Goal: Task Accomplishment & Management: Complete application form

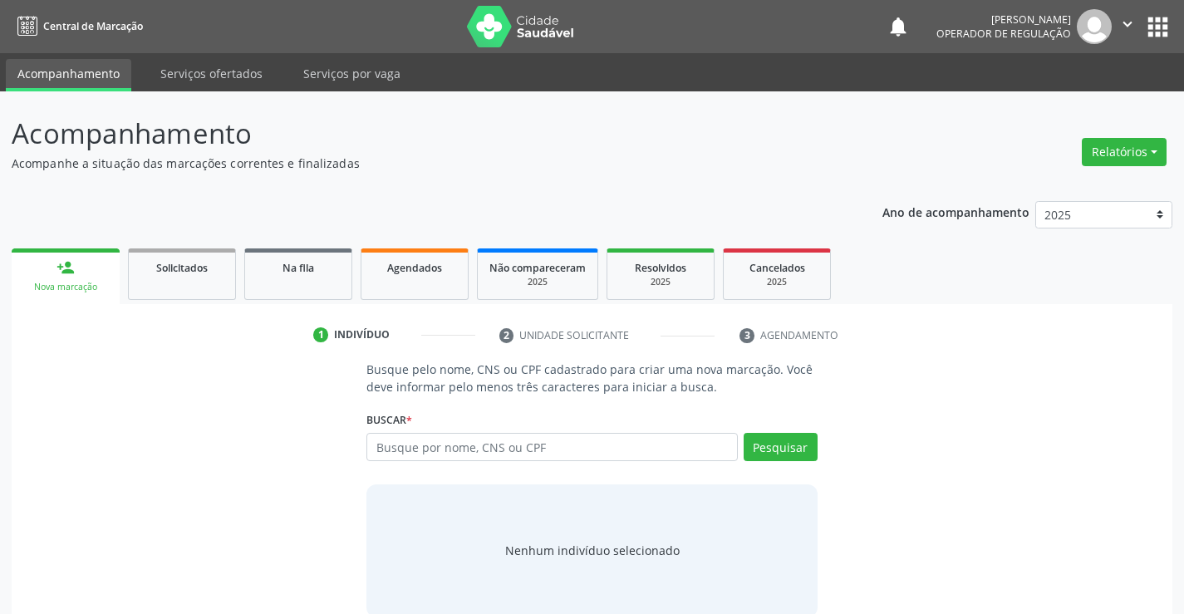
click at [412, 450] on input "text" at bounding box center [551, 447] width 371 height 28
type input "706305741456678"
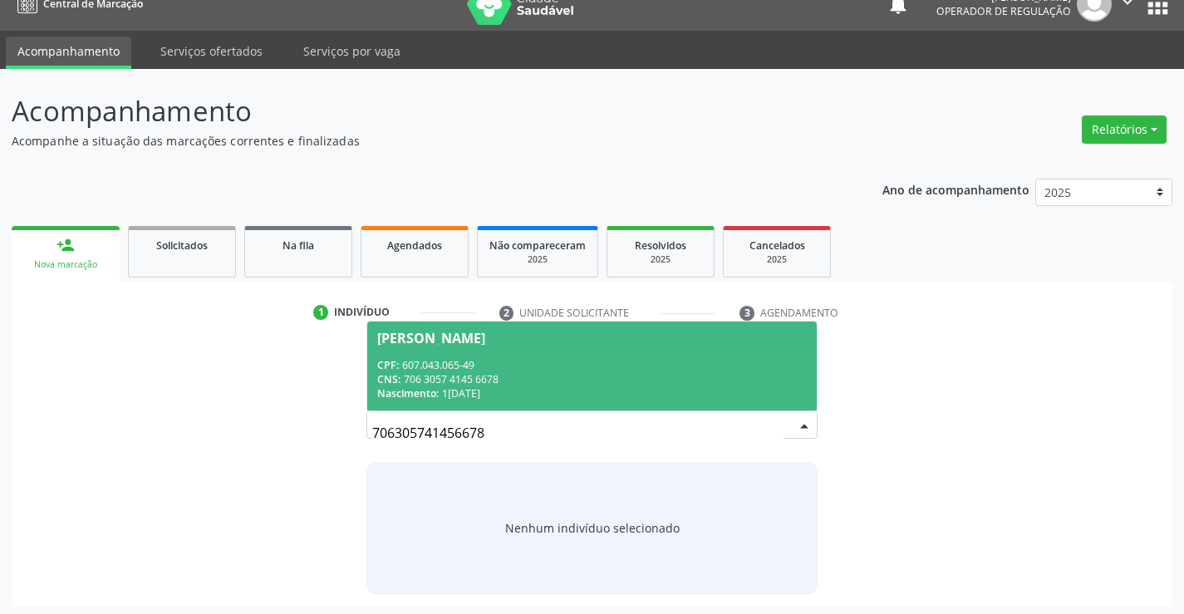
scroll to position [27, 0]
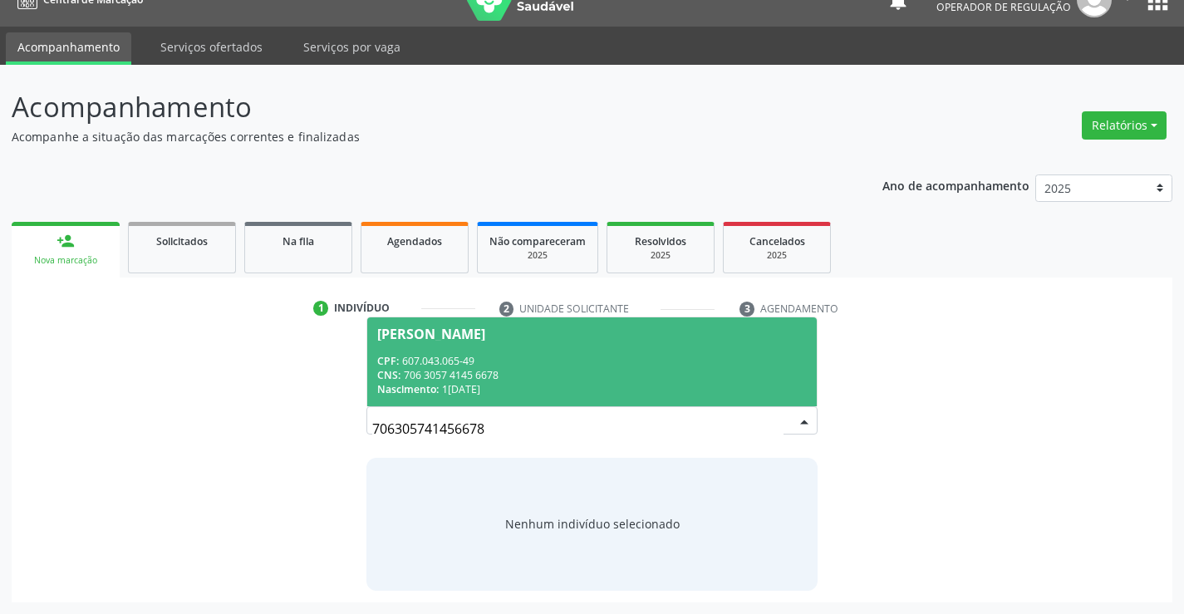
click at [485, 337] on div "[PERSON_NAME]" at bounding box center [431, 333] width 108 height 13
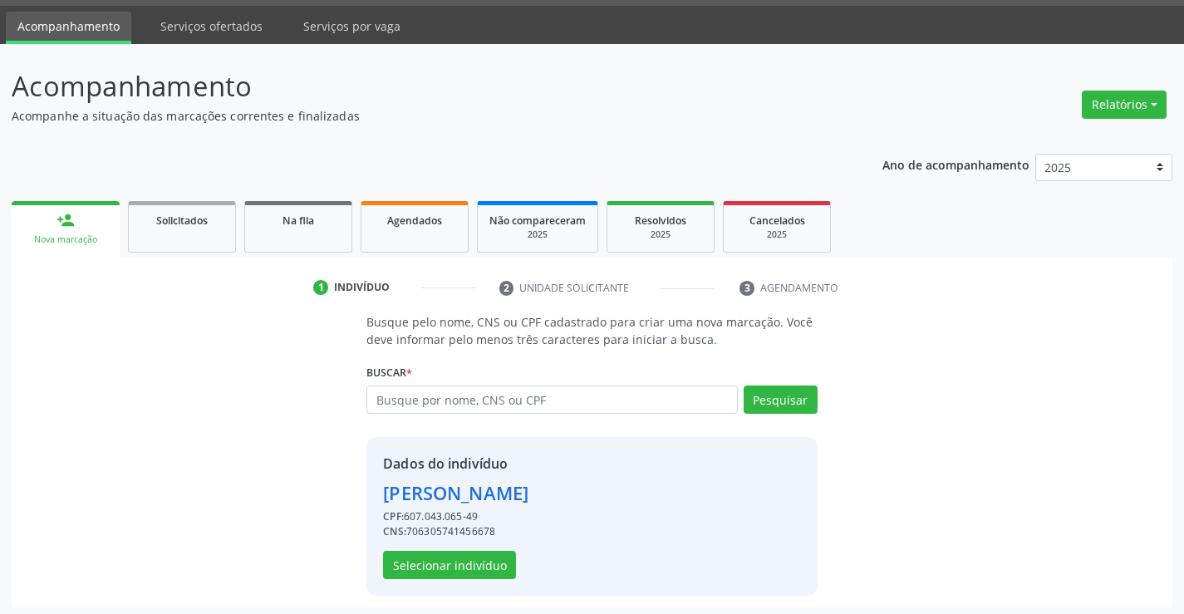
scroll to position [52, 0]
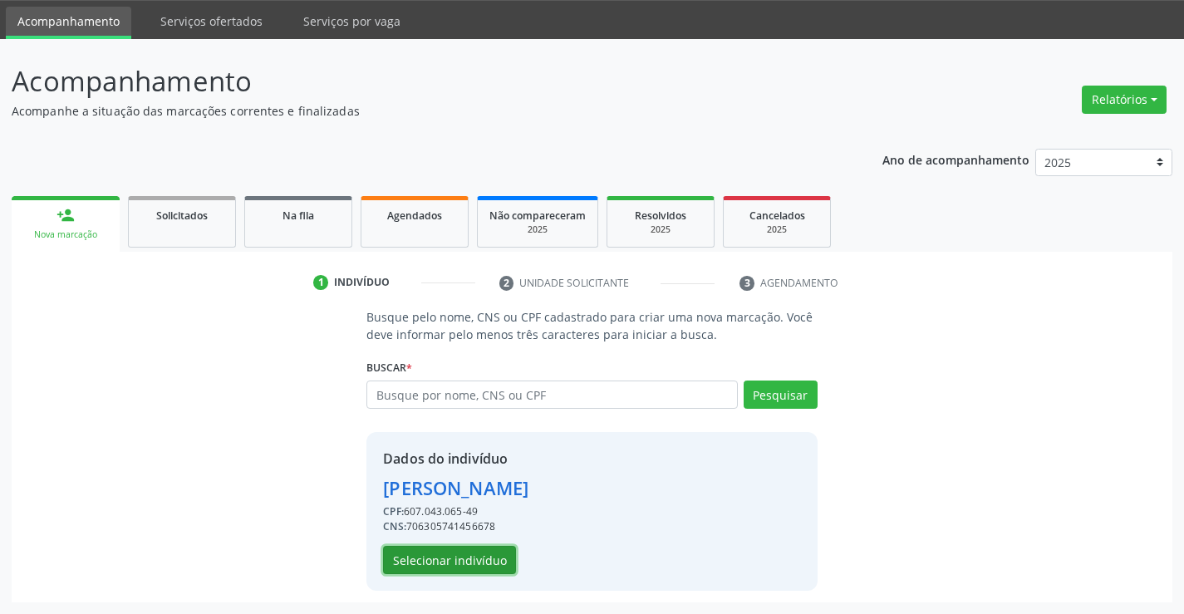
click at [460, 557] on button "Selecionar indivíduo" at bounding box center [449, 560] width 133 height 28
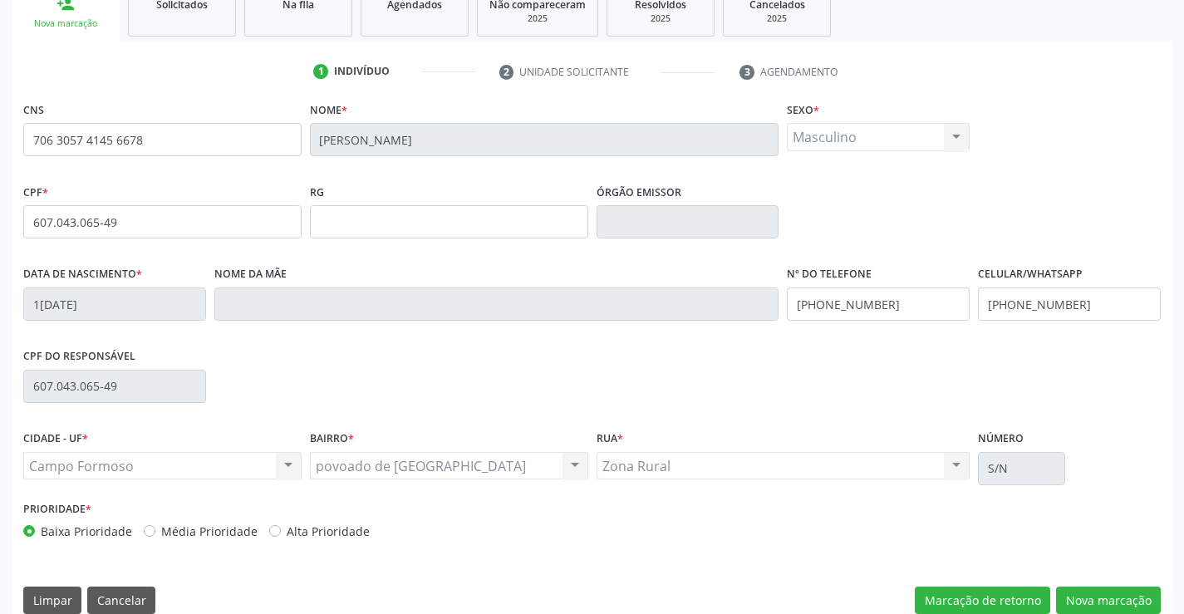
scroll to position [287, 0]
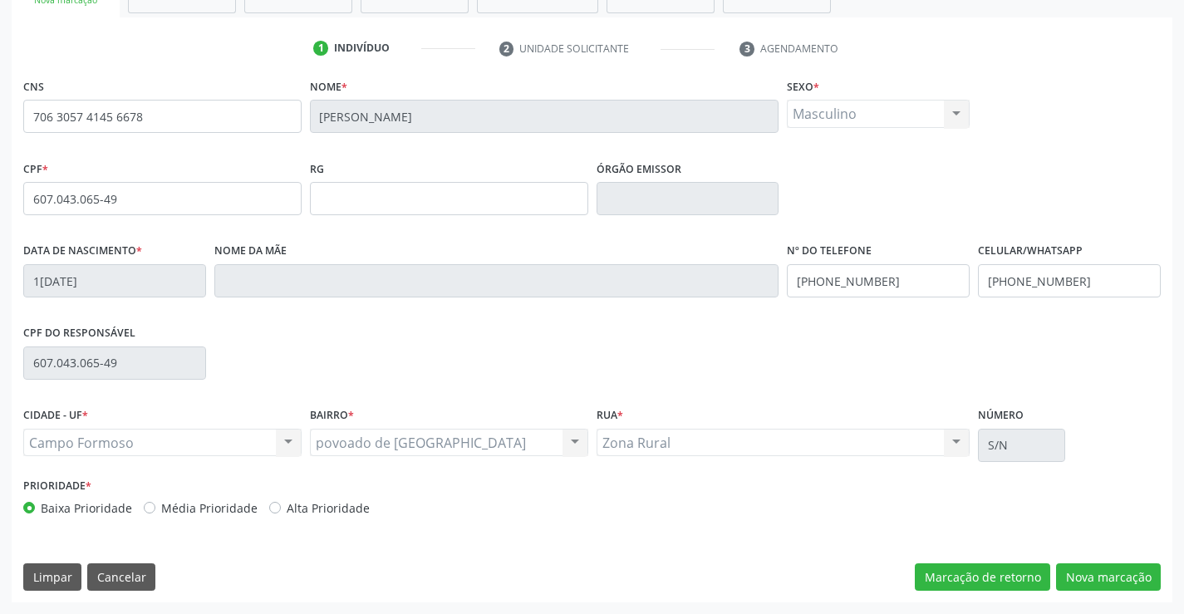
click at [1107, 561] on div "CNS 706 3057 4145 6678 Nome * [PERSON_NAME] Sexo * Masculino Masculino Feminino…" at bounding box center [592, 338] width 1161 height 528
click at [1123, 582] on button "Nova marcação" at bounding box center [1108, 577] width 105 height 28
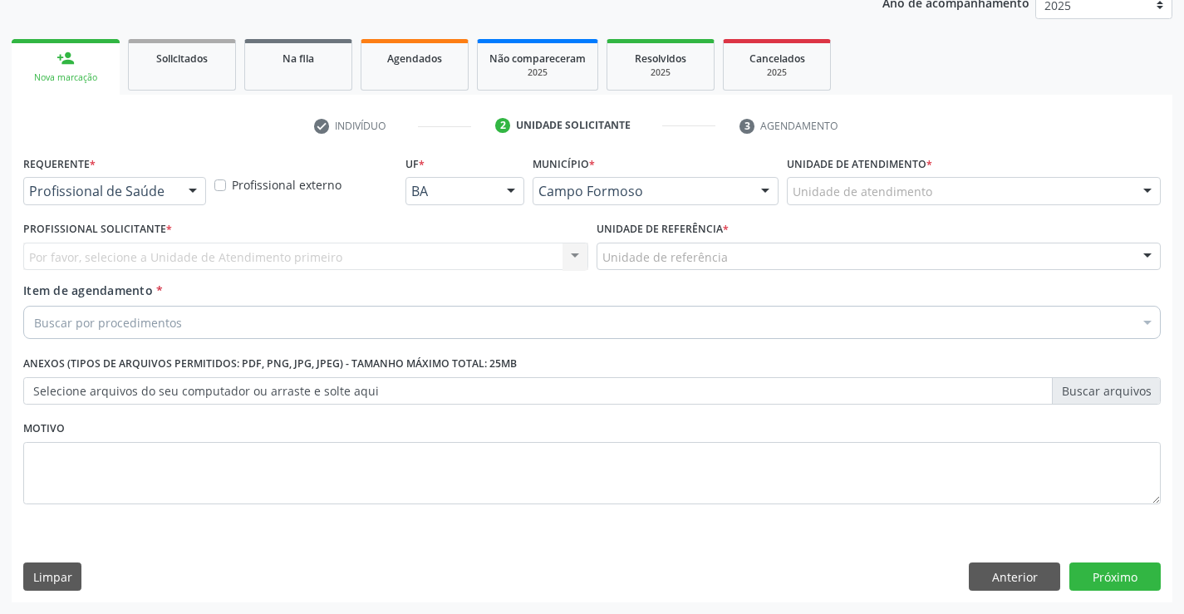
scroll to position [209, 0]
click at [194, 183] on div at bounding box center [192, 192] width 25 height 28
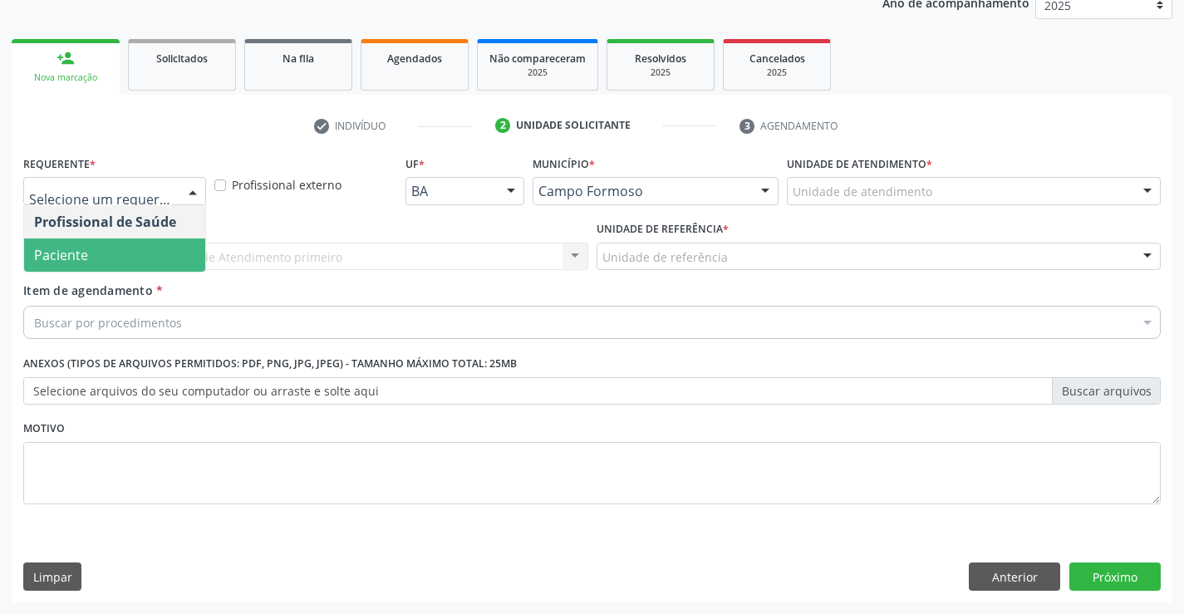
click at [77, 257] on span "Paciente" at bounding box center [61, 255] width 54 height 18
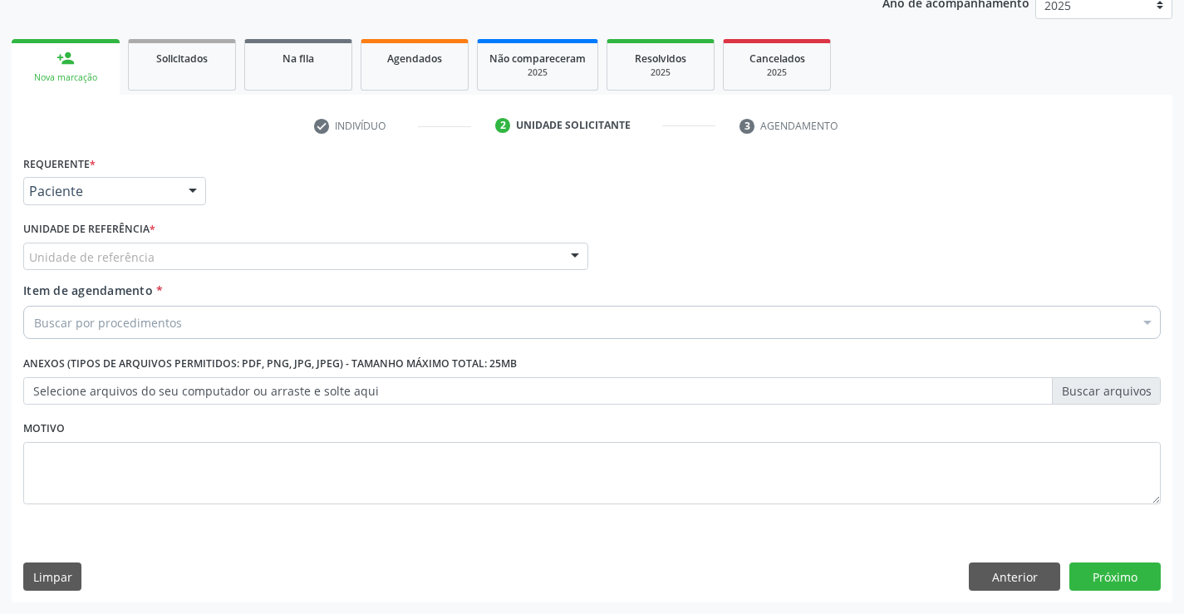
drag, startPoint x: 232, startPoint y: 261, endPoint x: 272, endPoint y: 435, distance: 179.1
click at [234, 261] on div "Unidade de referência" at bounding box center [305, 257] width 565 height 28
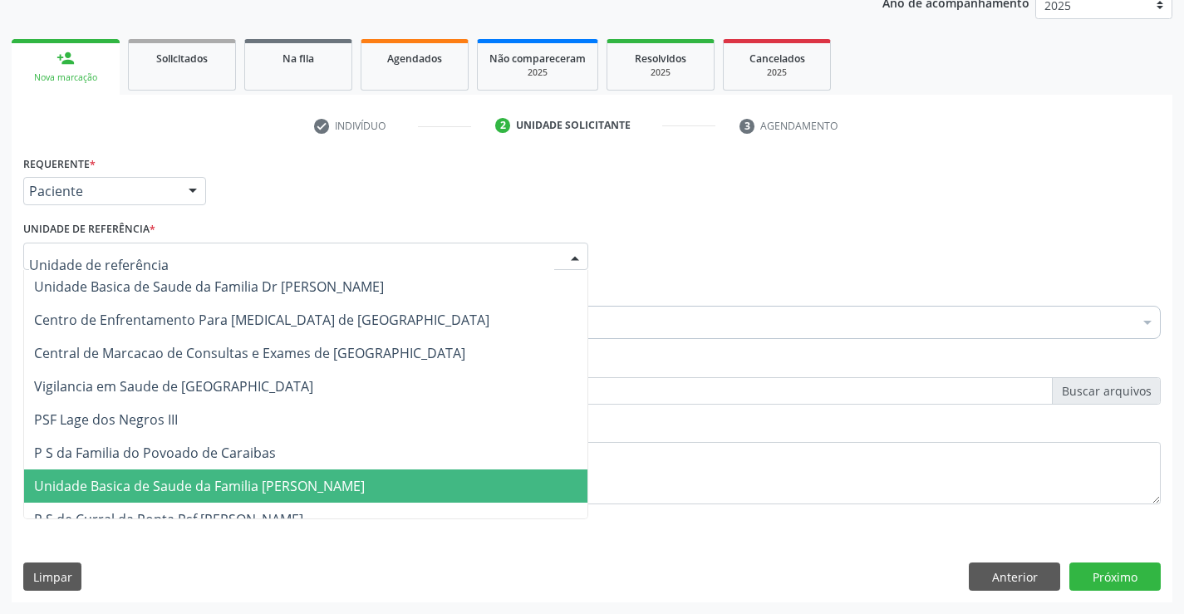
click at [270, 501] on span "Unidade Basica de Saude da Familia [PERSON_NAME]" at bounding box center [305, 485] width 563 height 33
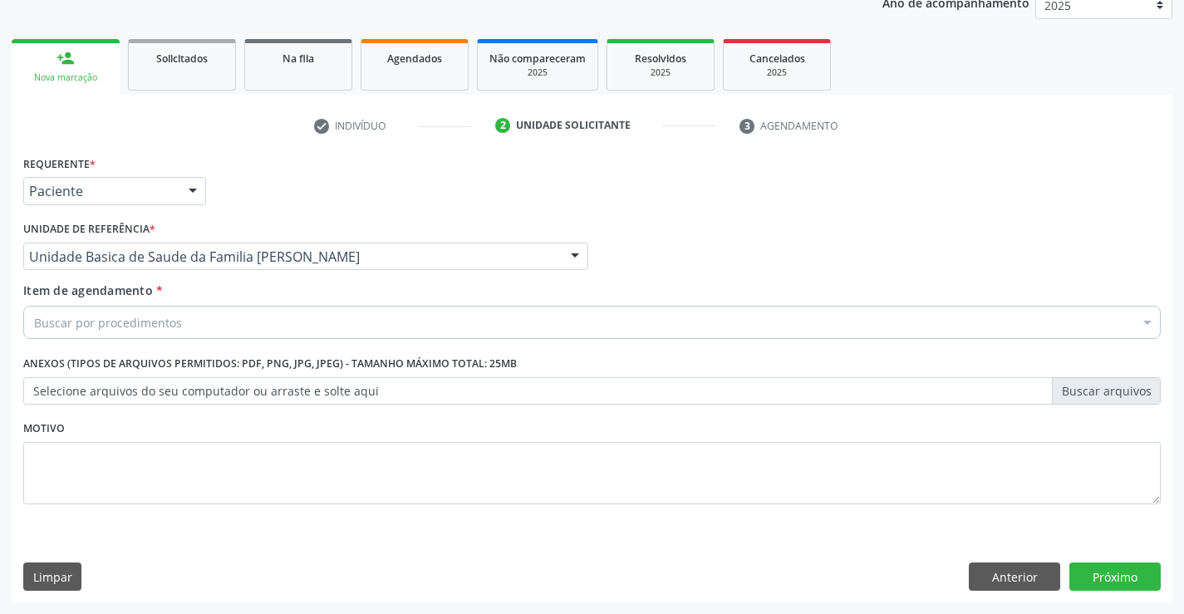
click at [217, 312] on div "Buscar por procedimentos" at bounding box center [591, 322] width 1137 height 33
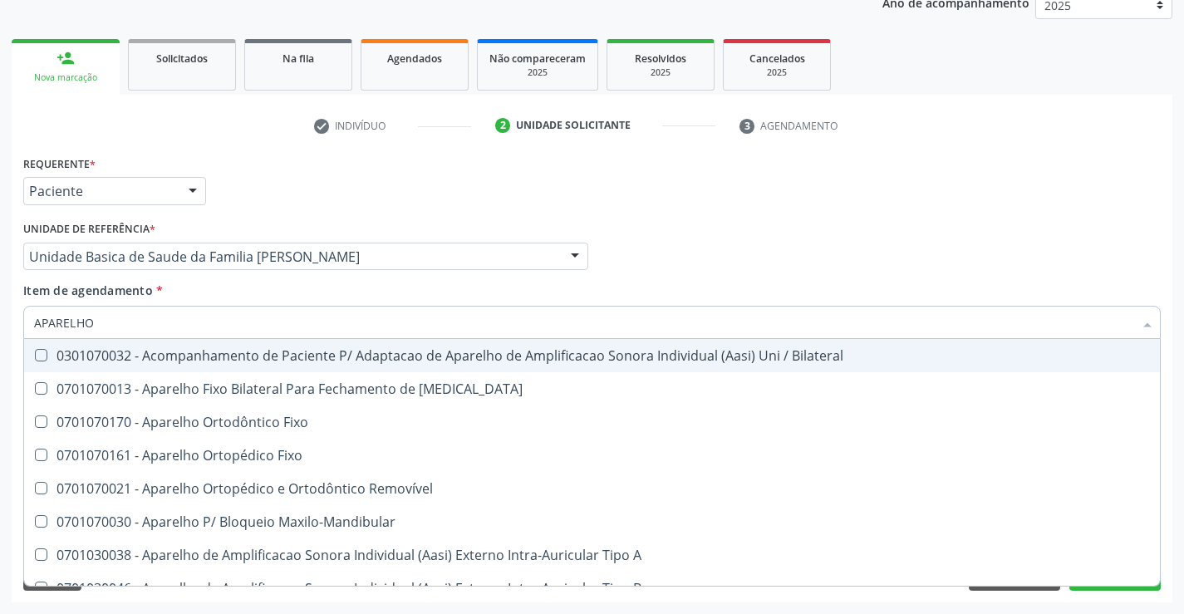
type input "APARELHO U"
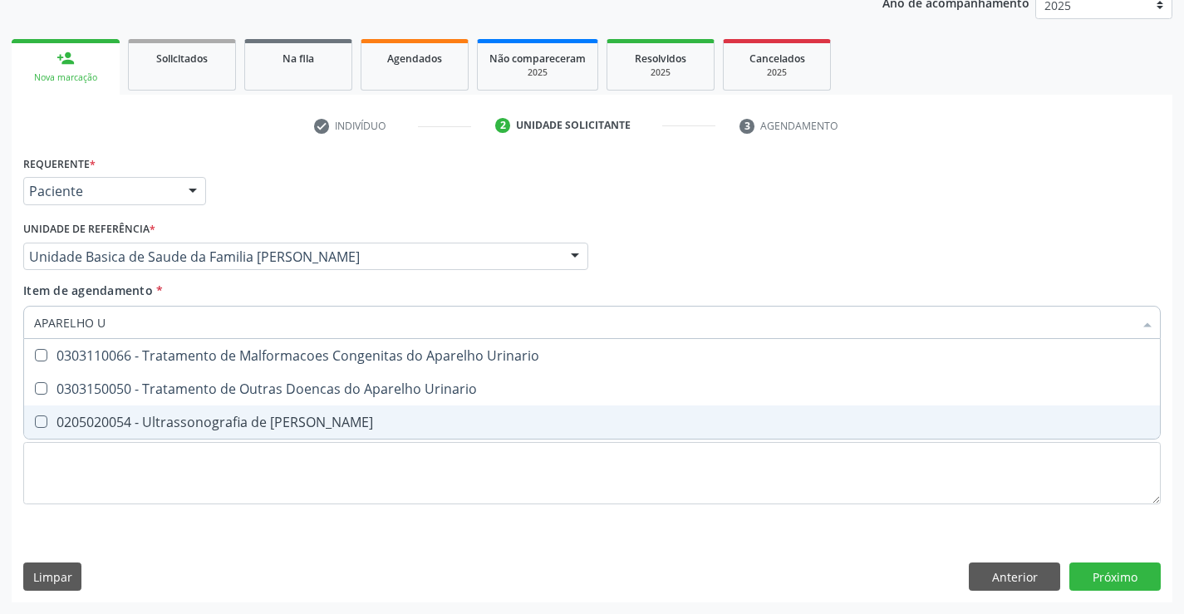
click at [263, 426] on div "0205020054 - Ultrassonografia de [PERSON_NAME]" at bounding box center [592, 421] width 1116 height 13
checkbox Urinario "true"
click at [1113, 576] on div "Requerente * Paciente Profissional de Saúde Paciente Nenhum resultado encontrad…" at bounding box center [592, 376] width 1161 height 451
checkbox Urinario "true"
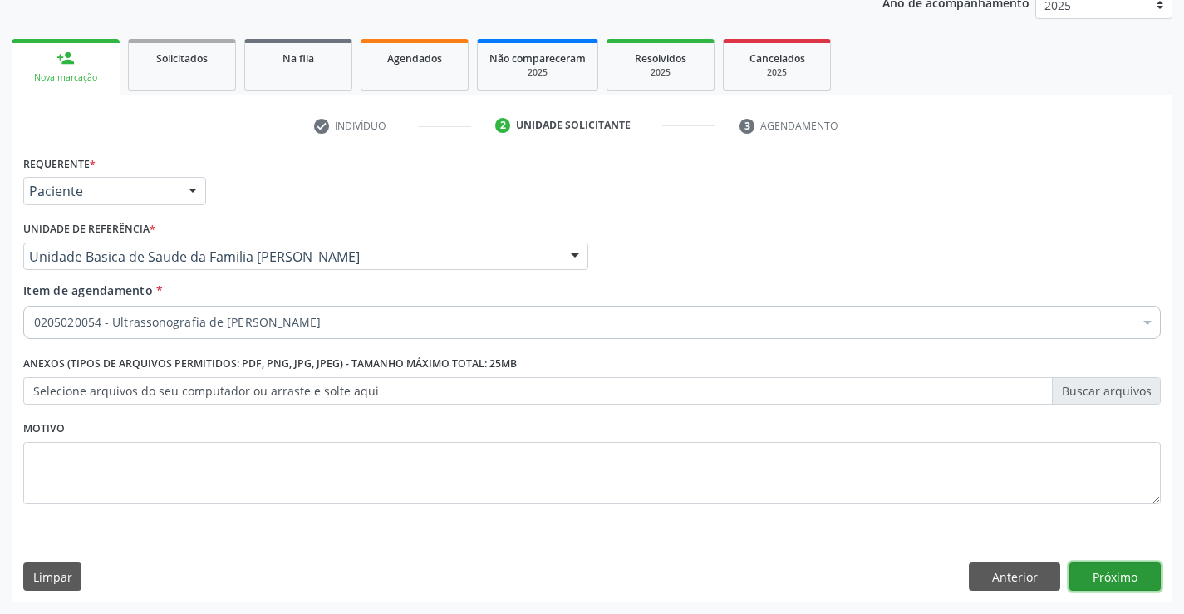
click at [1124, 574] on button "Próximo" at bounding box center [1114, 576] width 91 height 28
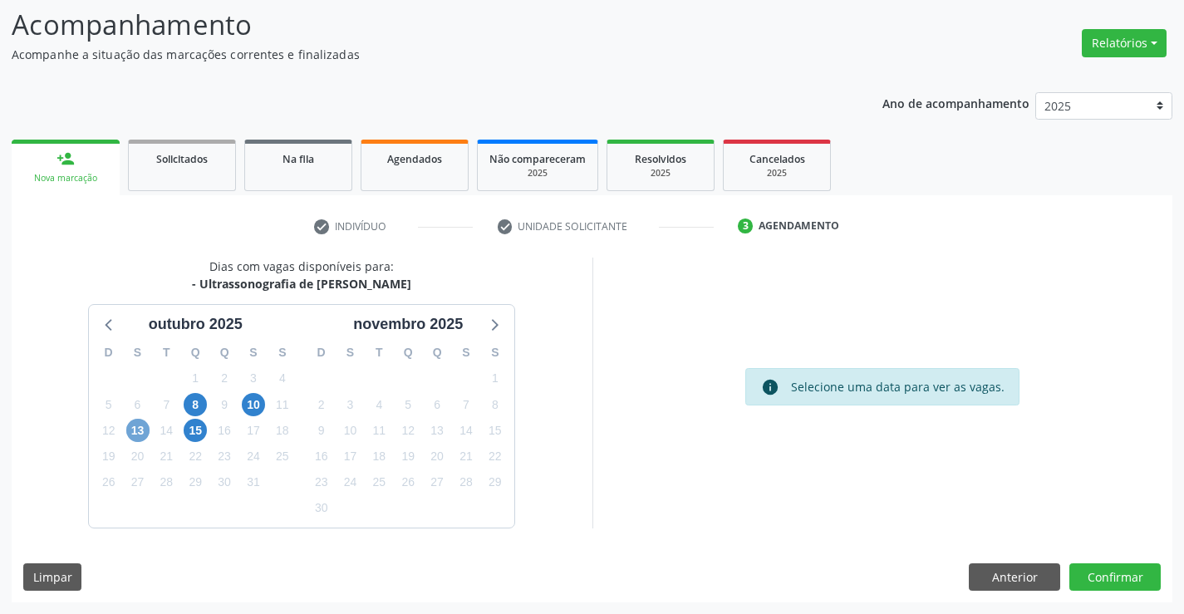
click at [135, 440] on span "13" at bounding box center [137, 430] width 23 height 23
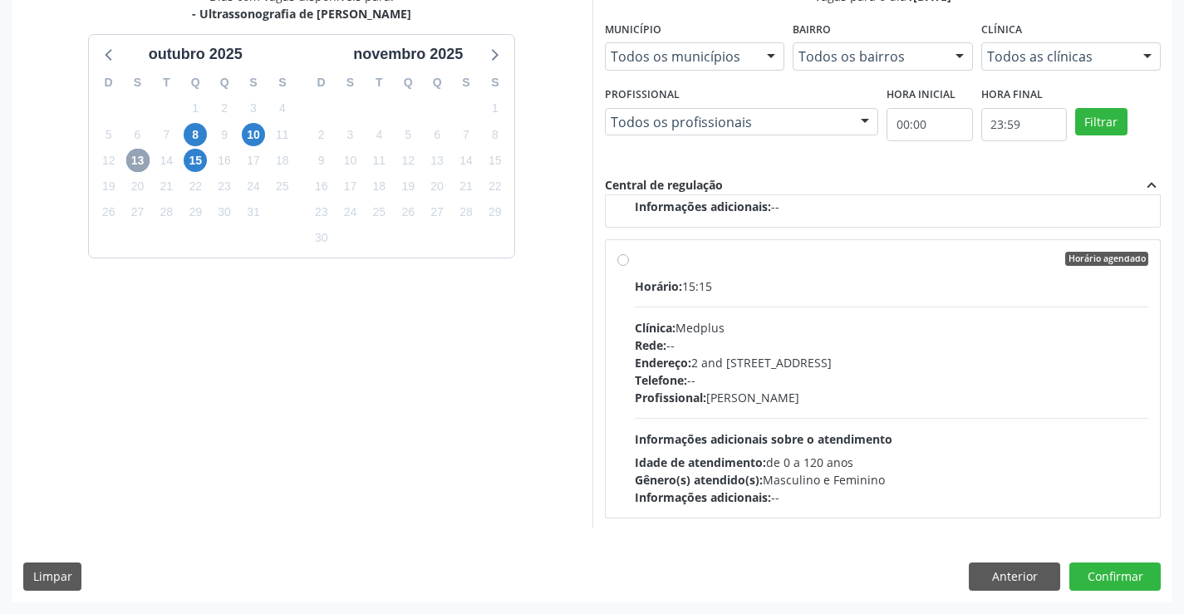
scroll to position [844, 0]
click at [916, 405] on div "Horário: 15:15 Clínica: Medplus Rede: -- Endereço: 2 and [STREET_ADDRESS] Telef…" at bounding box center [892, 389] width 514 height 228
click at [629, 264] on input "Horário agendado Horário: 15:15 Clínica: Medplus Rede: -- Endereço: 2 and [STRE…" at bounding box center [623, 256] width 12 height 15
radio input "true"
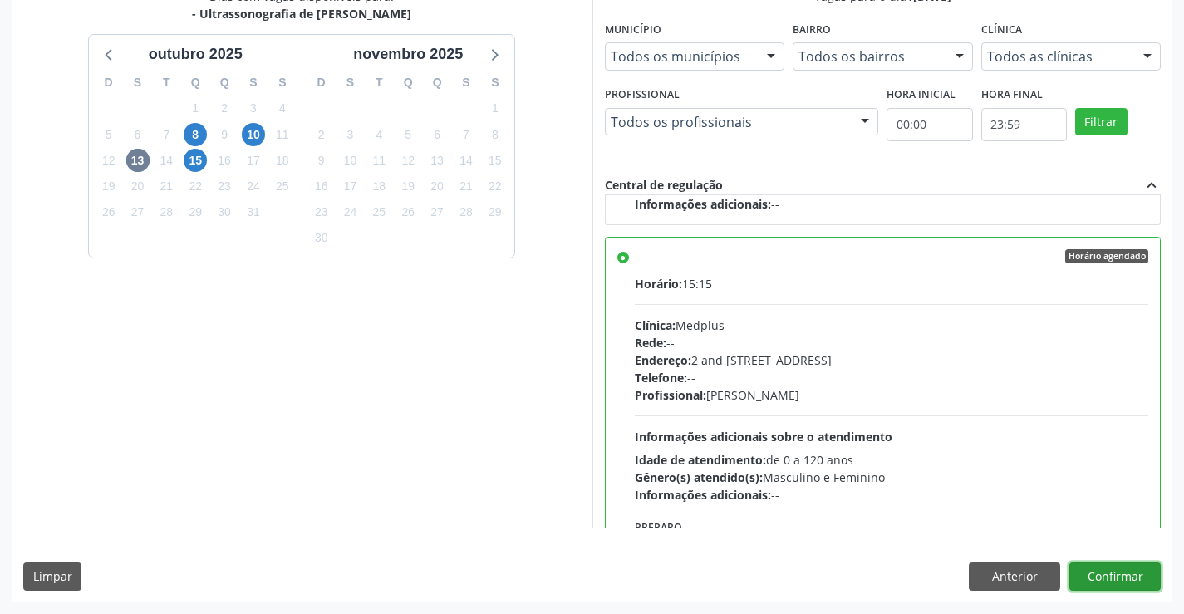
click at [1116, 572] on button "Confirmar" at bounding box center [1114, 576] width 91 height 28
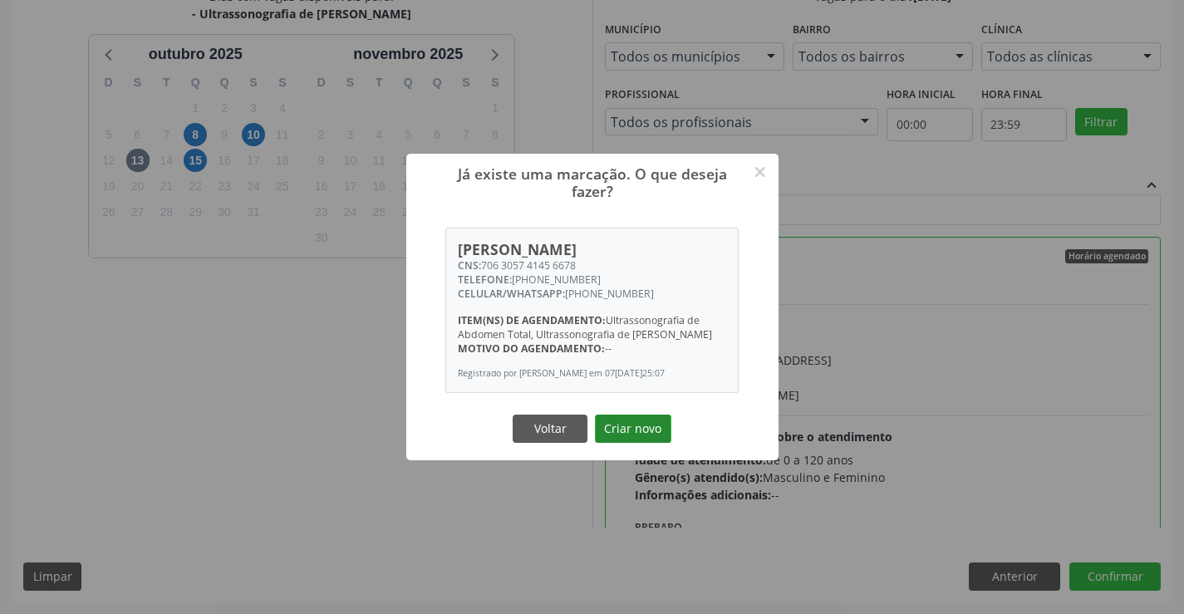
drag, startPoint x: 644, startPoint y: 437, endPoint x: 666, endPoint y: 445, distance: 23.9
click at [650, 442] on button "Criar novo" at bounding box center [633, 429] width 76 height 28
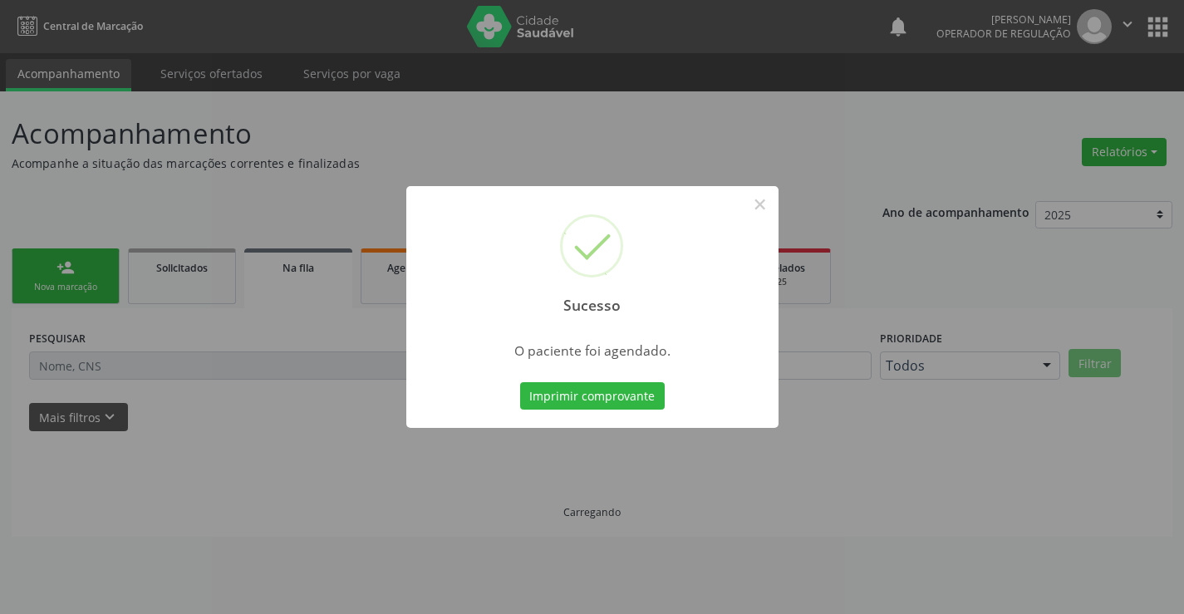
scroll to position [0, 0]
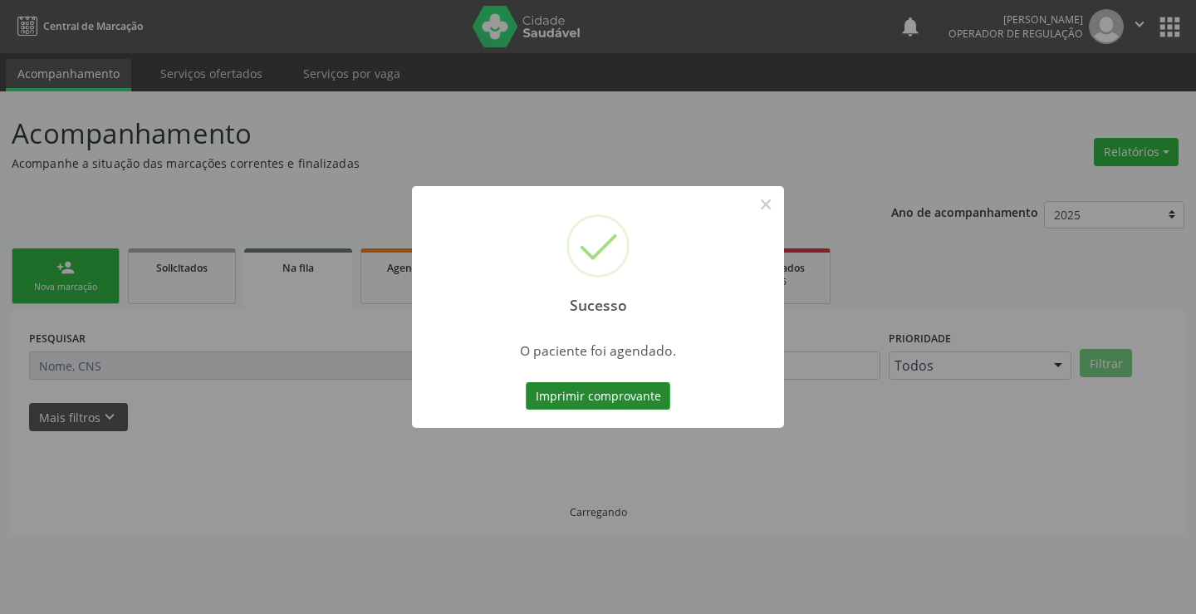
click at [606, 404] on button "Imprimir comprovante" at bounding box center [598, 396] width 145 height 28
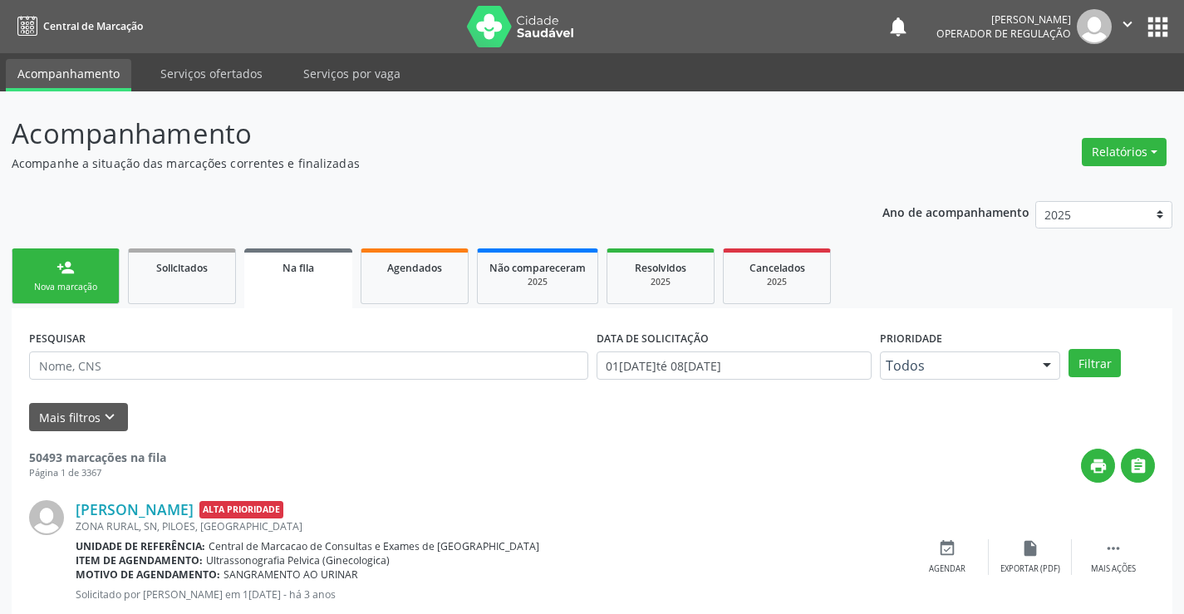
click at [39, 271] on link "person_add Nova marcação" at bounding box center [66, 276] width 108 height 56
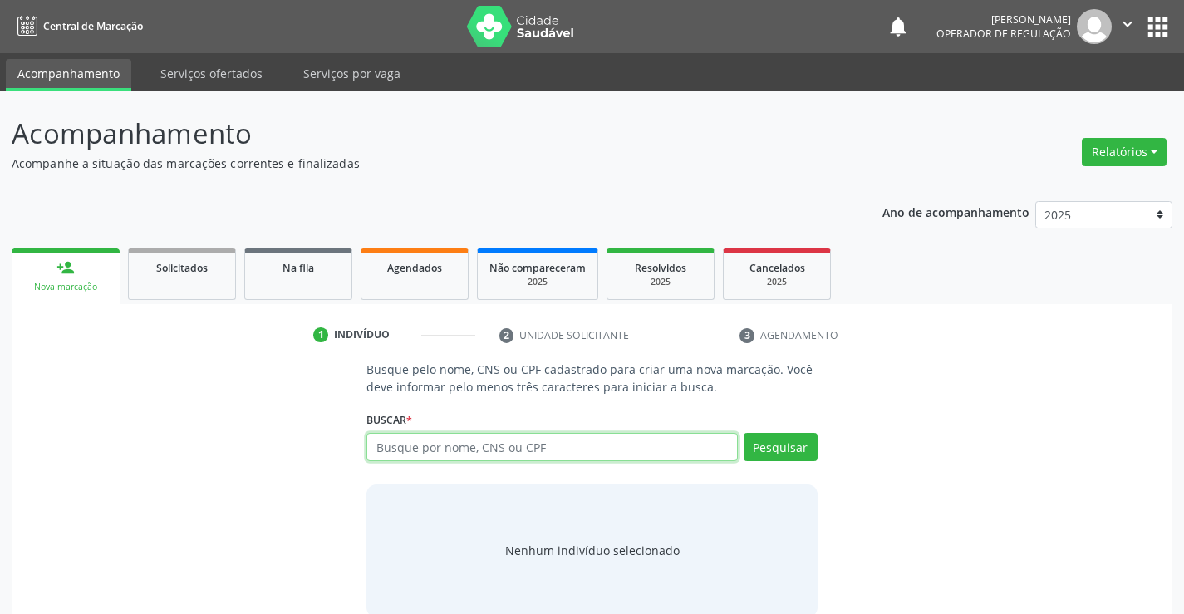
drag, startPoint x: 426, startPoint y: 446, endPoint x: 454, endPoint y: 434, distance: 29.8
click at [452, 435] on input "text" at bounding box center [551, 447] width 371 height 28
type input "708406281135764"
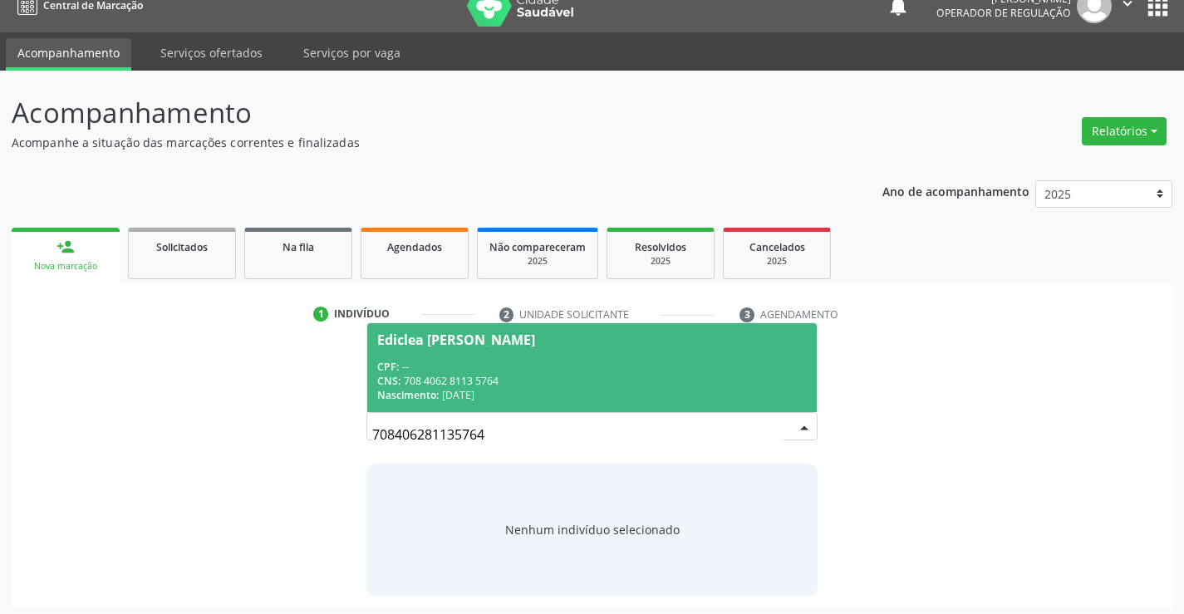
scroll to position [27, 0]
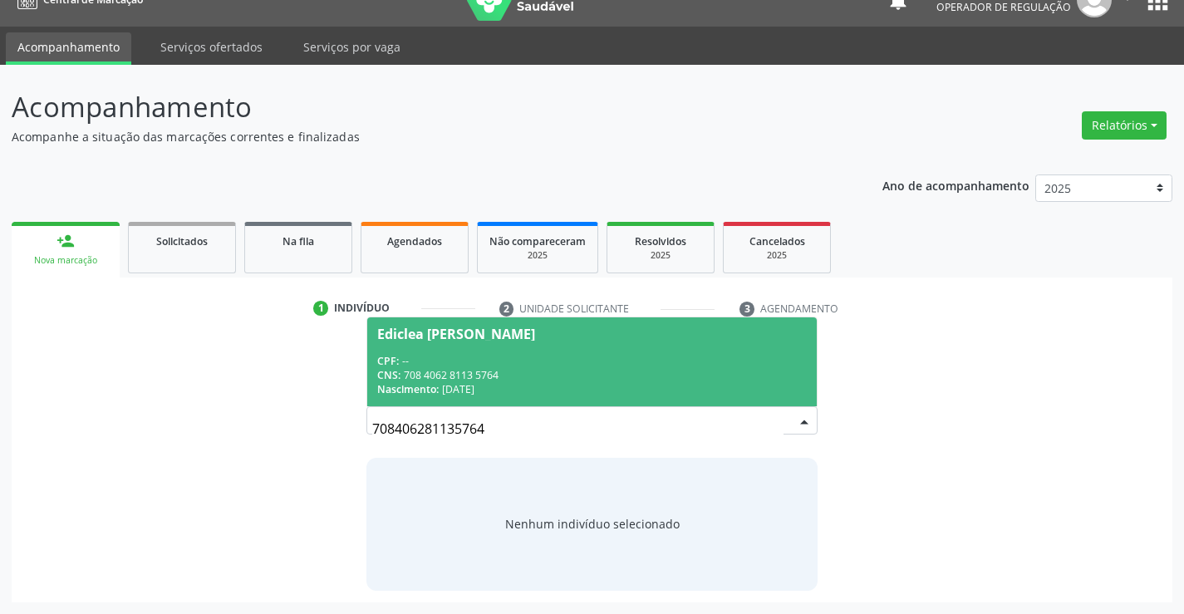
click at [482, 380] on div "CNS: 708 4062 8113 5764" at bounding box center [591, 375] width 429 height 14
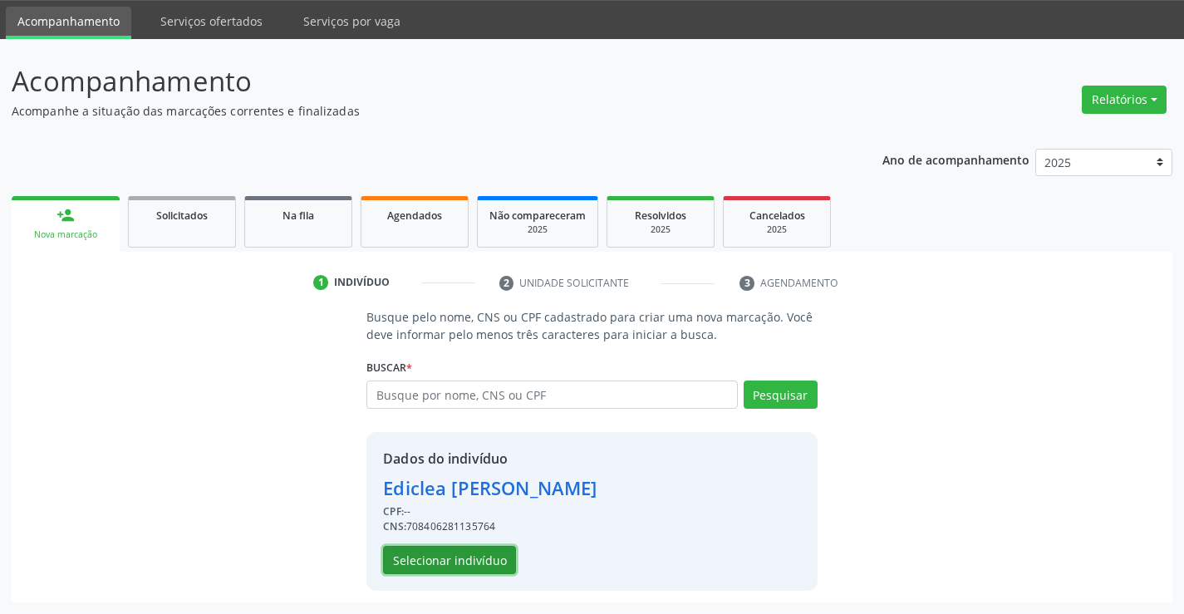
click at [459, 570] on button "Selecionar indivíduo" at bounding box center [449, 560] width 133 height 28
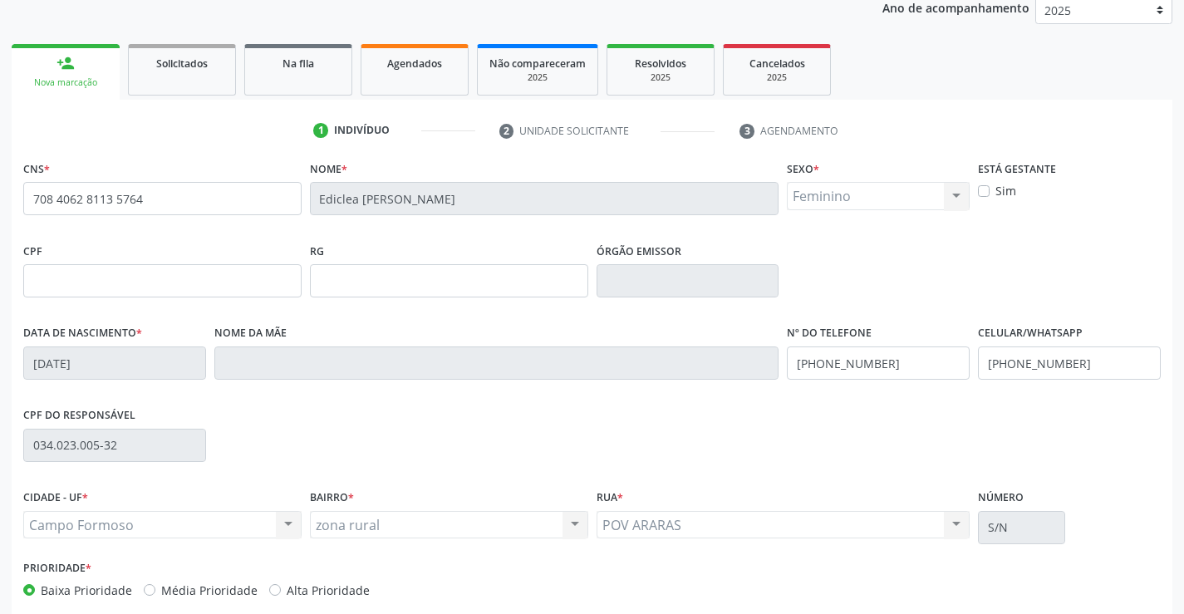
scroll to position [287, 0]
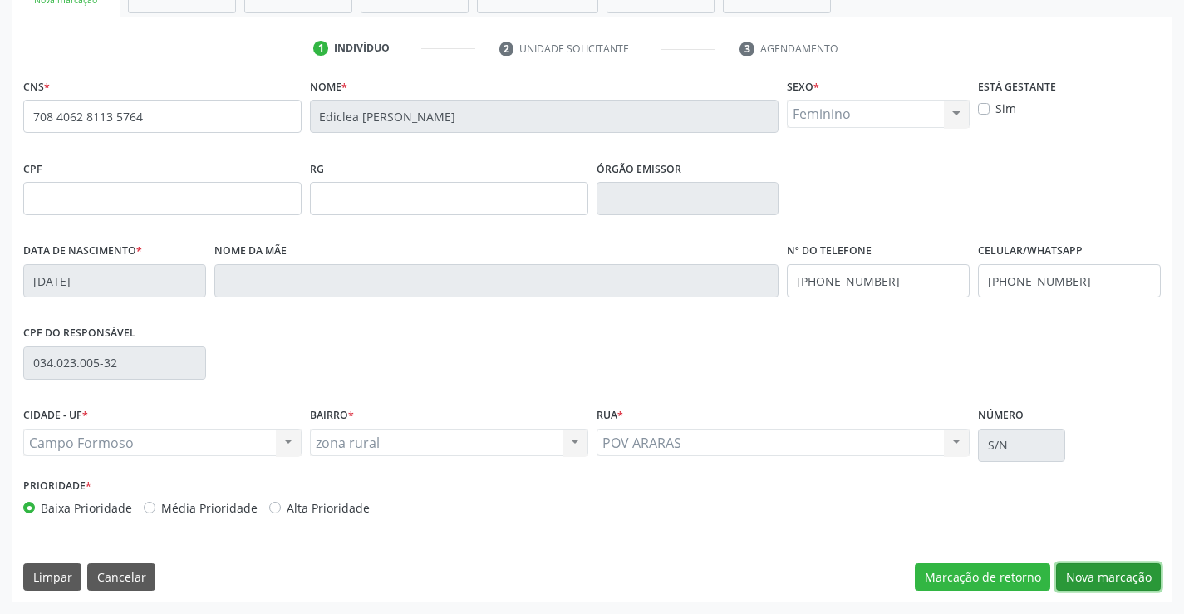
click at [1137, 577] on button "Nova marcação" at bounding box center [1108, 577] width 105 height 28
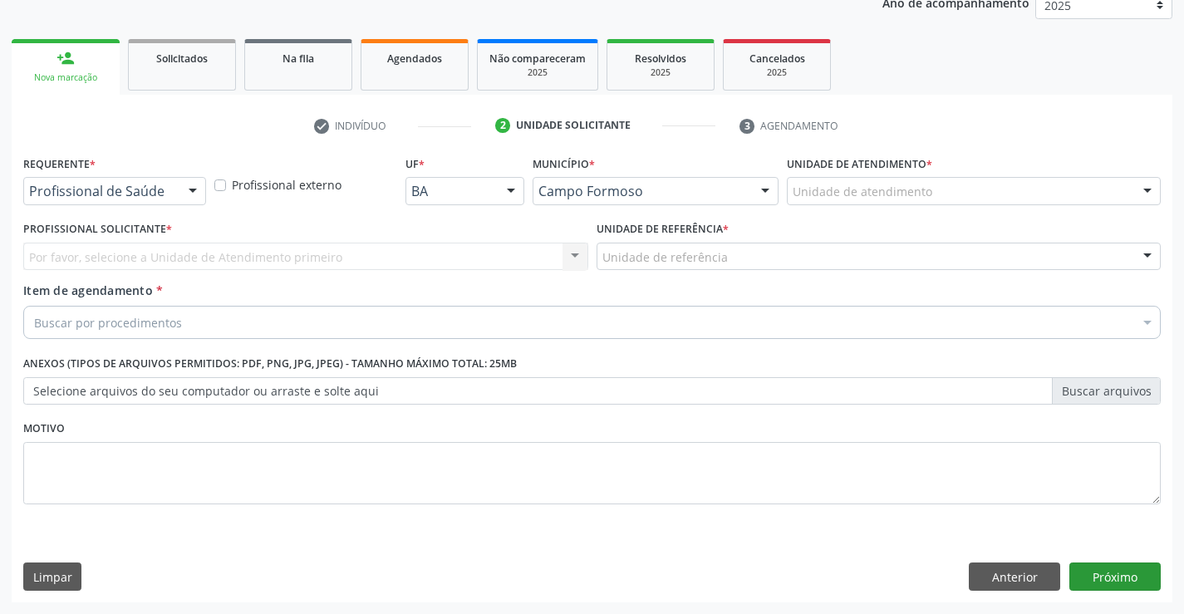
scroll to position [209, 0]
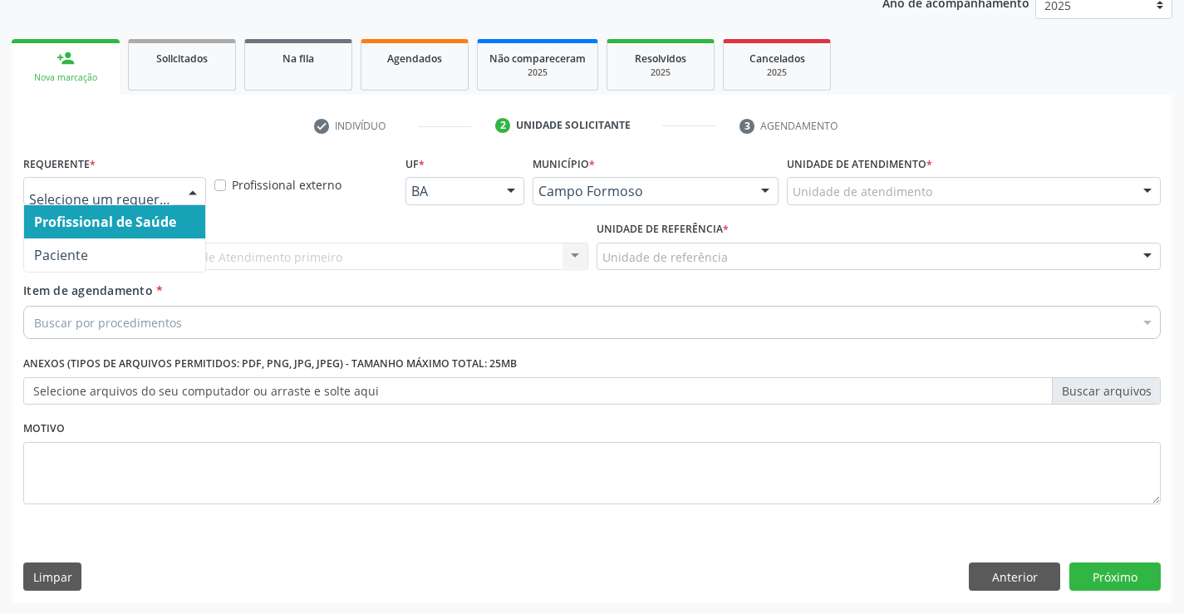
drag, startPoint x: 179, startPoint y: 194, endPoint x: 80, endPoint y: 236, distance: 108.3
click at [180, 193] on div at bounding box center [192, 192] width 25 height 28
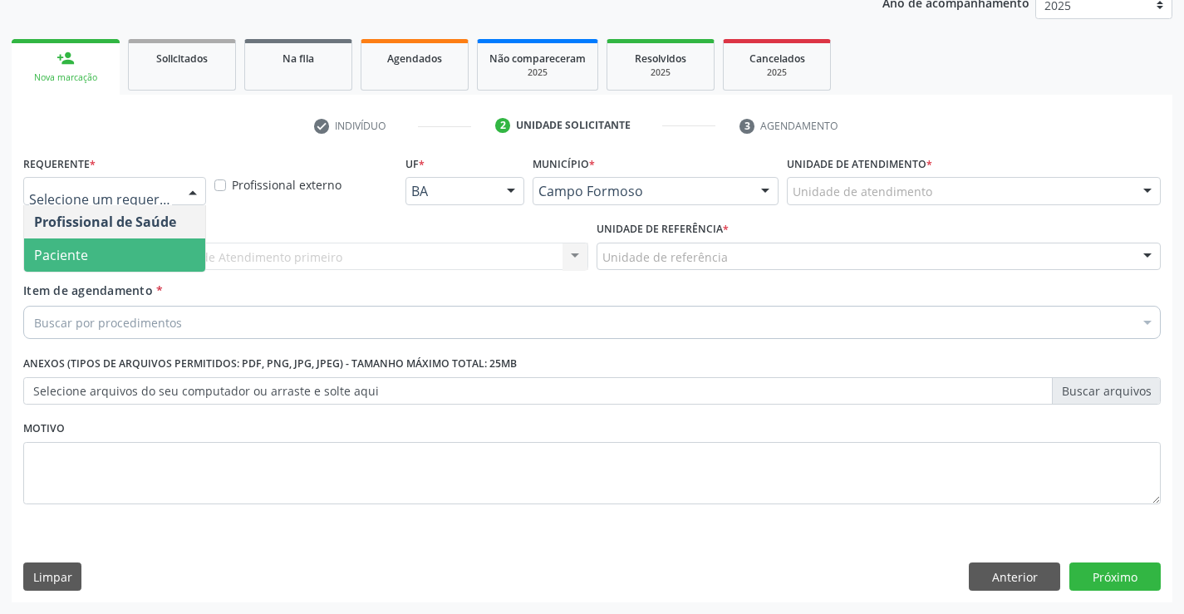
click at [79, 250] on span "Paciente" at bounding box center [61, 255] width 54 height 18
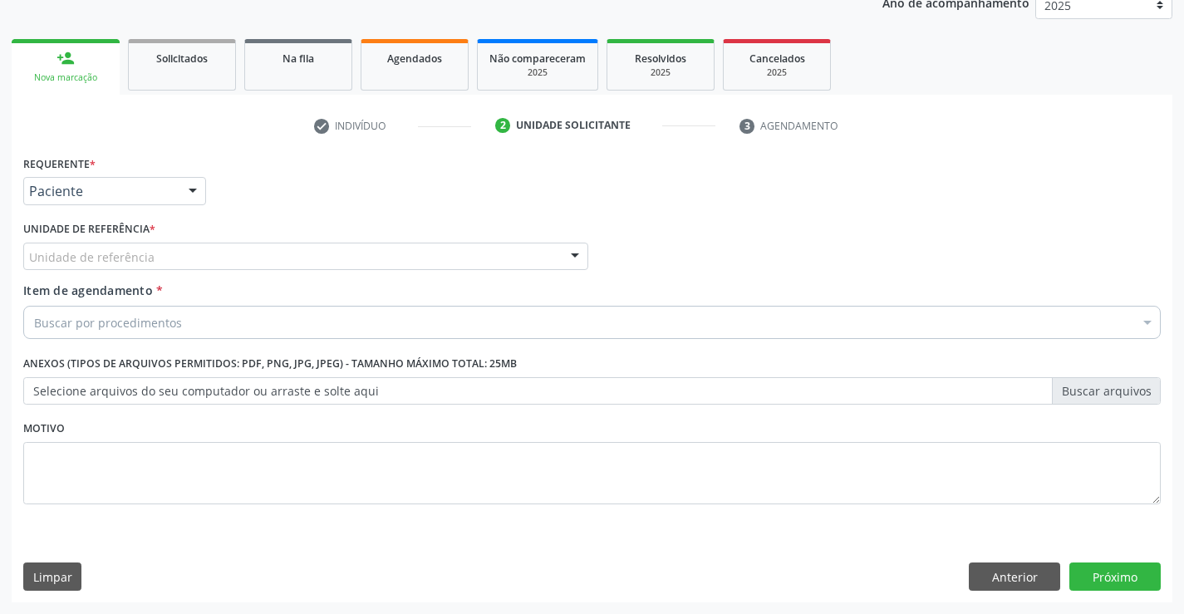
drag, startPoint x: 200, startPoint y: 258, endPoint x: 213, endPoint y: 287, distance: 31.6
click at [201, 262] on div "Unidade de referência" at bounding box center [305, 257] width 565 height 28
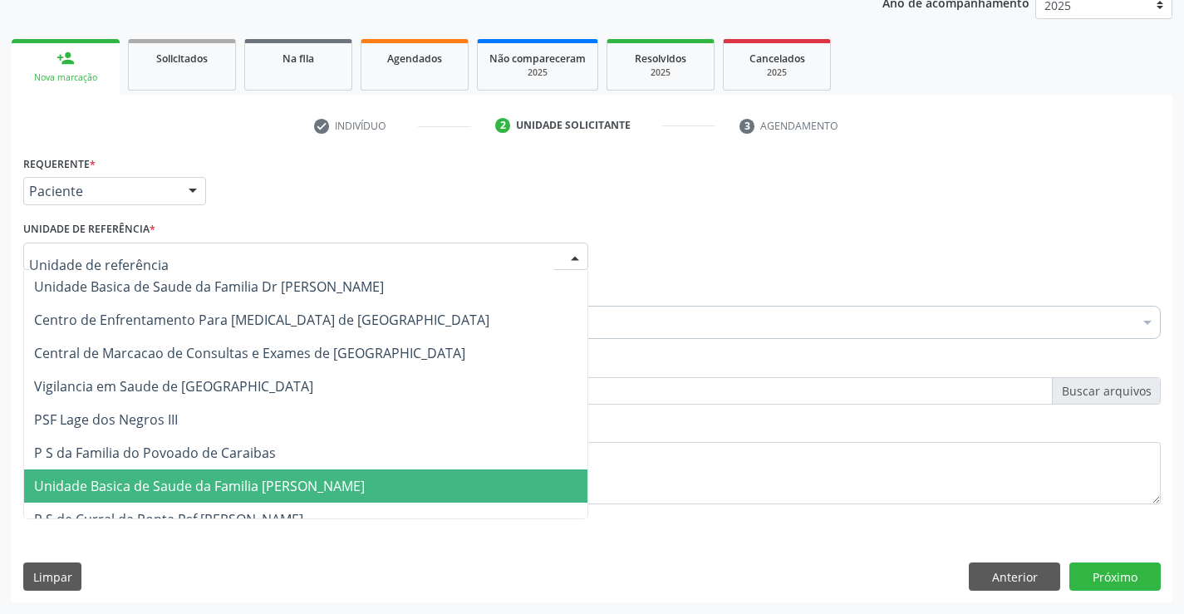
click at [228, 485] on span "Unidade Basica de Saude da Familia [PERSON_NAME]" at bounding box center [199, 486] width 331 height 18
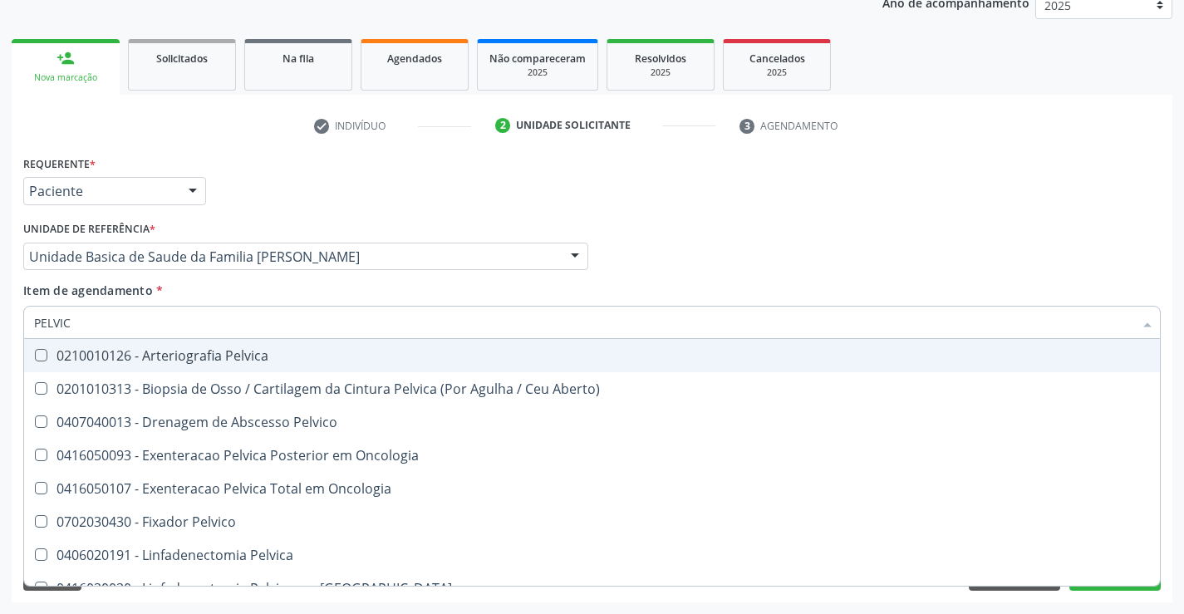
type input "PELVICA"
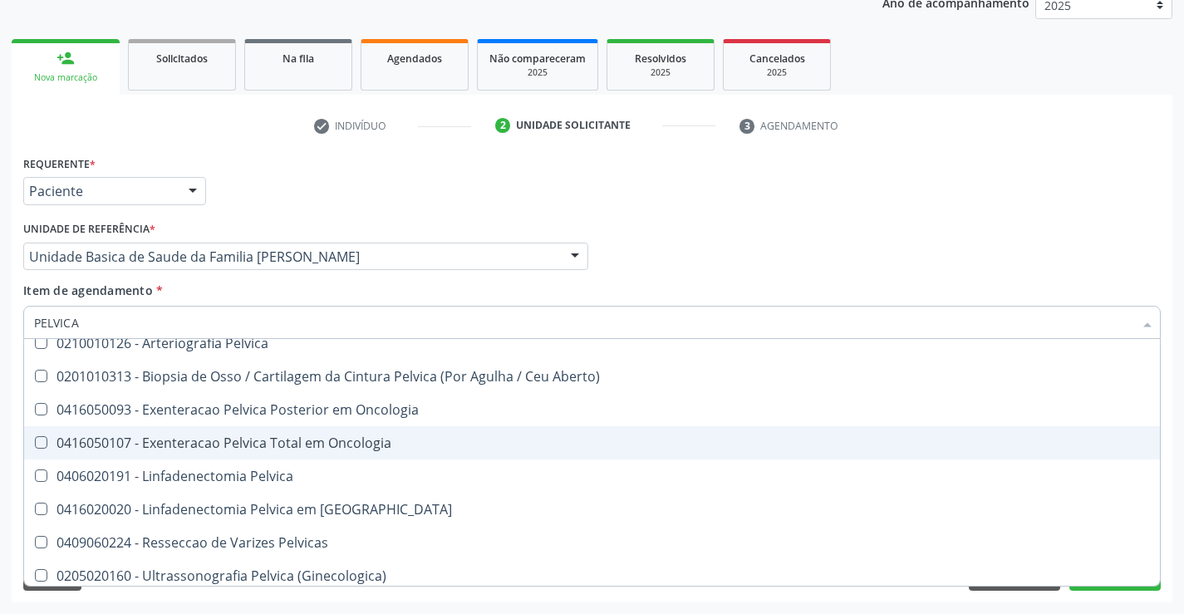
scroll to position [19, 0]
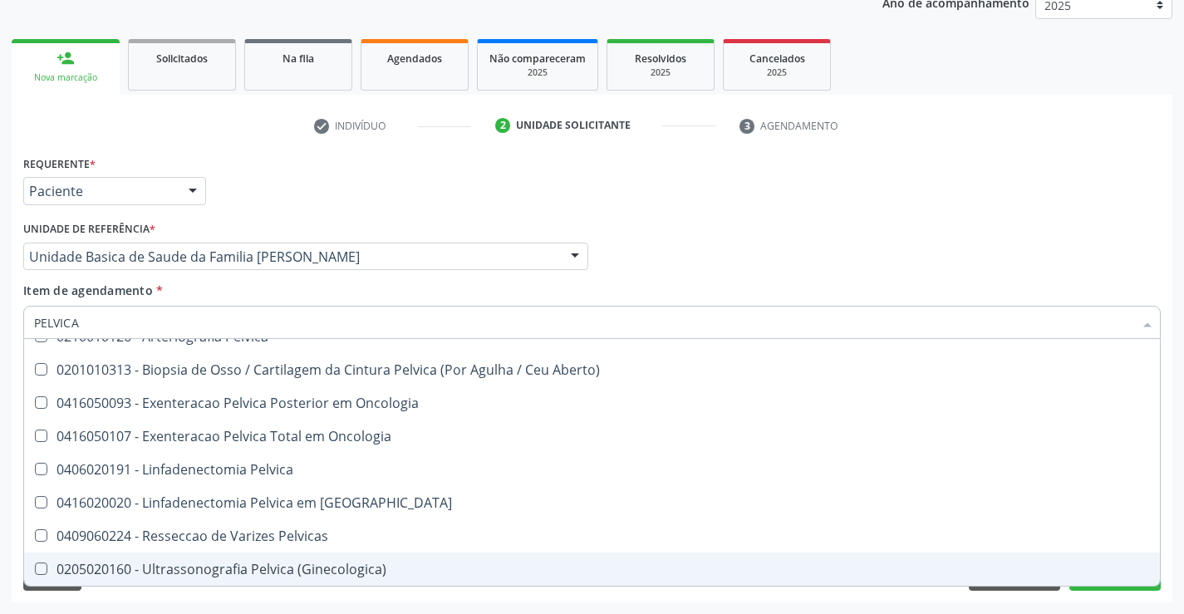
click at [275, 574] on div "0205020160 - Ultrassonografia Pelvica (Ginecologica)" at bounding box center [592, 568] width 1116 height 13
checkbox \(Ginecologica\) "true"
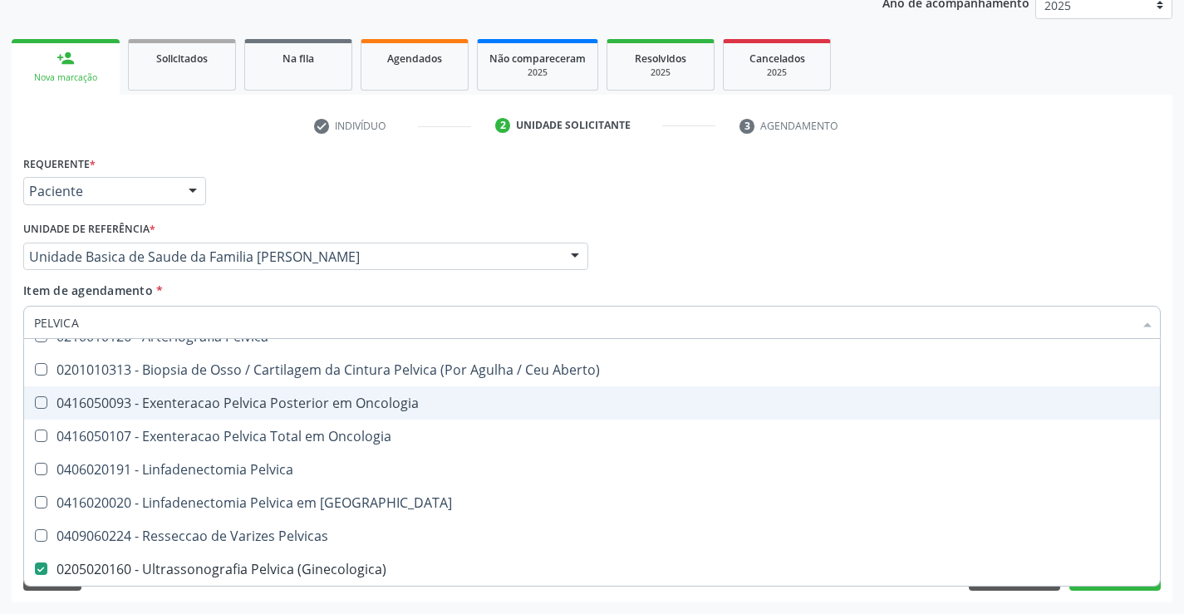
click at [876, 206] on div "Requerente * Paciente Profissional de Saúde Paciente Nenhum resultado encontrad…" at bounding box center [592, 183] width 1146 height 65
checkbox Aberto\) "true"
checkbox \(Ginecologica\) "false"
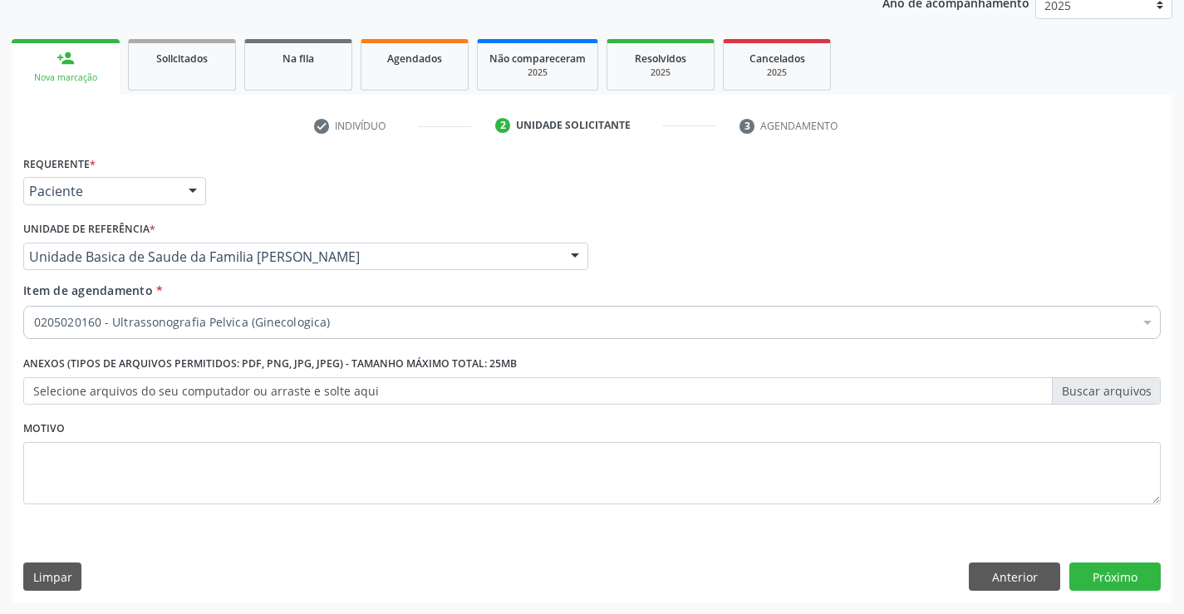
scroll to position [0, 0]
click at [1105, 582] on button "Próximo" at bounding box center [1114, 576] width 91 height 28
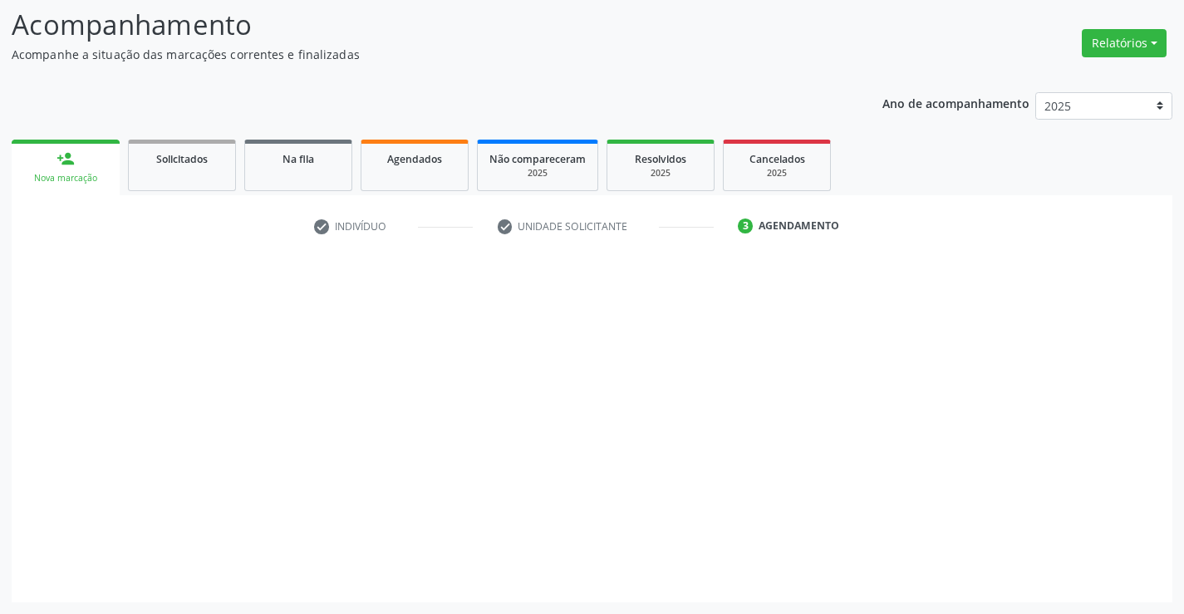
scroll to position [109, 0]
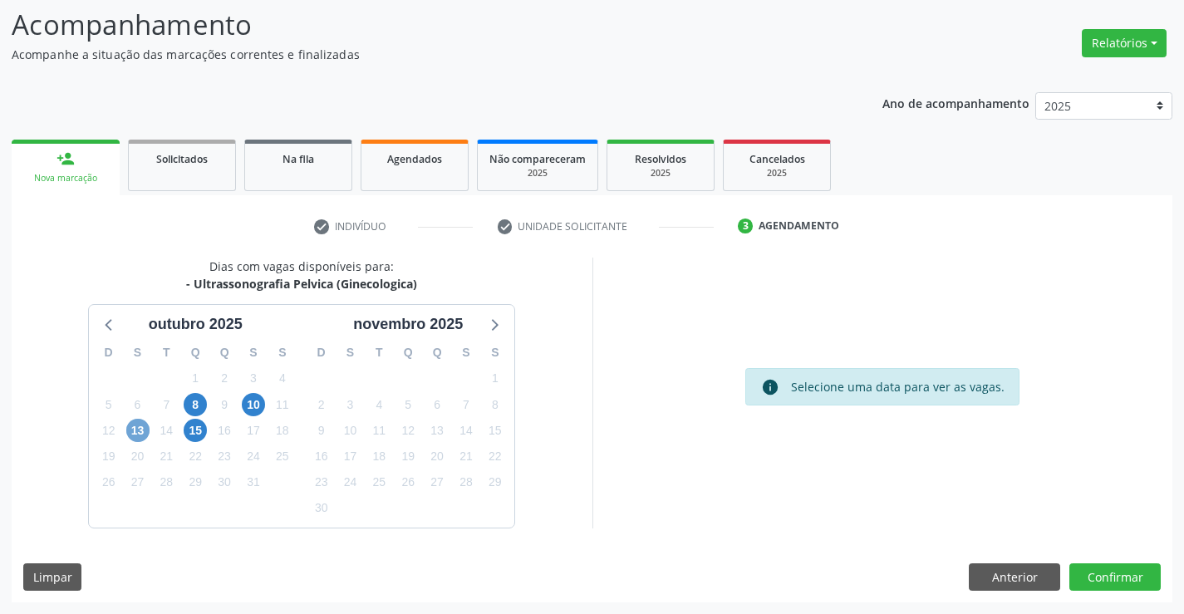
click at [147, 430] on span "13" at bounding box center [137, 430] width 23 height 23
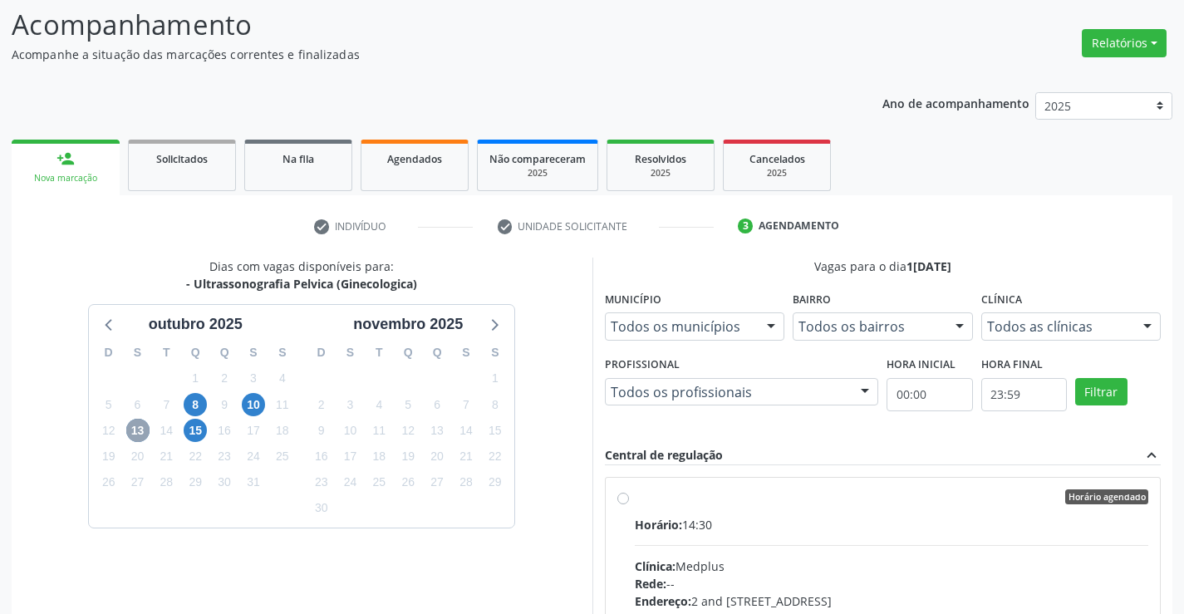
scroll to position [379, 0]
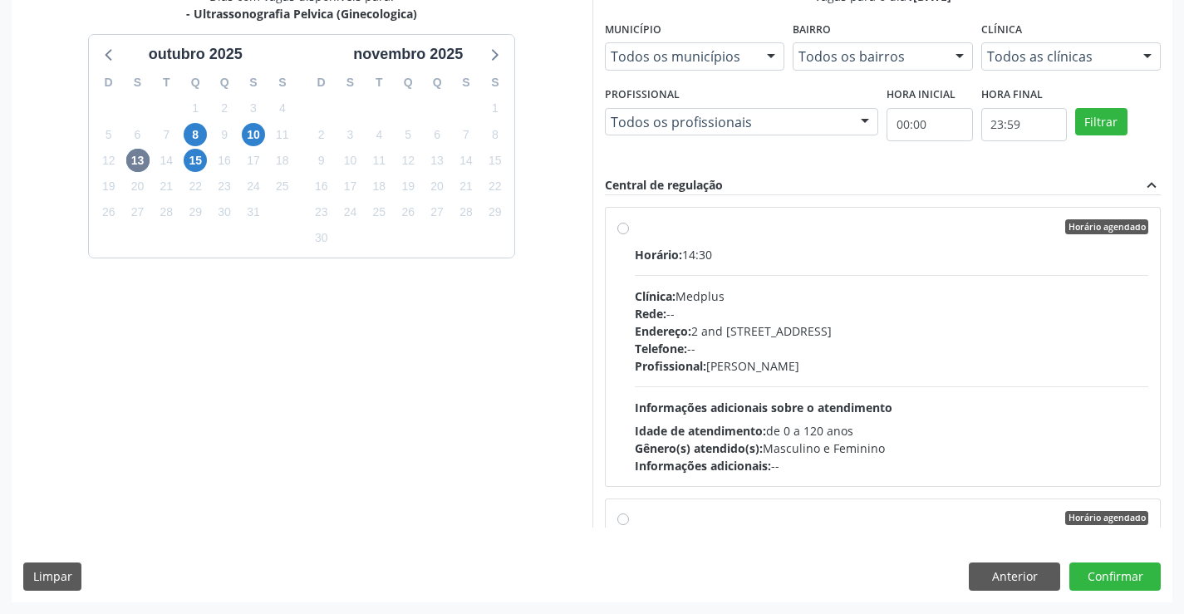
click at [837, 410] on span "Informações adicionais sobre o atendimento" at bounding box center [764, 408] width 258 height 16
click at [629, 234] on input "Horário agendado Horário: 14:30 Clínica: Medplus Rede: -- Endereço: 2 and [STRE…" at bounding box center [623, 226] width 12 height 15
radio input "true"
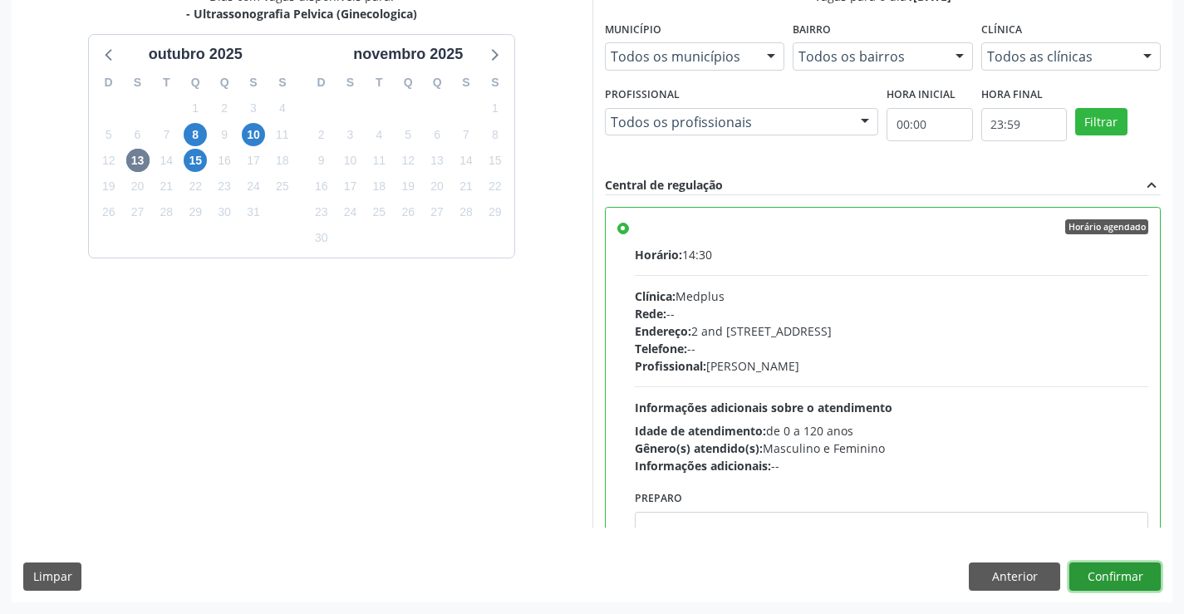
click at [1095, 571] on button "Confirmar" at bounding box center [1114, 576] width 91 height 28
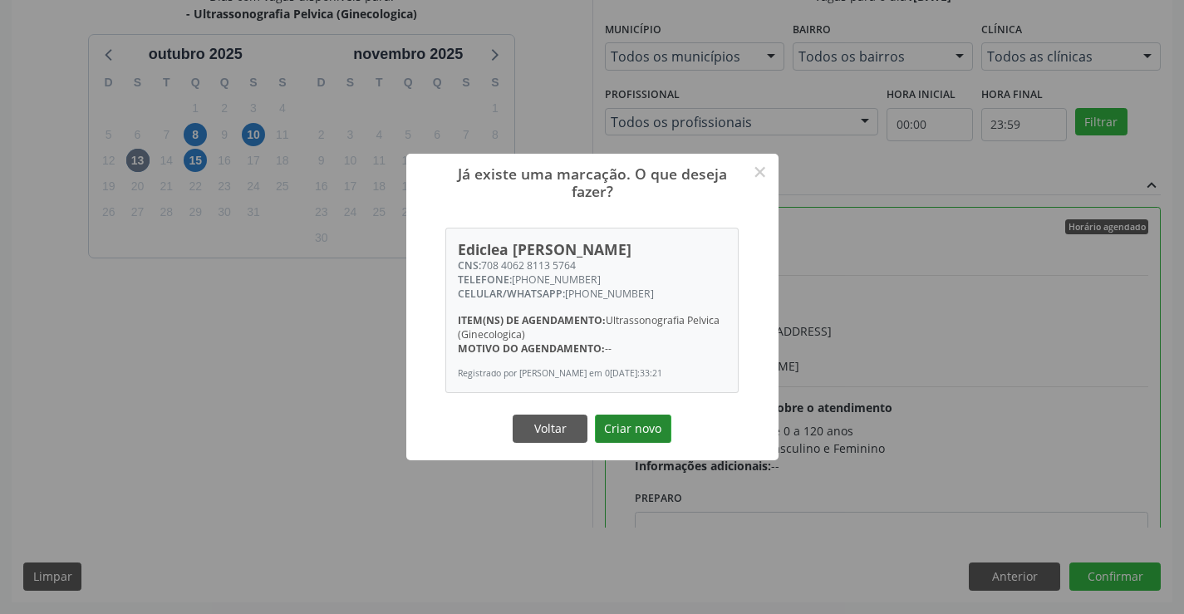
click at [640, 434] on button "Criar novo" at bounding box center [633, 429] width 76 height 28
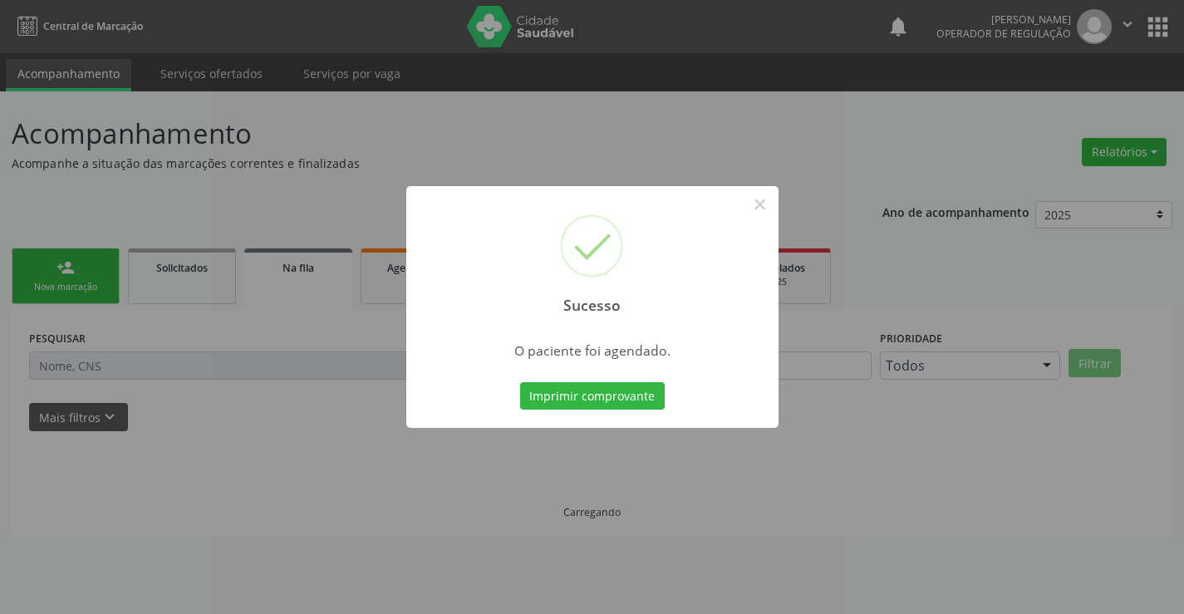
scroll to position [0, 0]
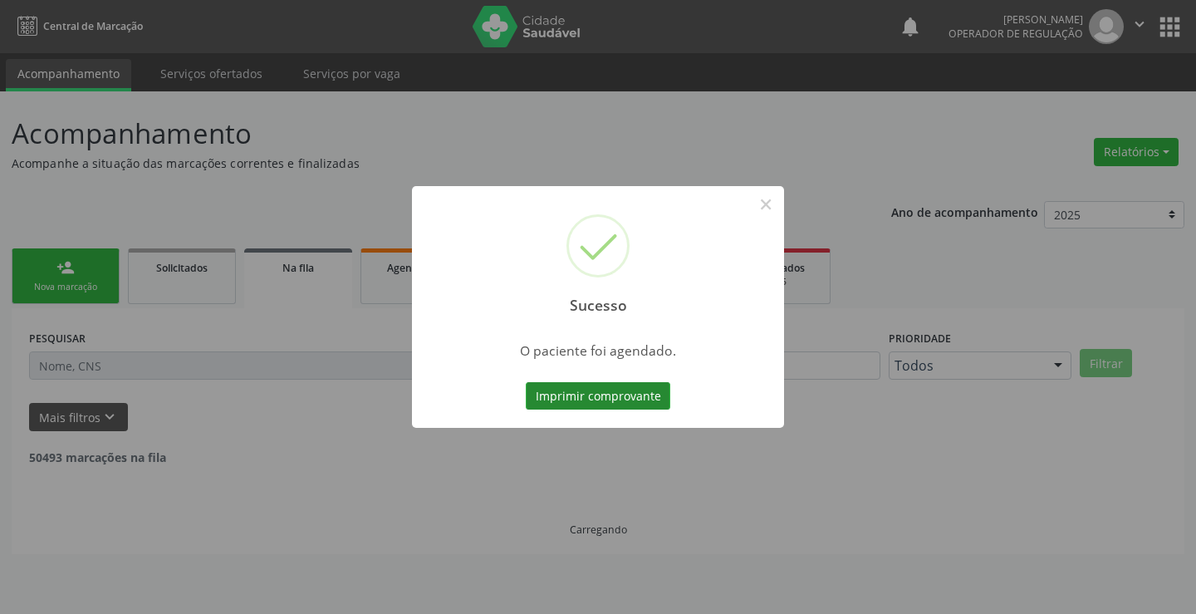
click at [621, 394] on button "Imprimir comprovante" at bounding box center [598, 396] width 145 height 28
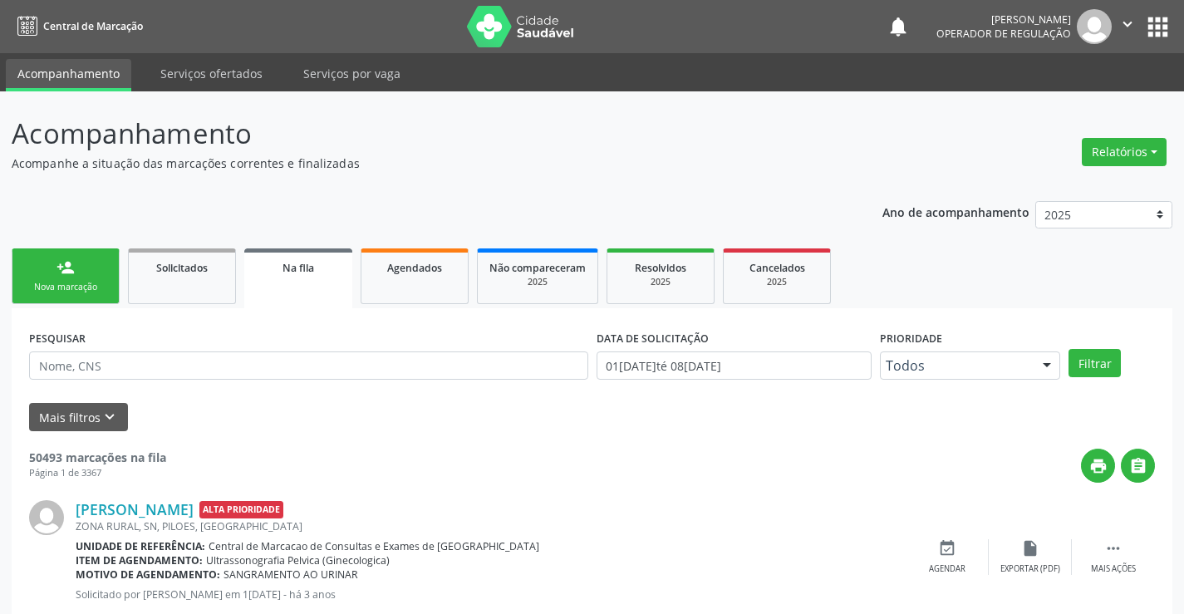
click at [96, 268] on link "person_add Nova marcação" at bounding box center [66, 276] width 108 height 56
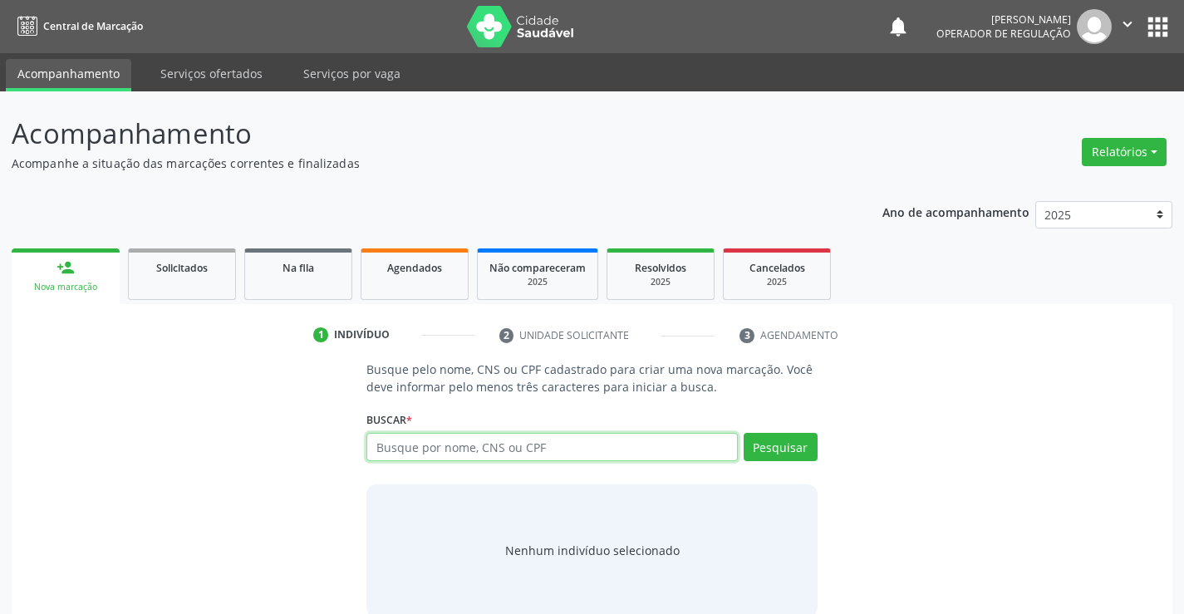
click at [467, 442] on input "text" at bounding box center [551, 447] width 371 height 28
click at [427, 440] on input "text" at bounding box center [551, 447] width 371 height 28
click at [433, 437] on input "text" at bounding box center [551, 447] width 371 height 28
type input "708802730167210"
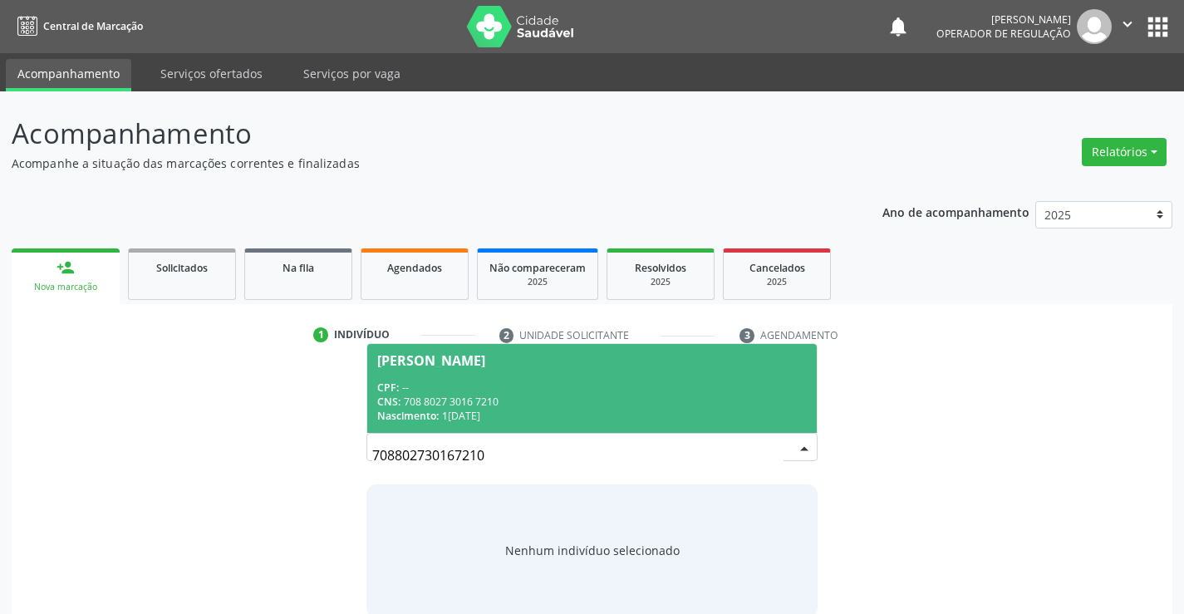
click at [528, 404] on div "CNS: 708 8027 3016 7210" at bounding box center [591, 402] width 429 height 14
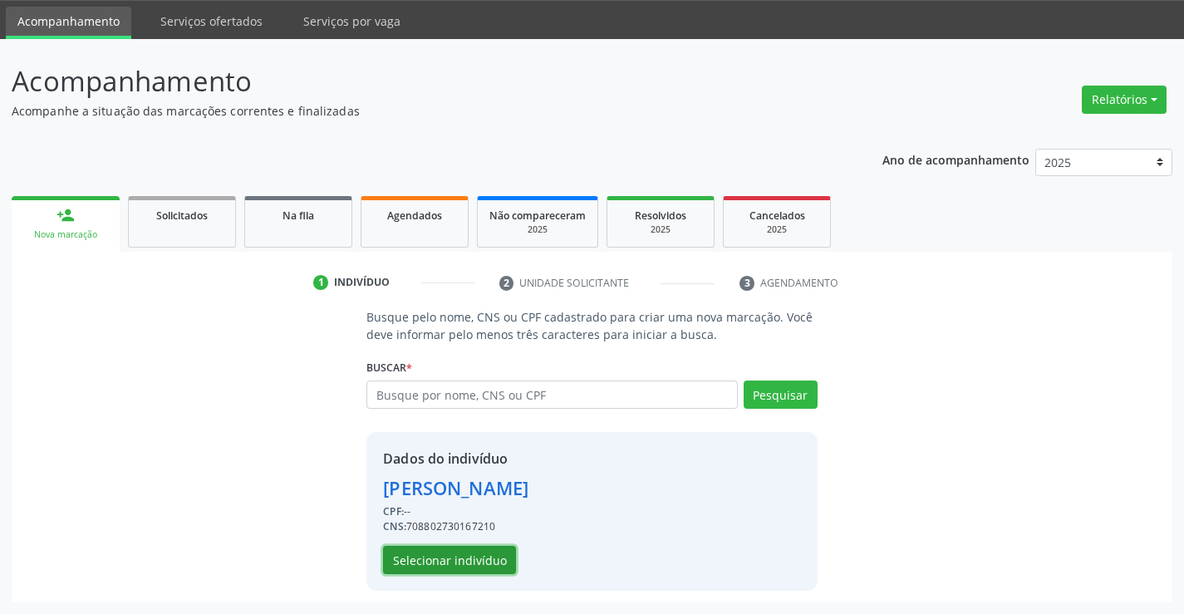
click at [467, 555] on button "Selecionar indivíduo" at bounding box center [449, 560] width 133 height 28
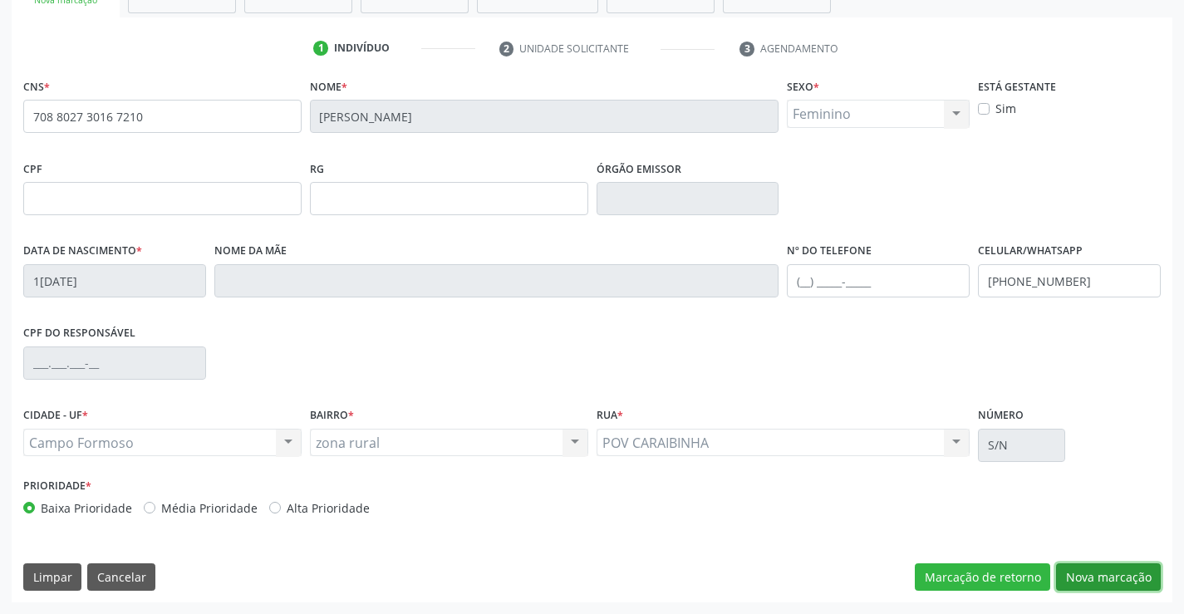
click at [1107, 574] on button "Nova marcação" at bounding box center [1108, 577] width 105 height 28
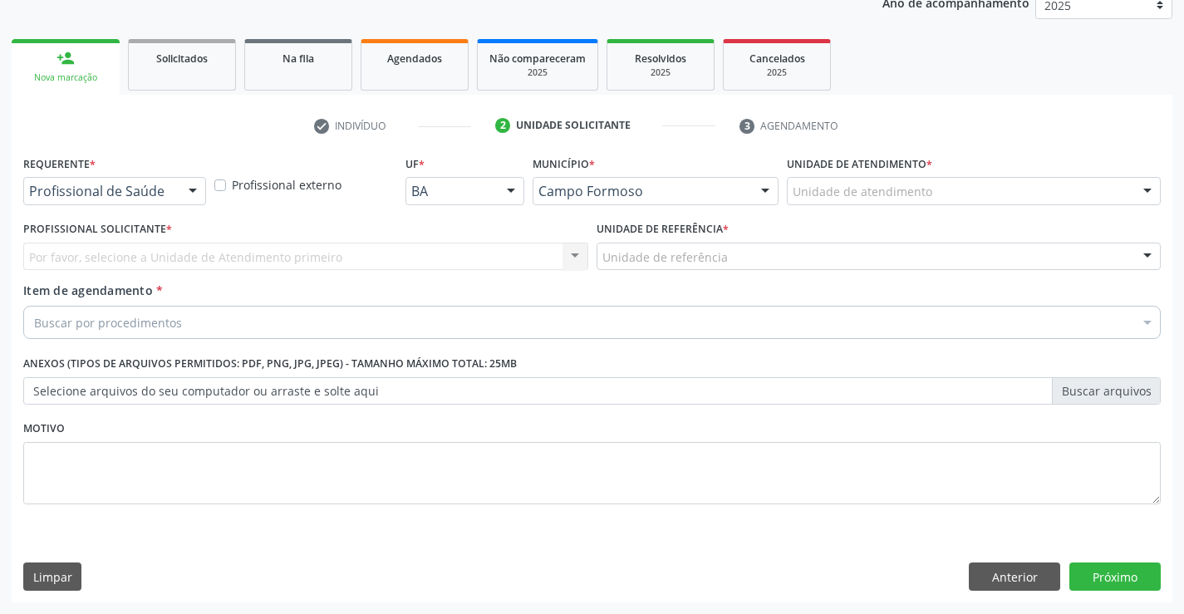
scroll to position [209, 0]
drag, startPoint x: 185, startPoint y: 184, endPoint x: 103, endPoint y: 226, distance: 92.1
click at [180, 188] on div at bounding box center [192, 192] width 25 height 28
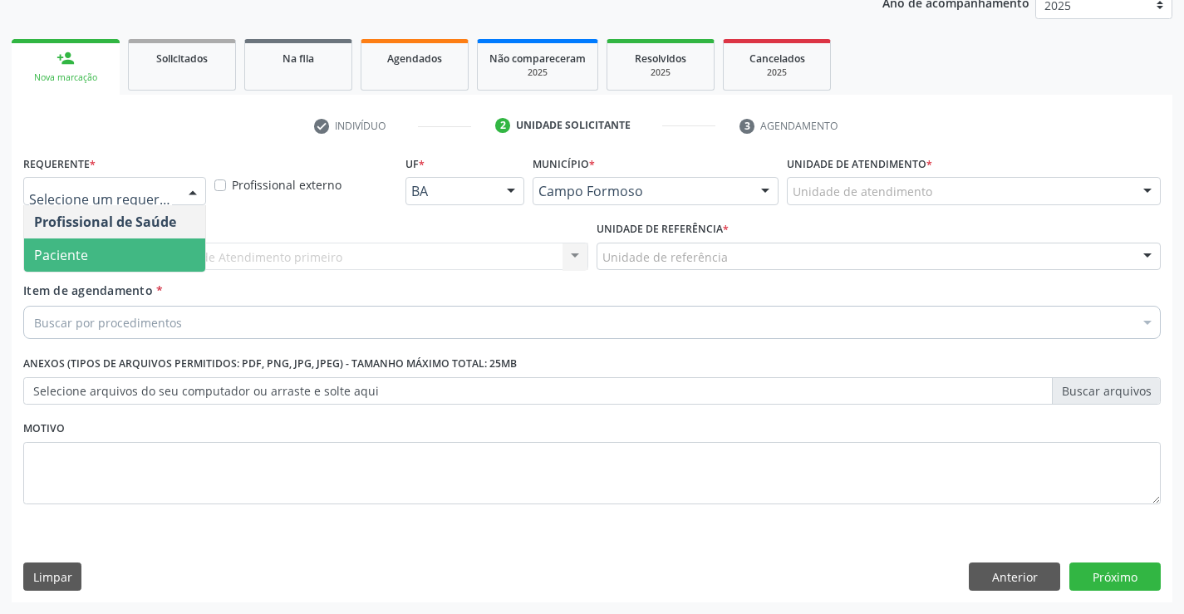
click at [85, 253] on span "Paciente" at bounding box center [61, 255] width 54 height 18
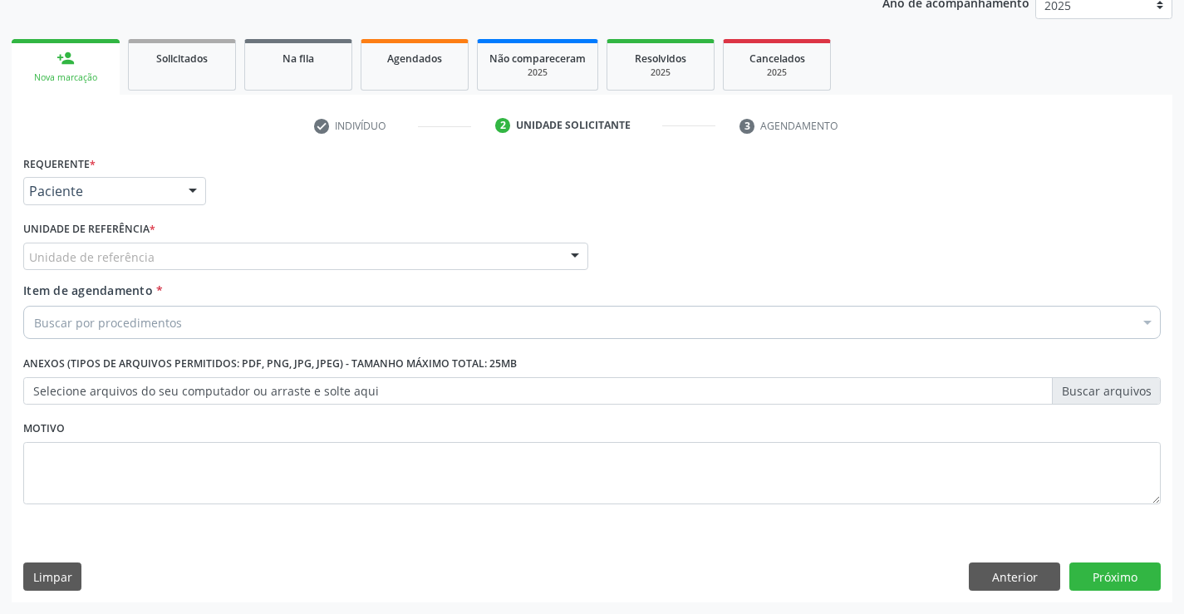
click at [180, 266] on div "Unidade de referência" at bounding box center [305, 257] width 565 height 28
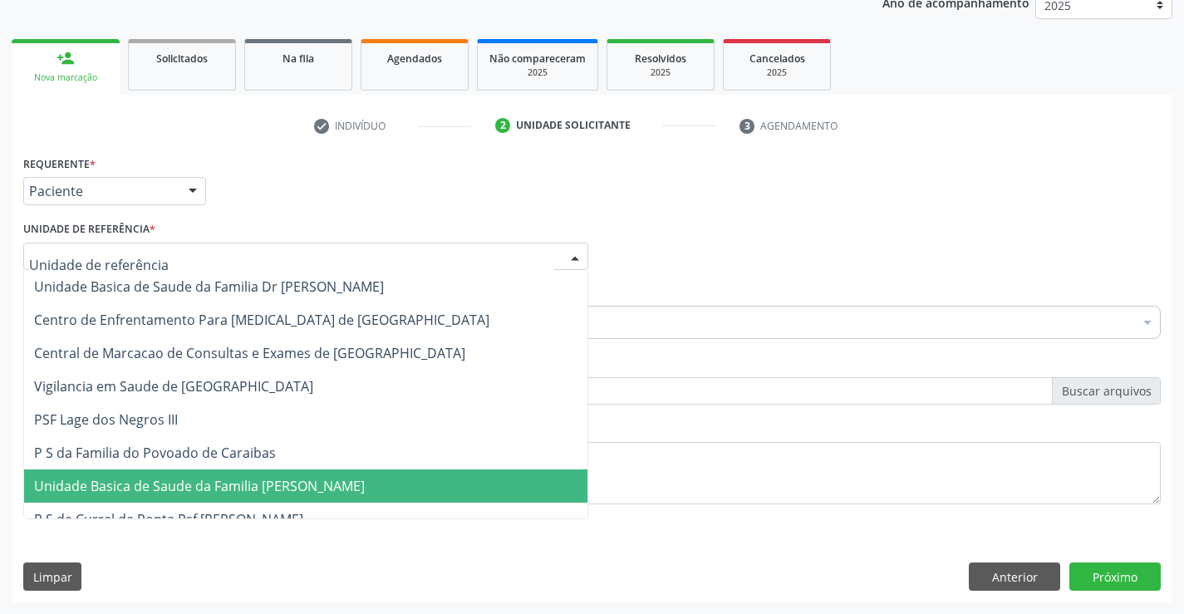
click at [189, 490] on span "Unidade Basica de Saude da Familia [PERSON_NAME]" at bounding box center [199, 486] width 331 height 18
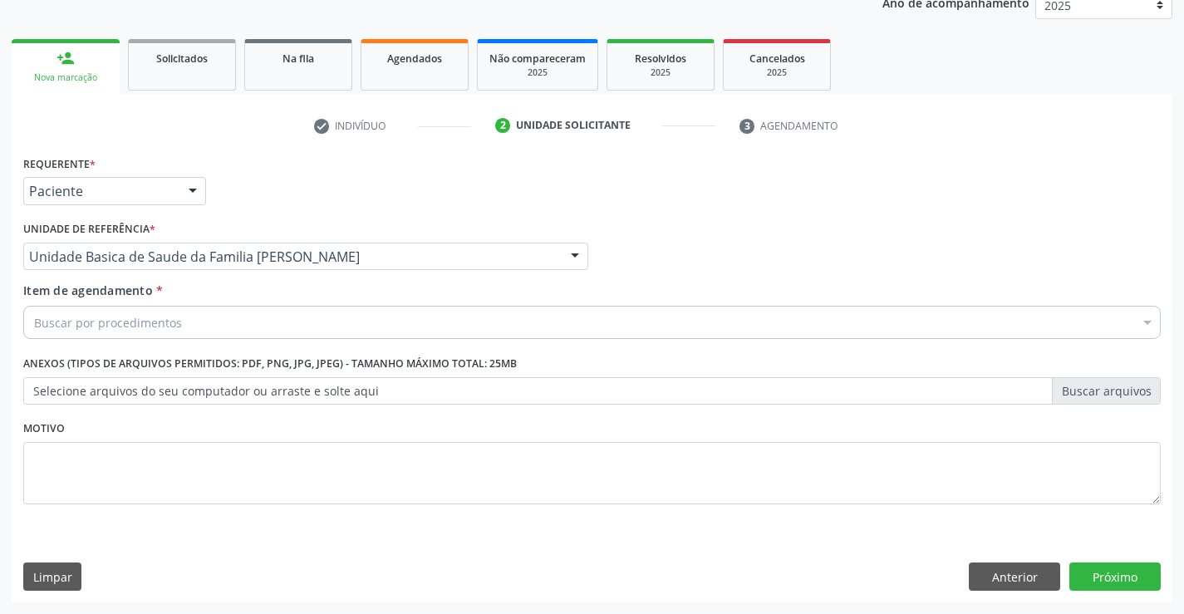
click at [100, 333] on div "Buscar por procedimentos" at bounding box center [591, 322] width 1137 height 33
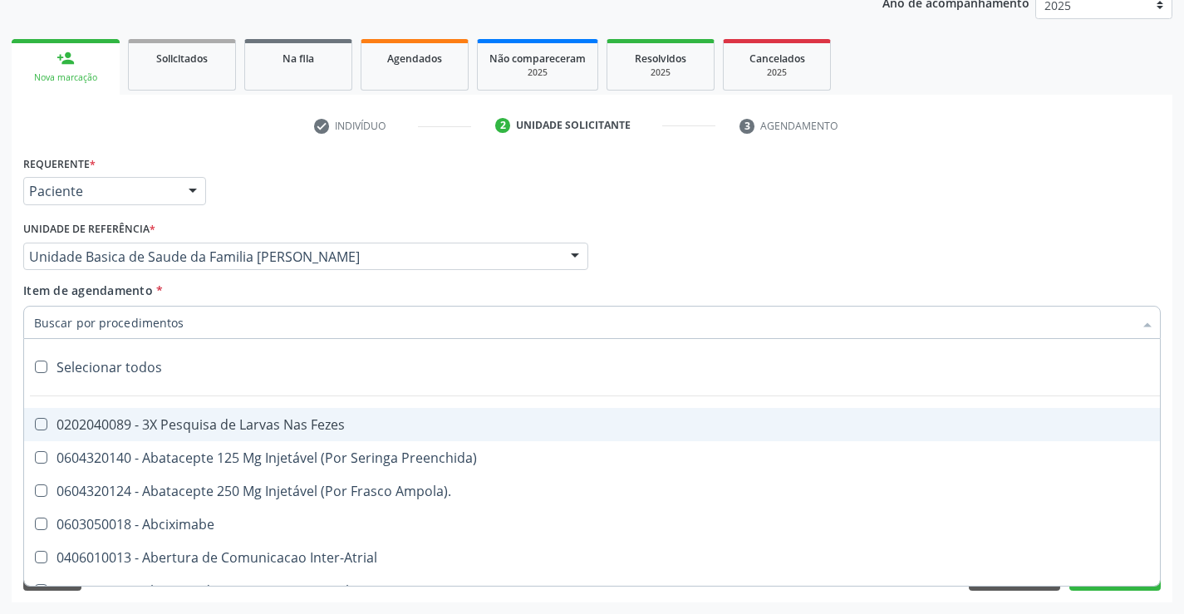
click at [103, 324] on input "Item de agendamento *" at bounding box center [583, 322] width 1099 height 33
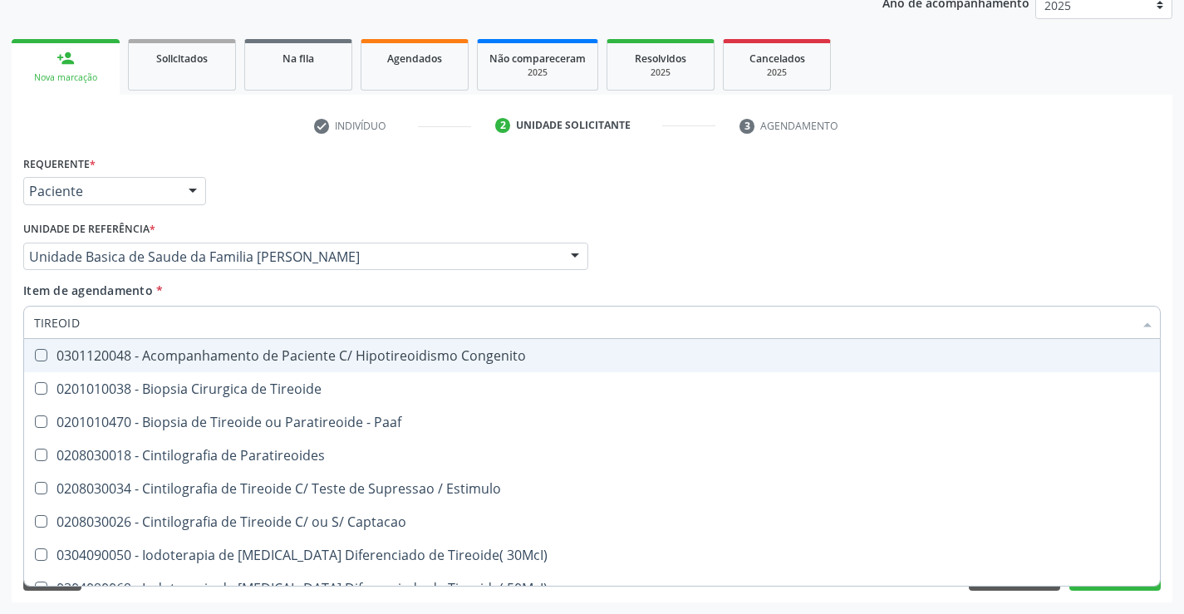
type input "TIREOIDE"
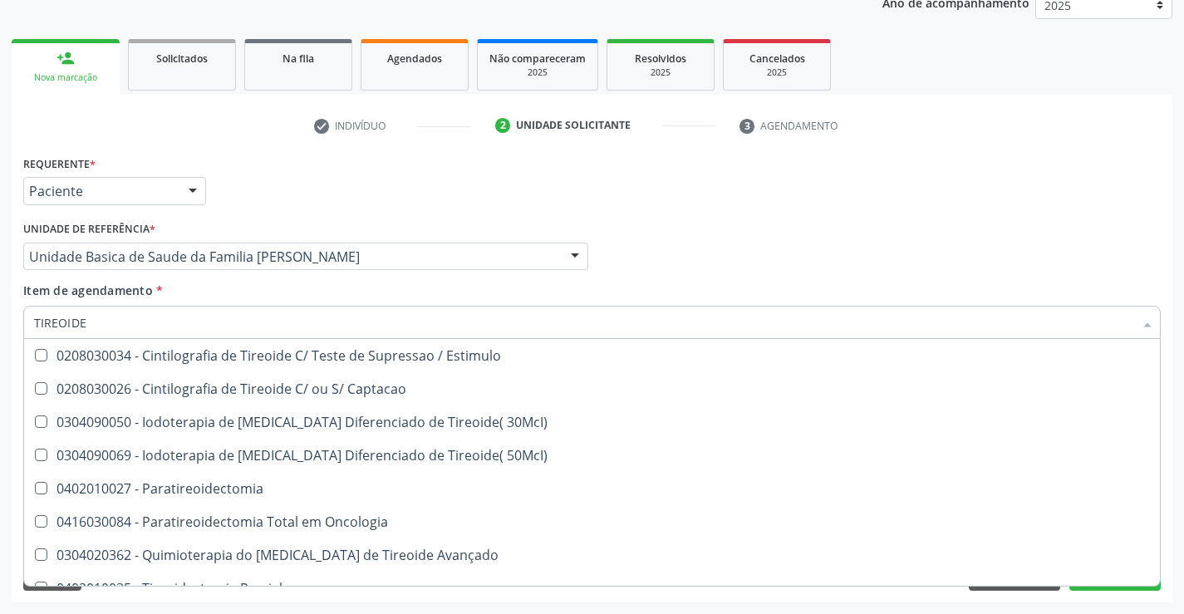
scroll to position [318, 0]
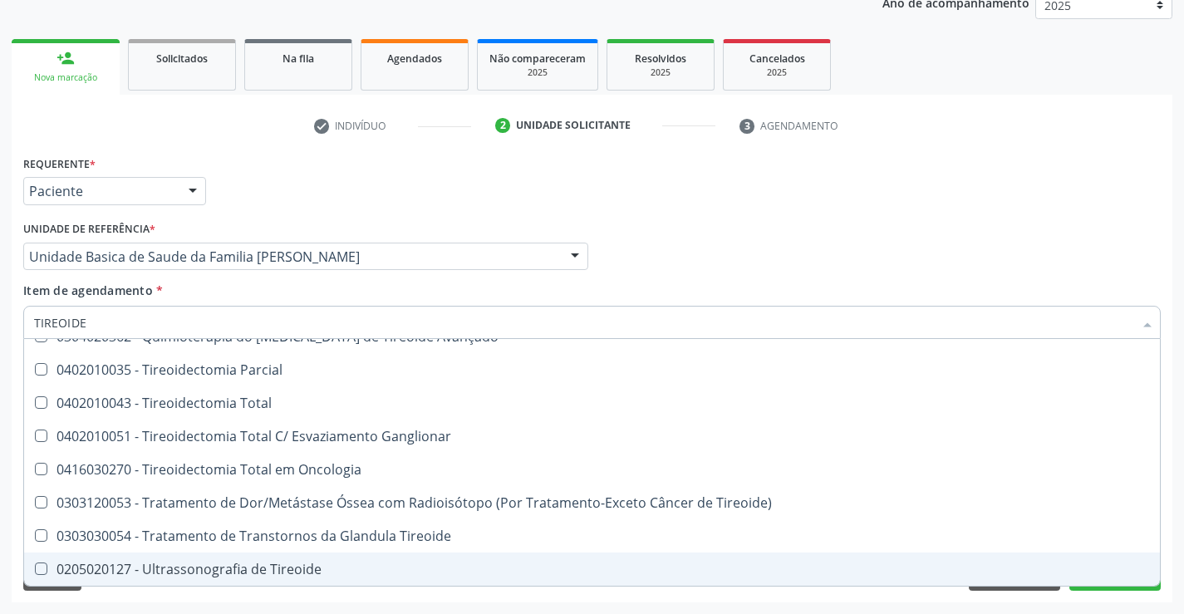
click at [304, 571] on div "0205020127 - Ultrassonografia de Tireoide" at bounding box center [592, 568] width 1116 height 13
checkbox Tireoide "true"
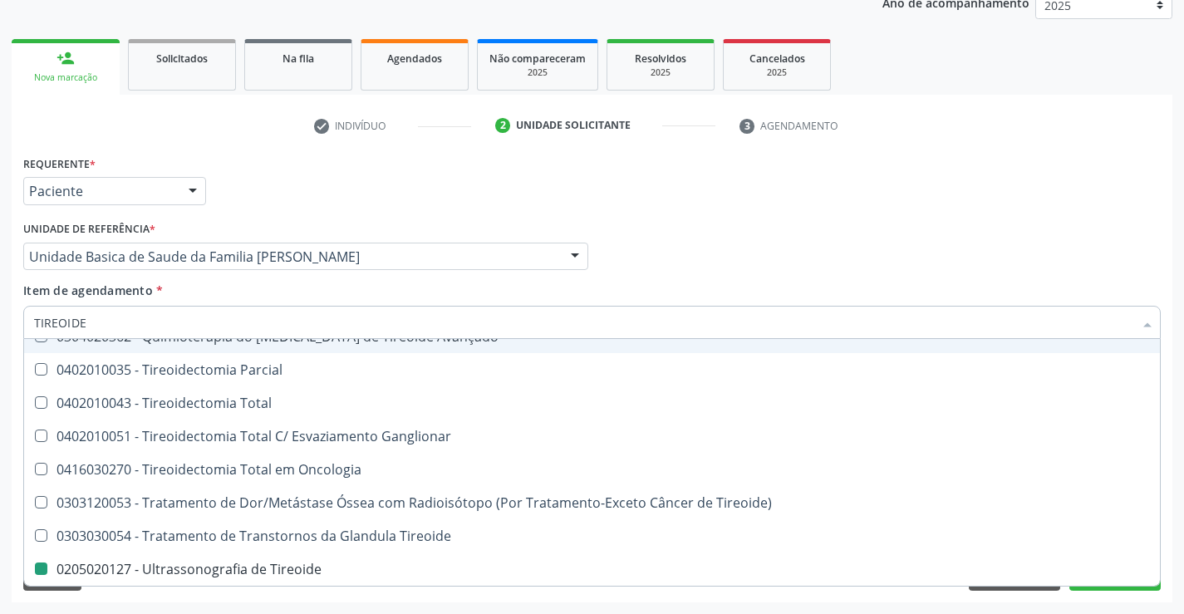
click at [735, 243] on div "Profissional Solicitante Por favor, selecione a Unidade de Atendimento primeiro…" at bounding box center [592, 249] width 1146 height 65
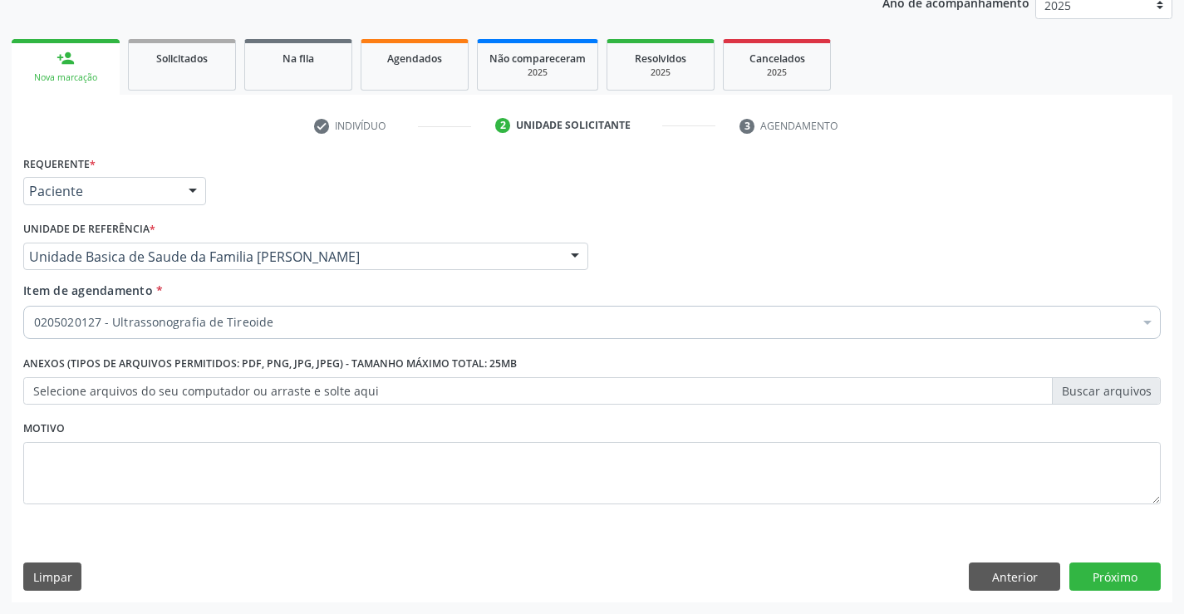
scroll to position [0, 0]
click at [1123, 573] on button "Próximo" at bounding box center [1114, 576] width 91 height 28
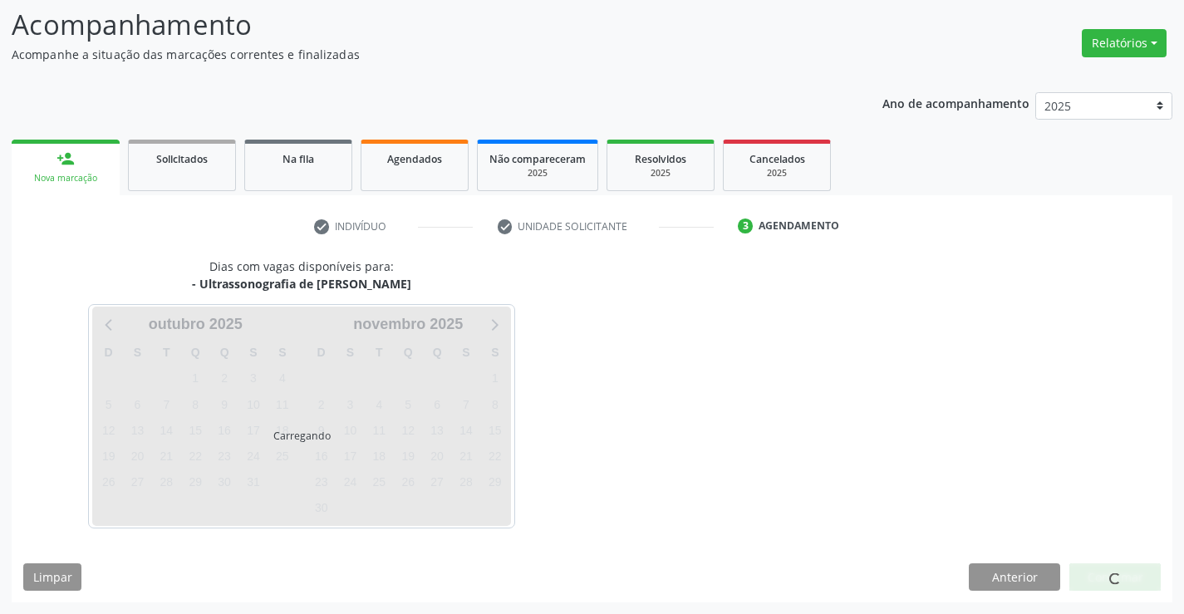
scroll to position [109, 0]
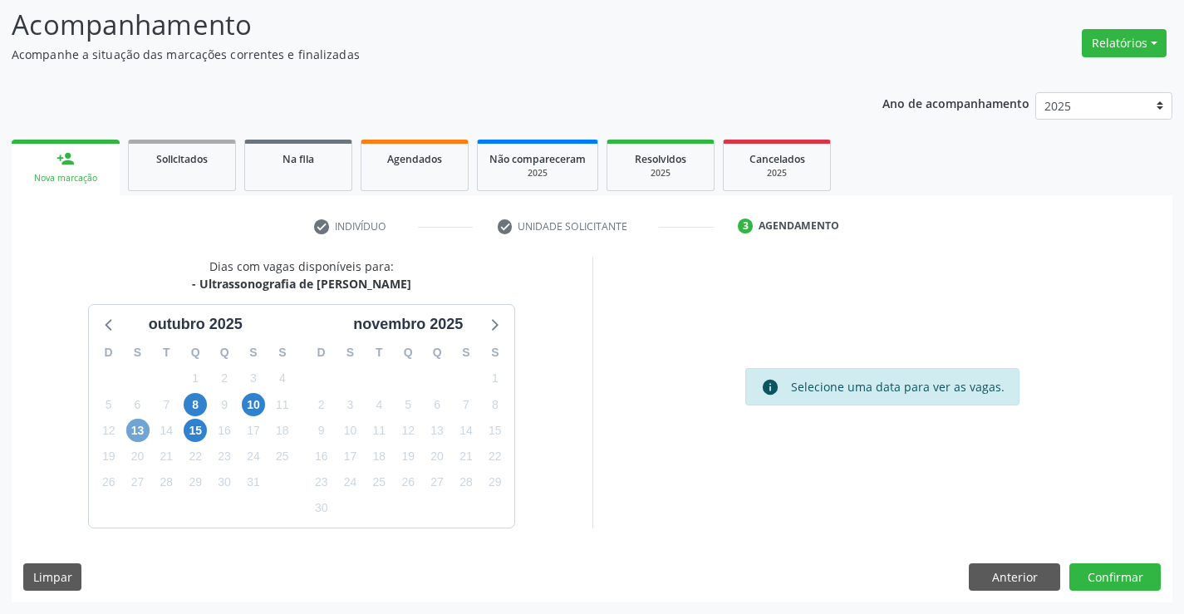
click at [139, 424] on span "13" at bounding box center [137, 430] width 23 height 23
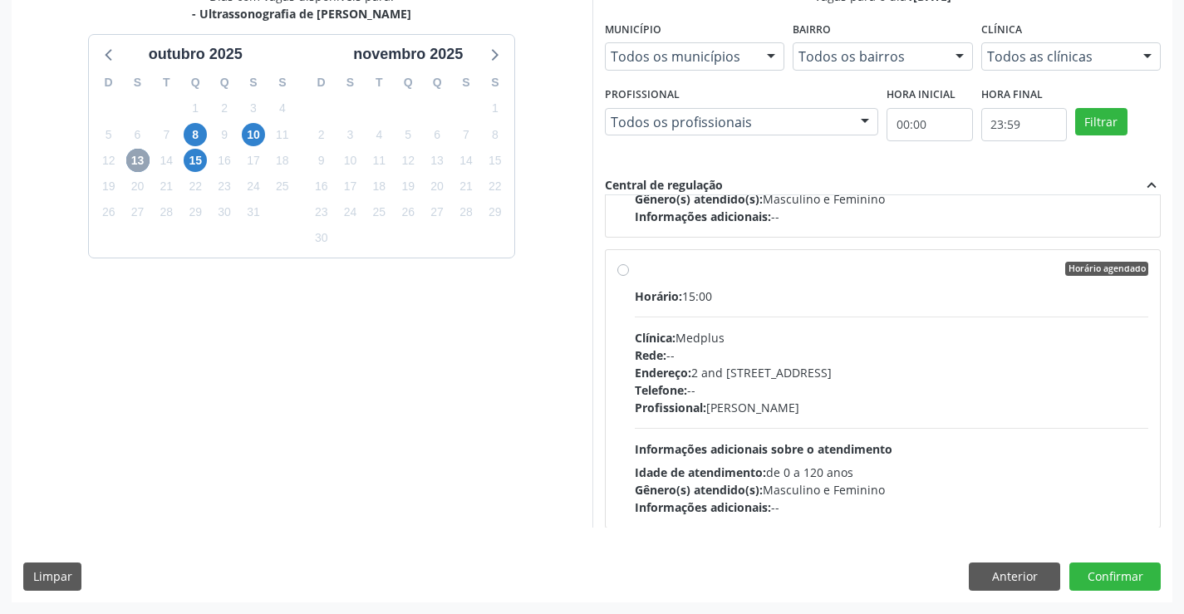
scroll to position [166, 0]
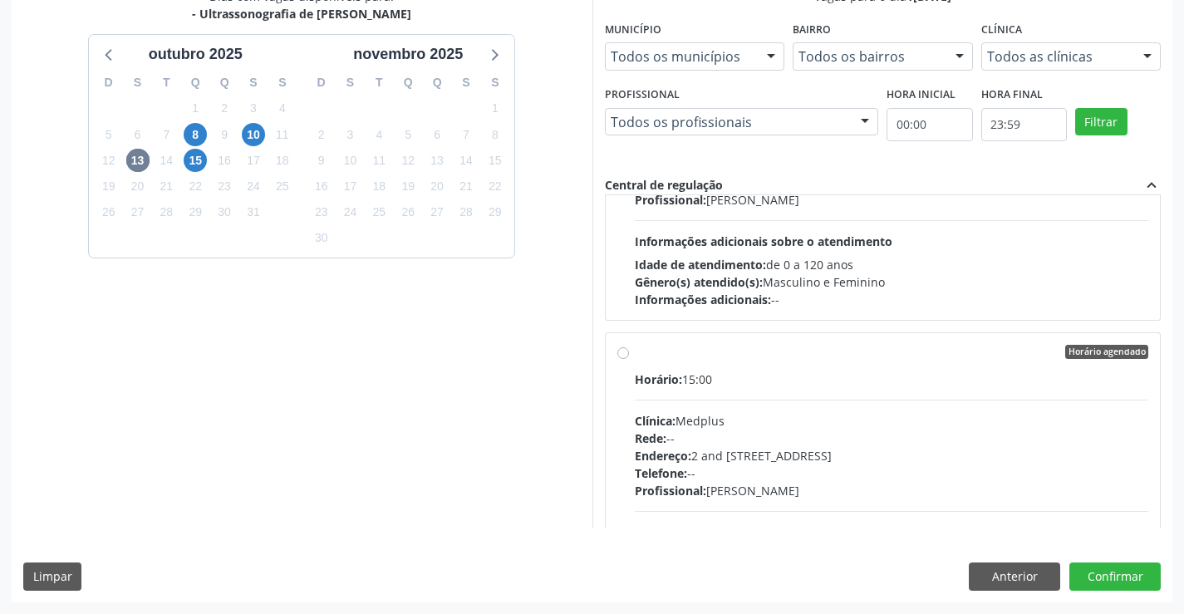
click at [890, 422] on div "Clínica: Medplus" at bounding box center [892, 420] width 514 height 17
click at [629, 360] on input "Horário agendado Horário: 15:00 Clínica: Medplus Rede: -- Endereço: 2 and [STRE…" at bounding box center [623, 352] width 12 height 15
radio input "true"
click at [1112, 577] on button "Confirmar" at bounding box center [1114, 576] width 91 height 28
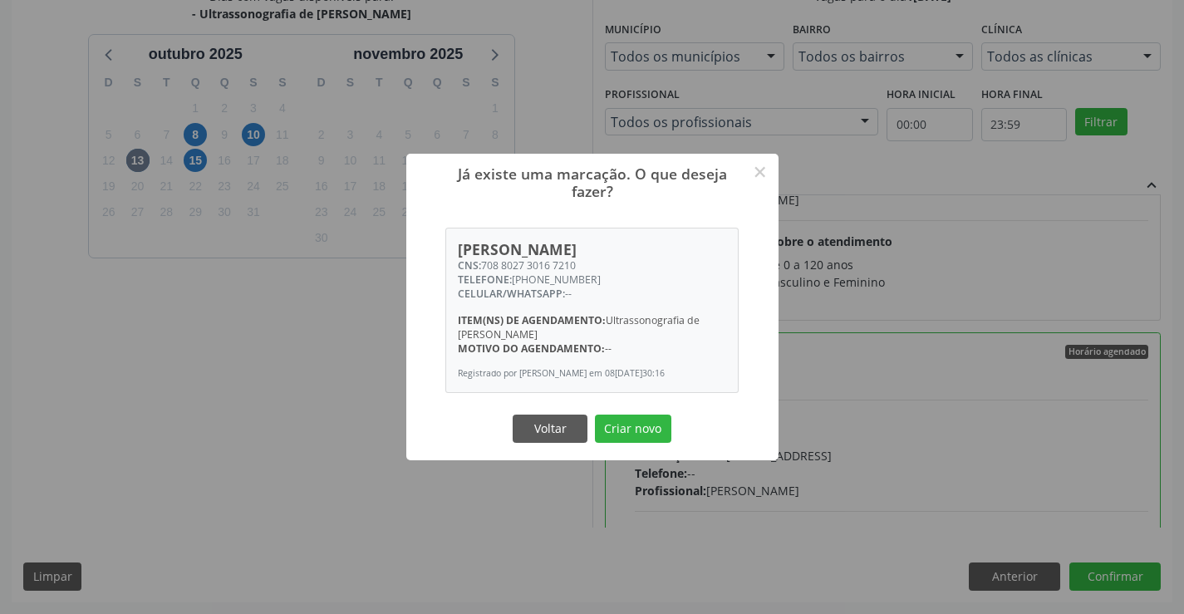
click at [648, 448] on div "Já existe uma marcação. O que deseja fazer? × [PERSON_NAME] CNS: 708 8027 3016 …" at bounding box center [592, 307] width 372 height 307
click at [639, 430] on button "Criar novo" at bounding box center [633, 429] width 76 height 28
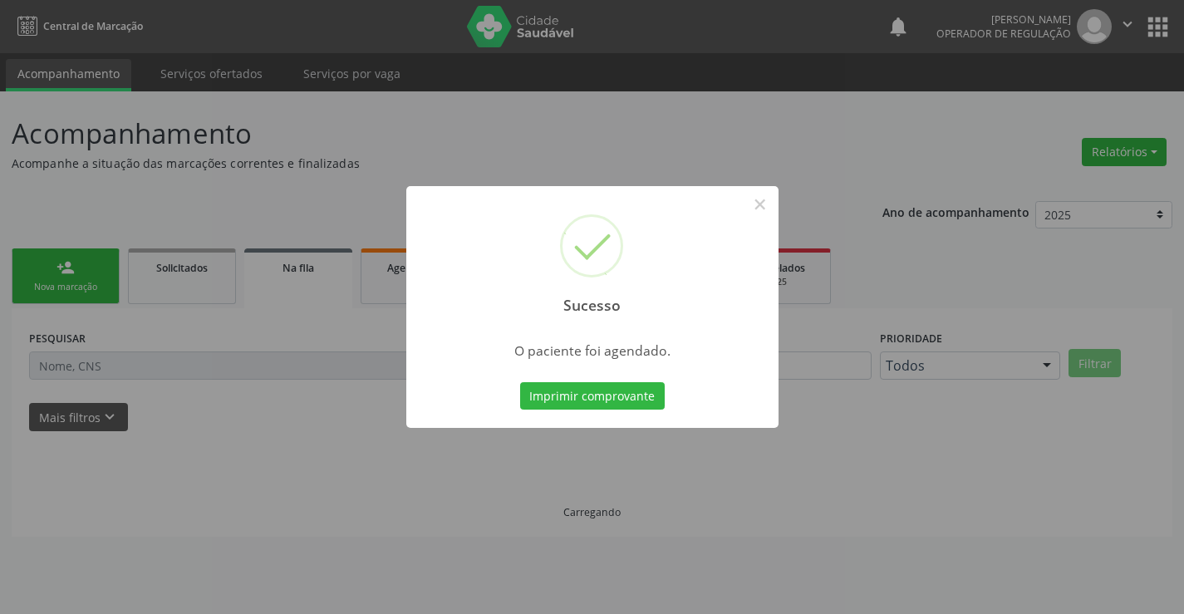
scroll to position [0, 0]
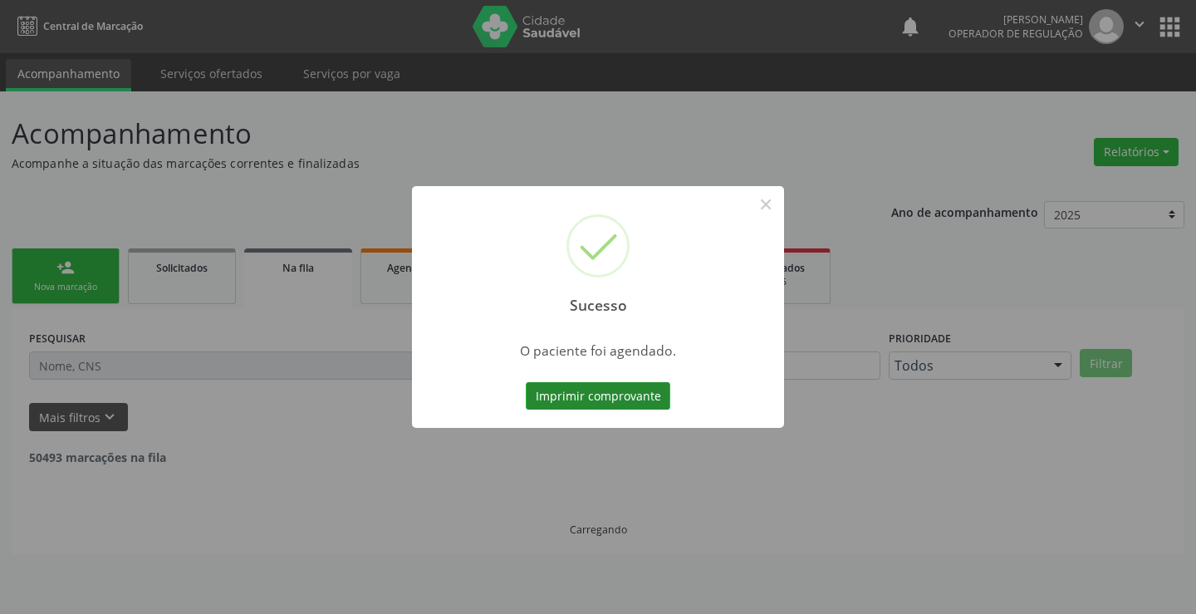
click at [554, 392] on button "Imprimir comprovante" at bounding box center [598, 396] width 145 height 28
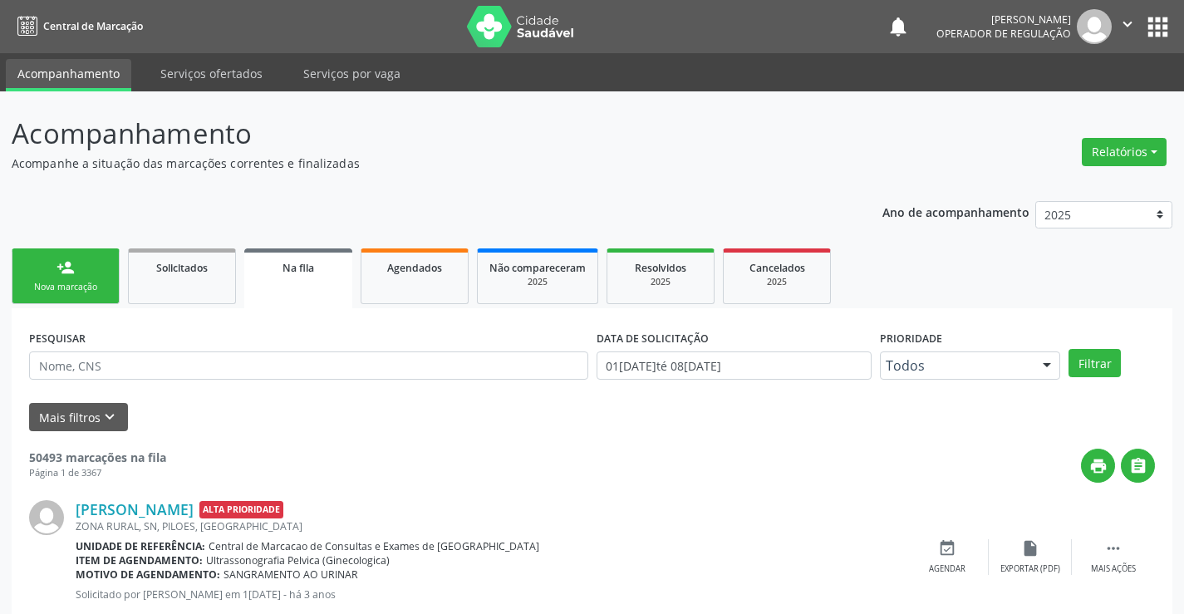
click at [79, 284] on div "Nova marcação" at bounding box center [65, 287] width 83 height 12
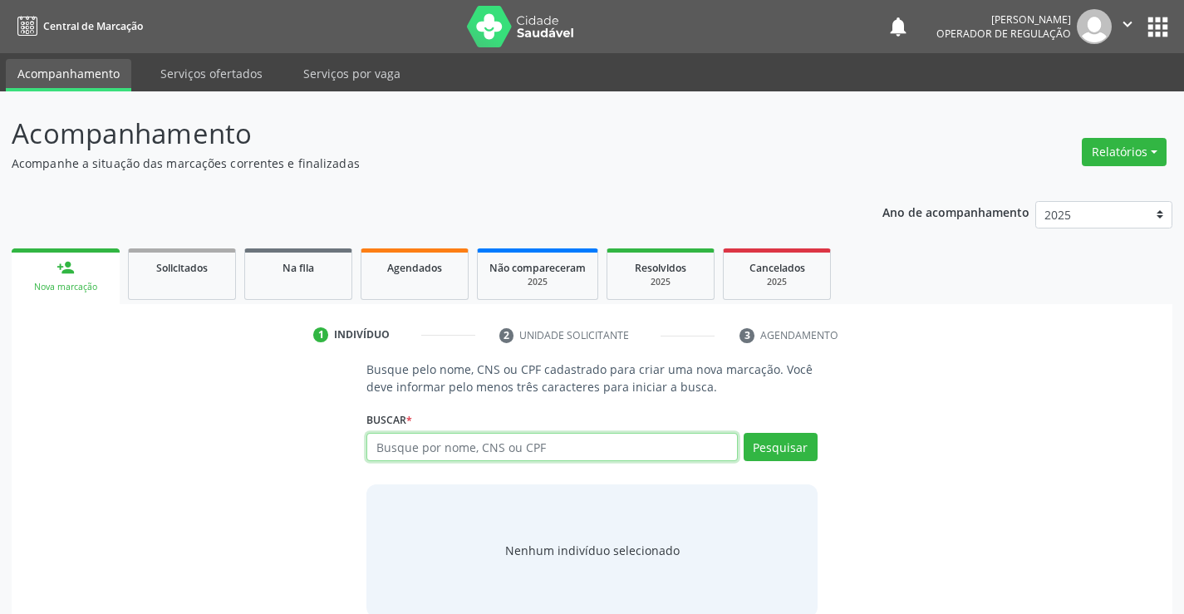
click at [473, 438] on input "text" at bounding box center [551, 447] width 371 height 28
type input "700208474542122"
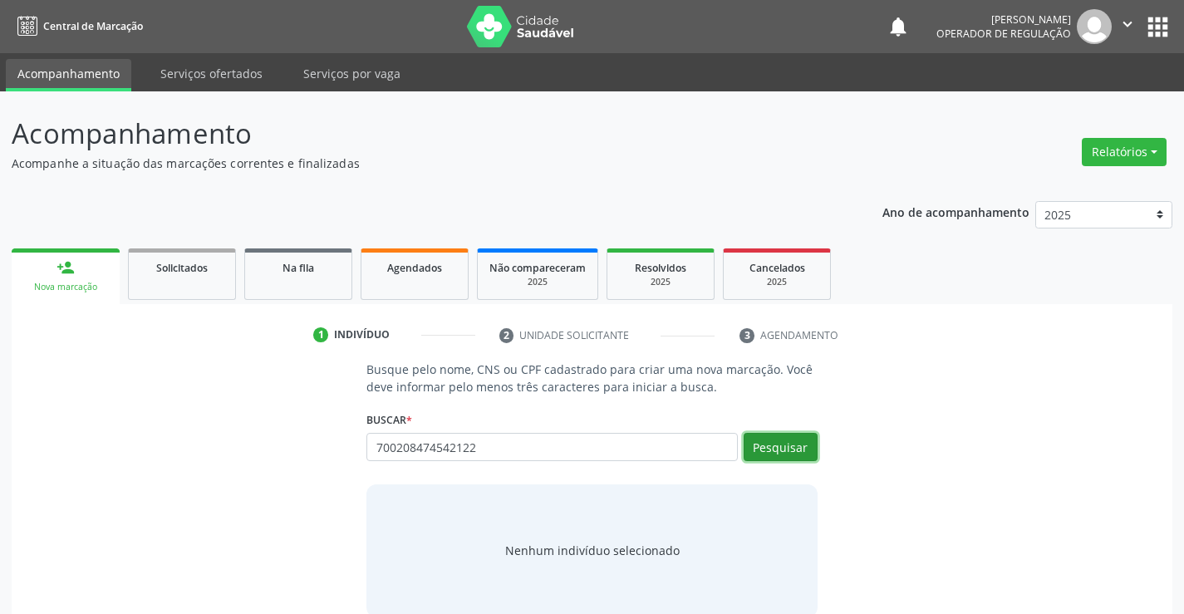
click at [760, 435] on button "Pesquisar" at bounding box center [781, 447] width 74 height 28
type input "700208474542122"
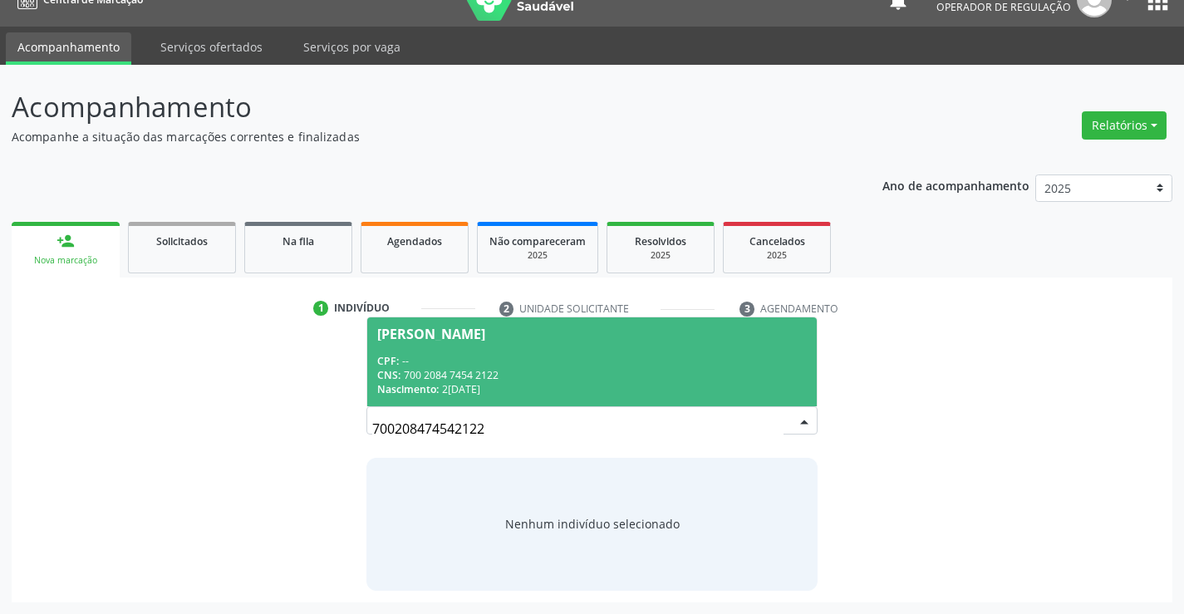
click at [524, 375] on div "CNS: 700 2084 7454 2122" at bounding box center [591, 375] width 429 height 14
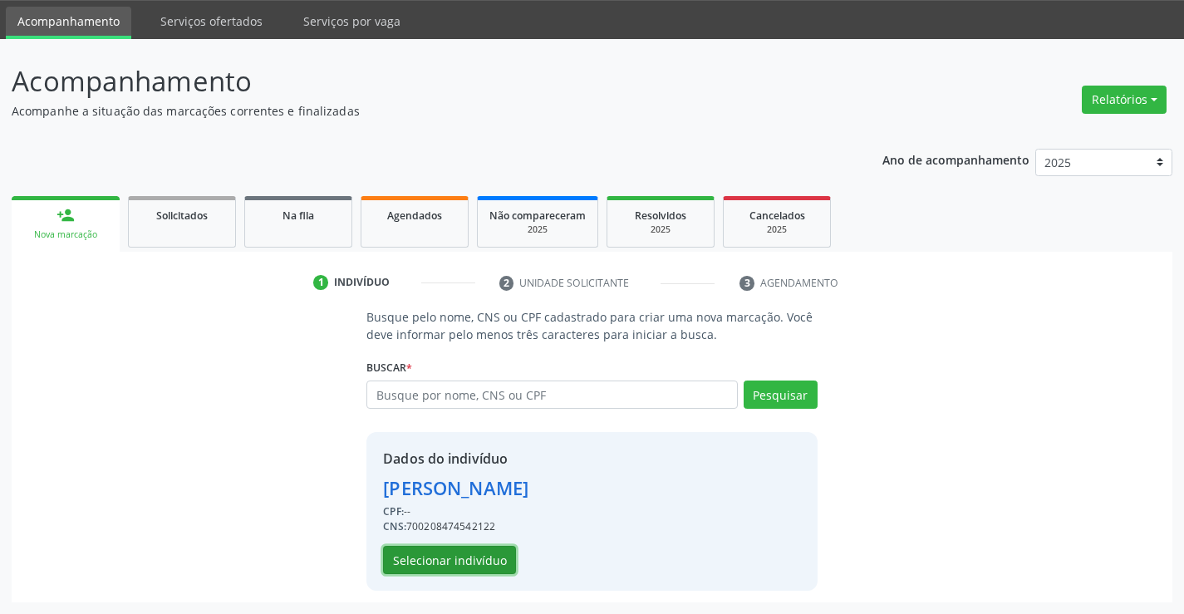
click at [460, 557] on button "Selecionar indivíduo" at bounding box center [449, 560] width 133 height 28
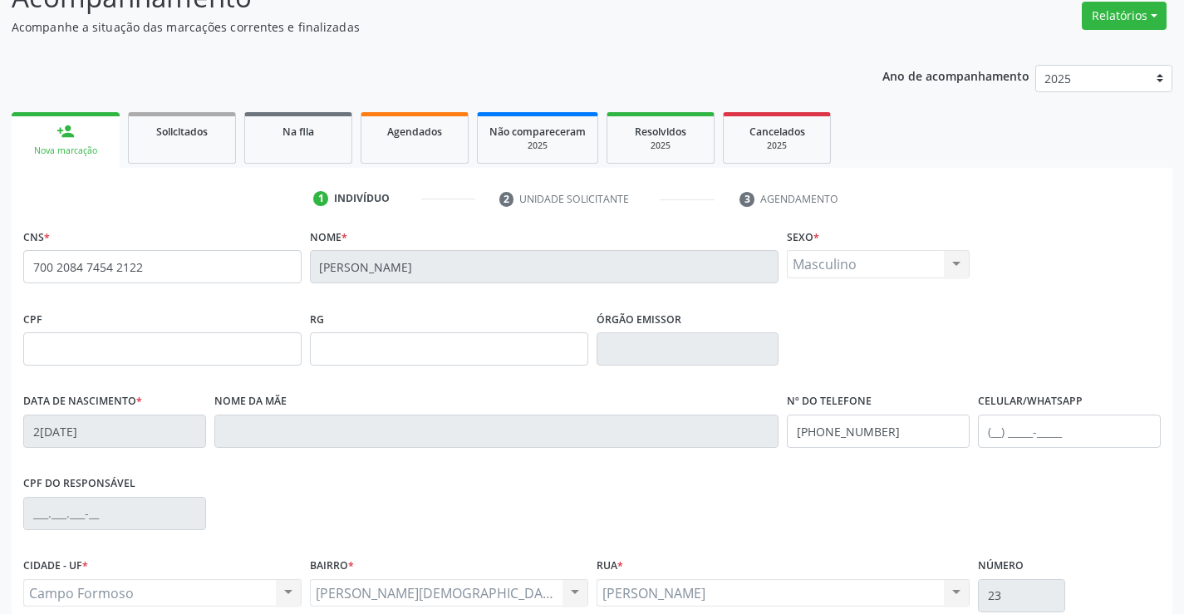
scroll to position [287, 0]
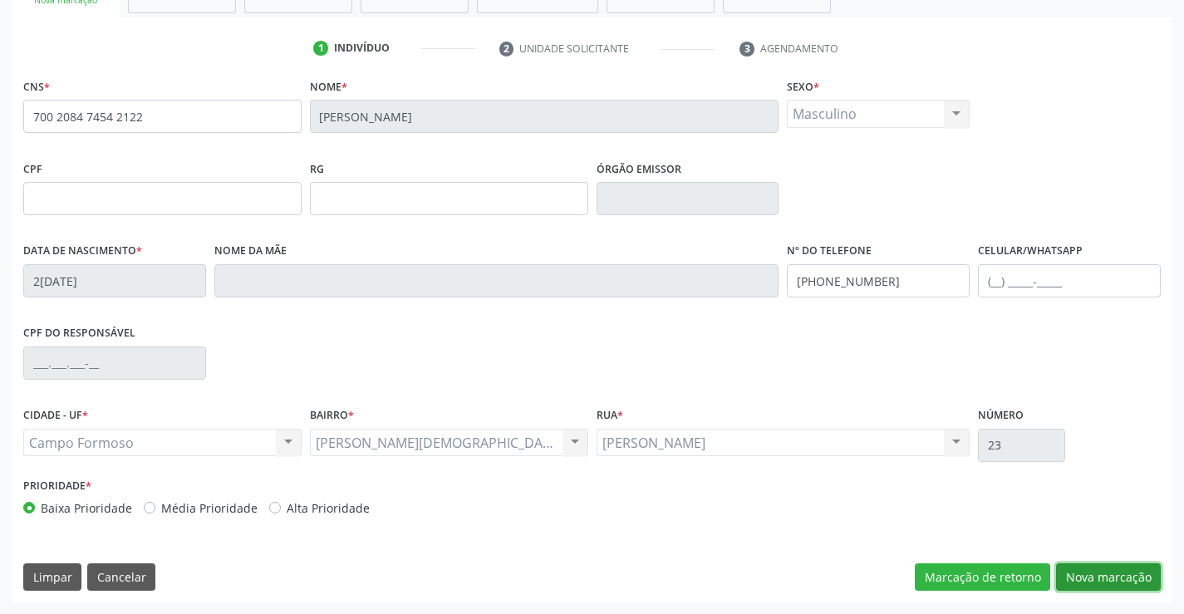
click at [1084, 574] on button "Nova marcação" at bounding box center [1108, 577] width 105 height 28
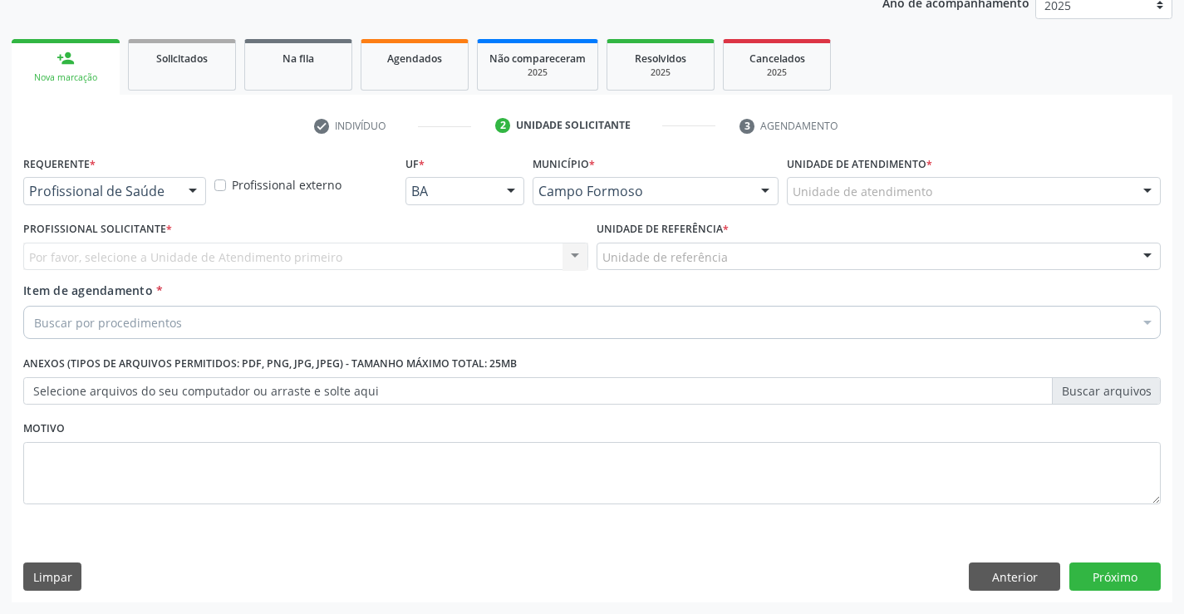
click at [187, 189] on div at bounding box center [192, 192] width 25 height 28
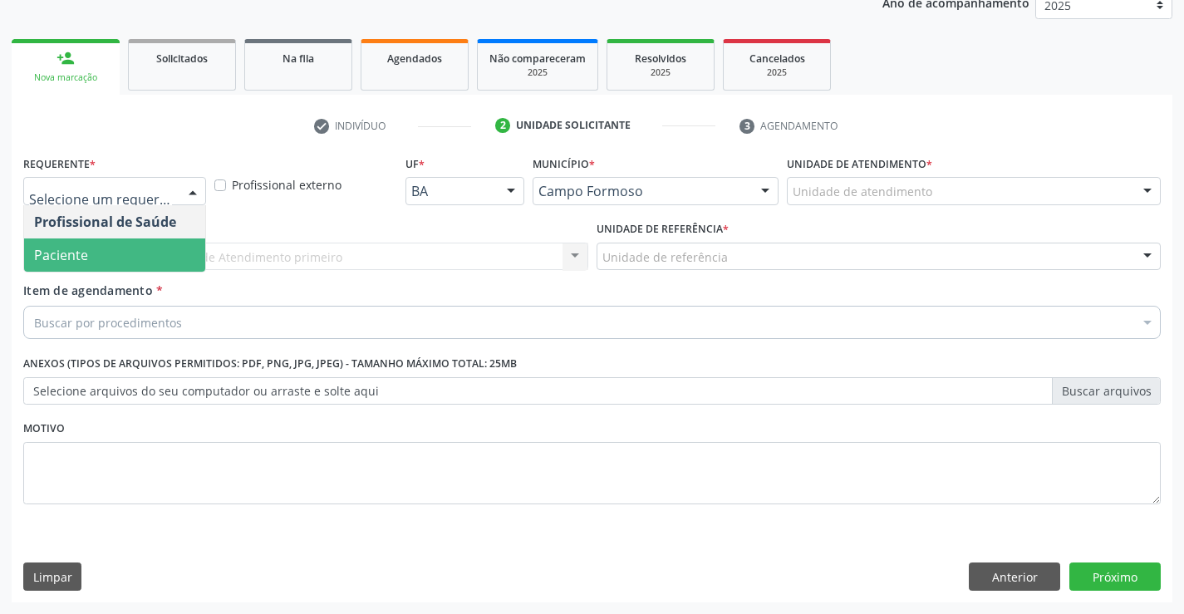
click at [71, 255] on span "Paciente" at bounding box center [61, 255] width 54 height 18
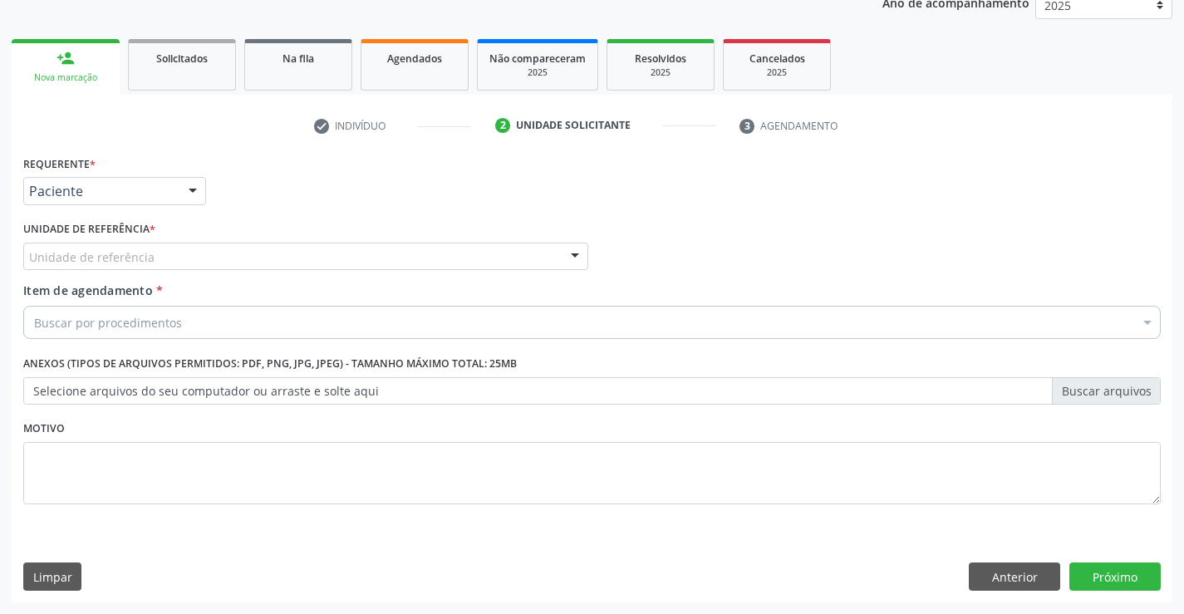
click at [204, 253] on div "Unidade de referência" at bounding box center [305, 257] width 565 height 28
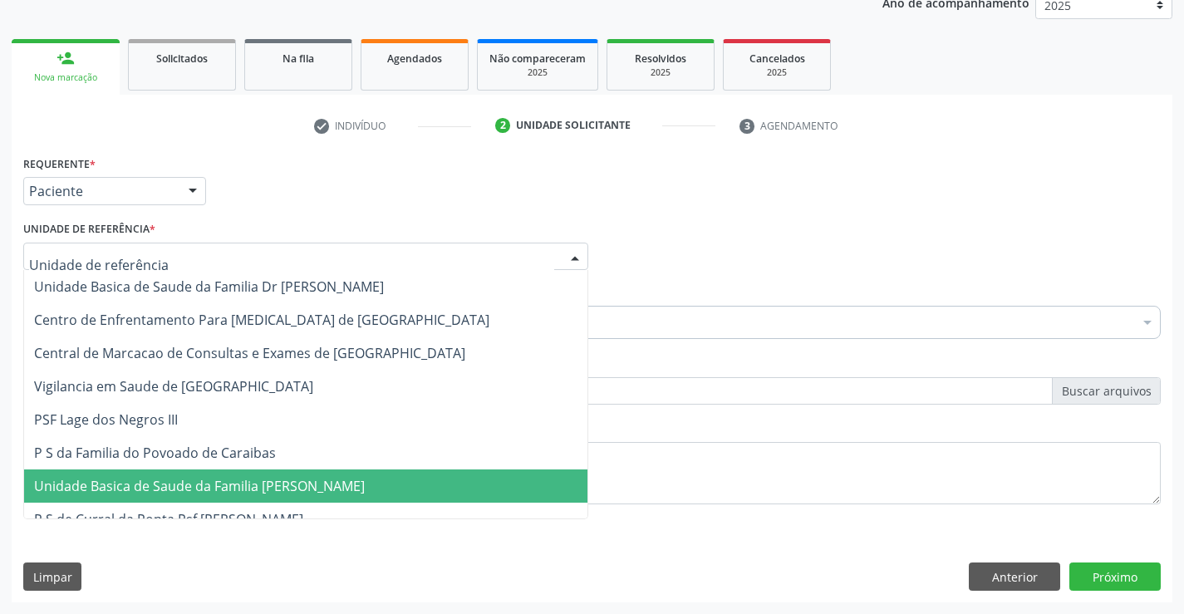
click at [234, 498] on span "Unidade Basica de Saude da Familia [PERSON_NAME]" at bounding box center [305, 485] width 563 height 33
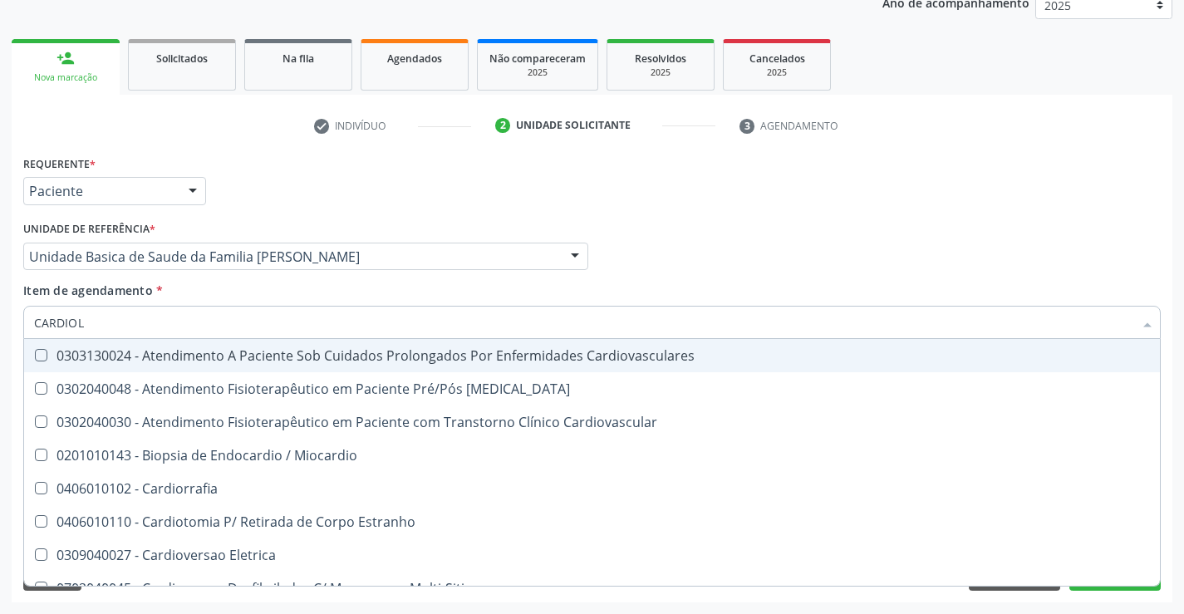
type input "CARDIOLO"
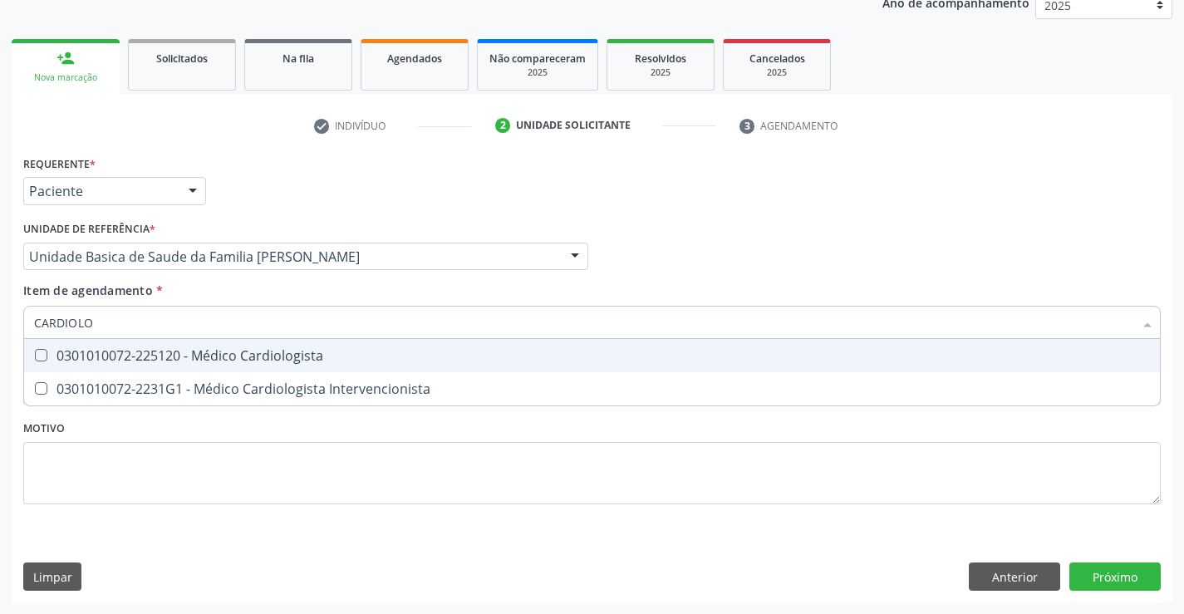
click at [145, 361] on div "0301010072-225120 - Médico Cardiologista" at bounding box center [592, 355] width 1116 height 13
checkbox Cardiologista "true"
click at [1110, 577] on div "Requerente * Paciente Profissional de Saúde Paciente Nenhum resultado encontrad…" at bounding box center [592, 376] width 1161 height 451
checkbox Intervencionista "true"
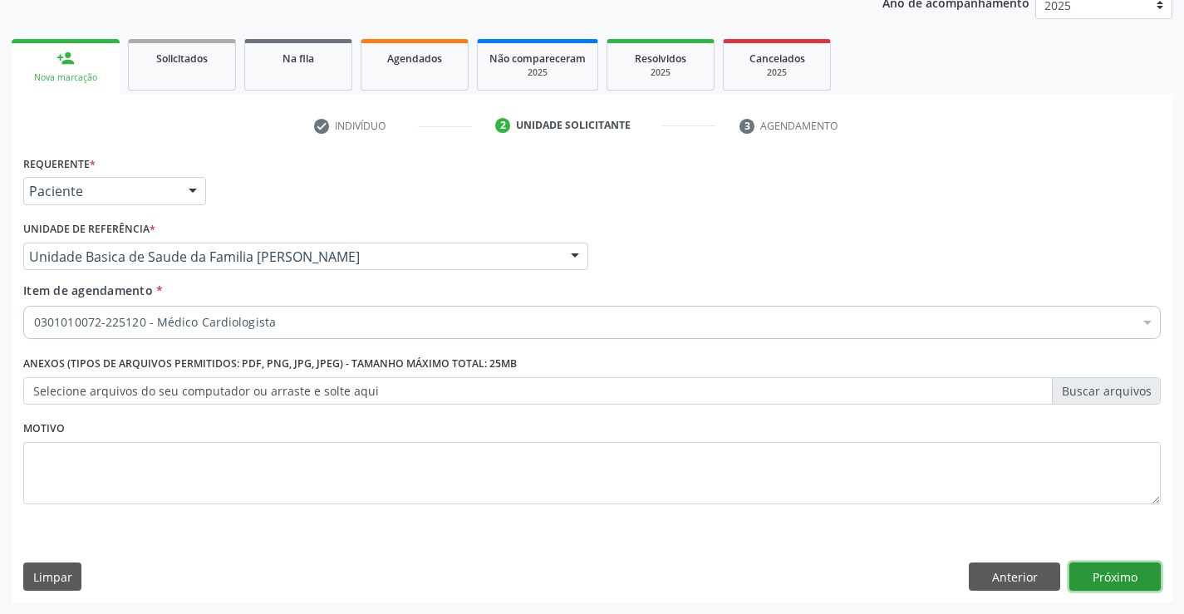
click at [1107, 573] on button "Próximo" at bounding box center [1114, 576] width 91 height 28
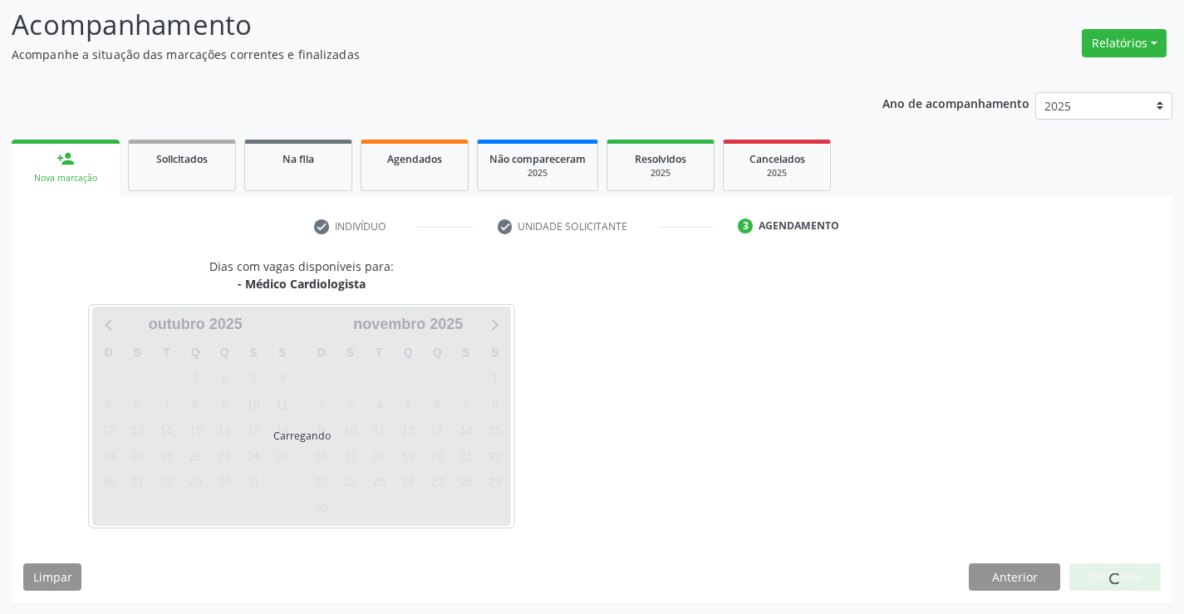
scroll to position [109, 0]
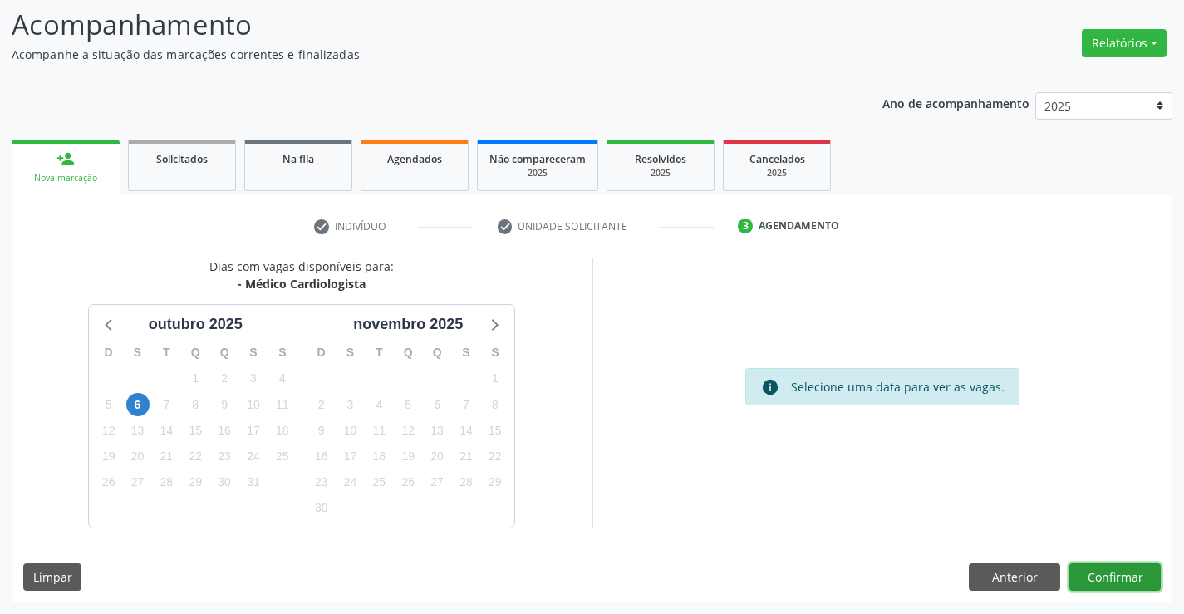
click at [1110, 581] on button "Confirmar" at bounding box center [1114, 577] width 91 height 28
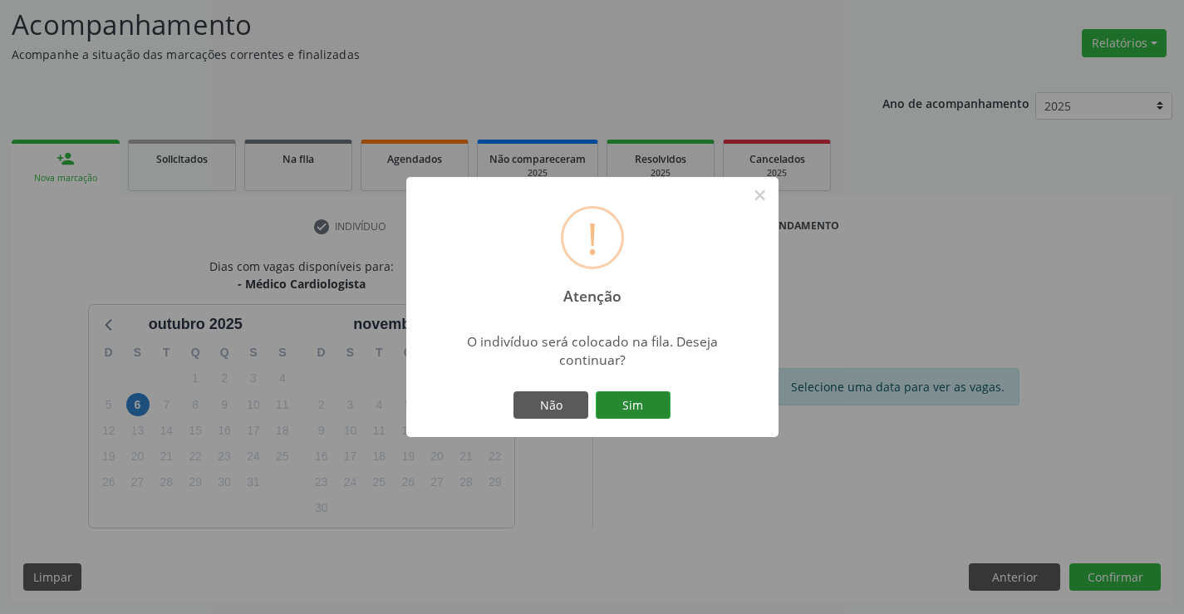
click at [630, 403] on button "Sim" at bounding box center [633, 405] width 75 height 28
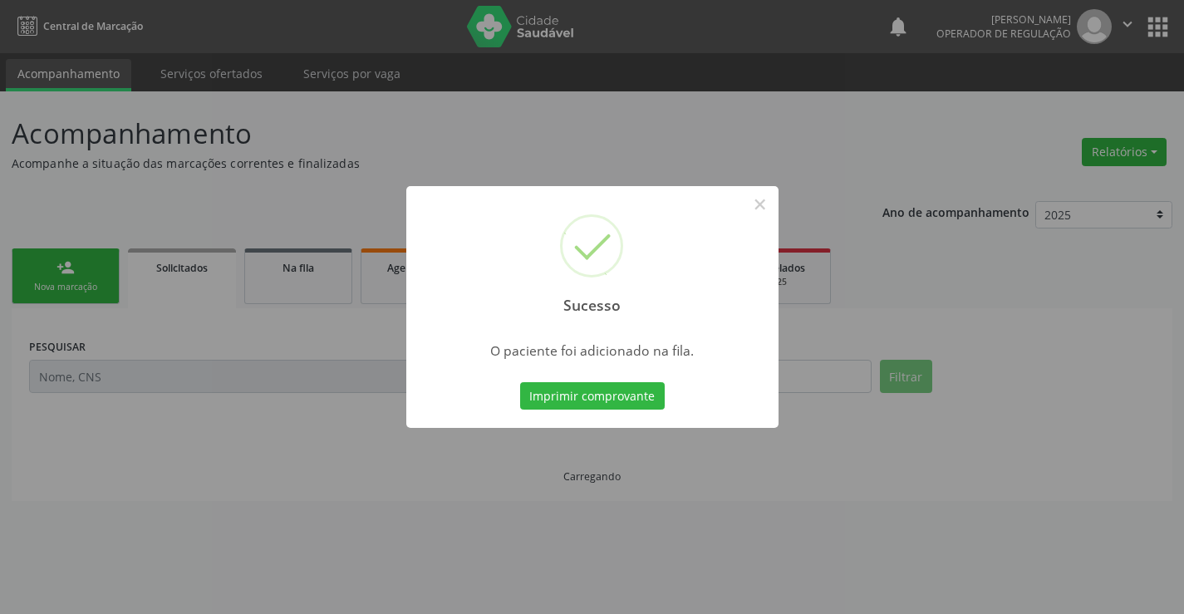
scroll to position [0, 0]
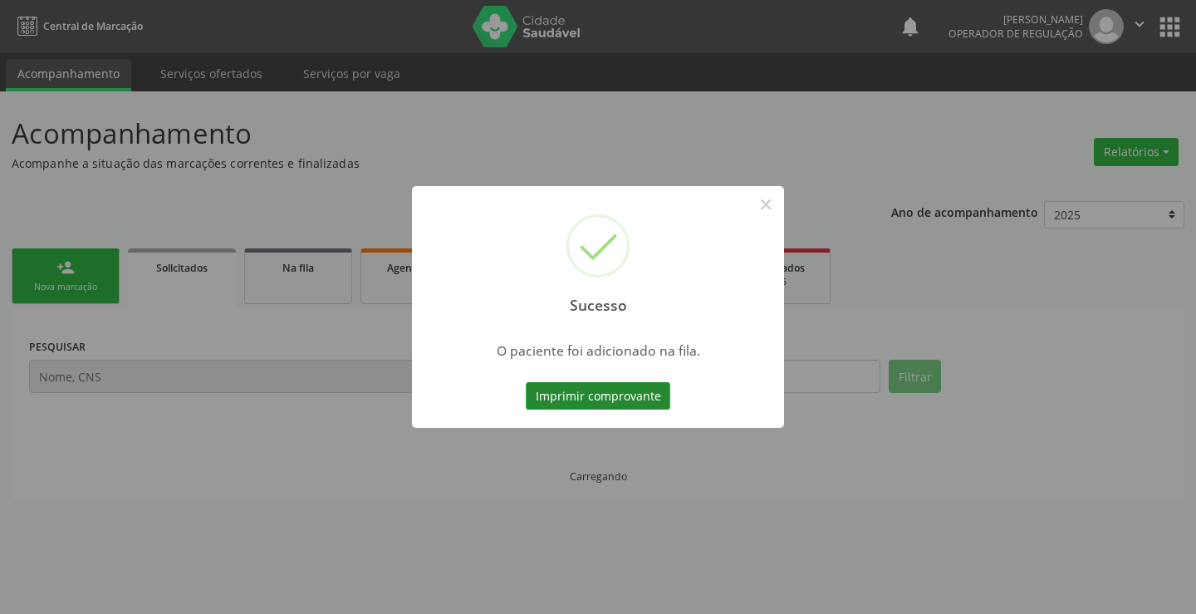
click at [627, 400] on button "Imprimir comprovante" at bounding box center [598, 396] width 145 height 28
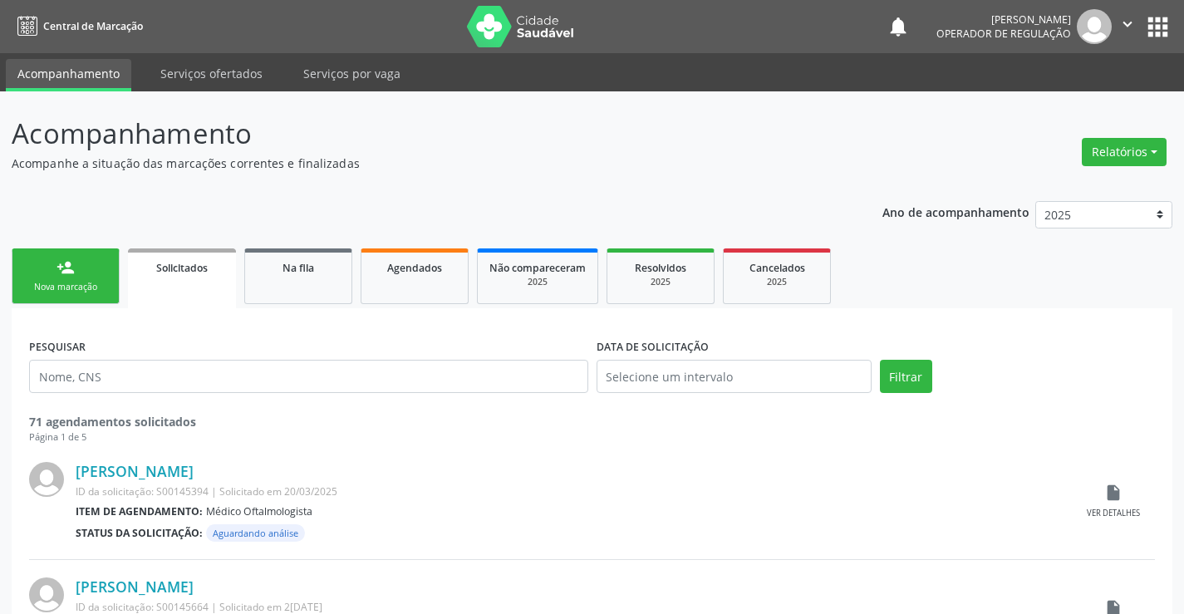
click at [86, 271] on link "person_add Nova marcação" at bounding box center [66, 276] width 108 height 56
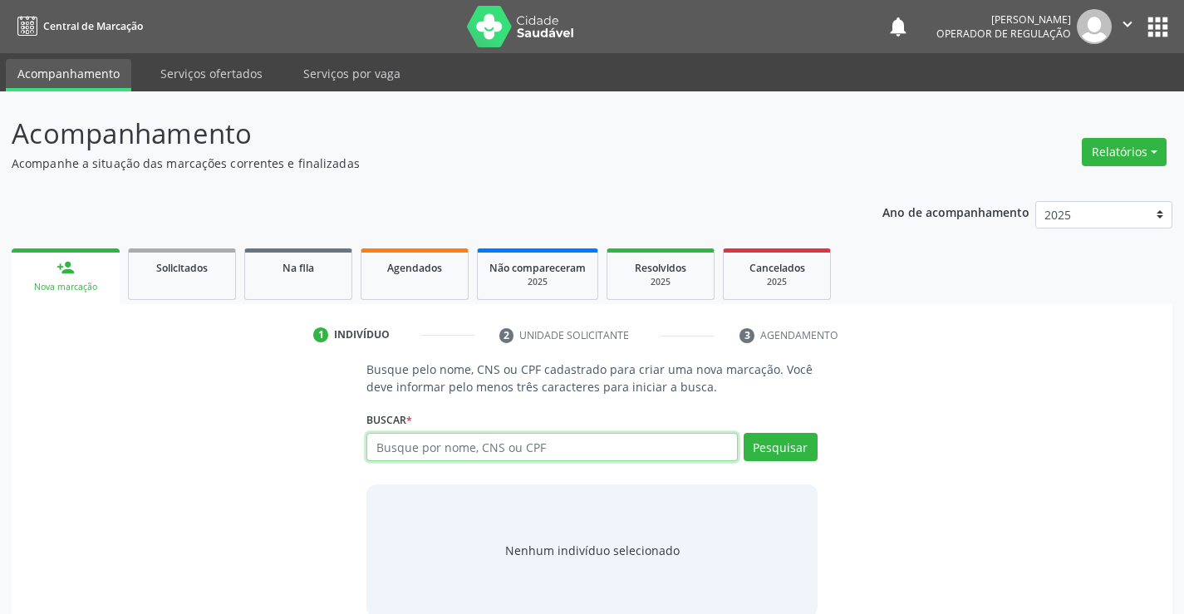
click at [468, 443] on input "text" at bounding box center [551, 447] width 371 height 28
type input "[PERSON_NAME]"
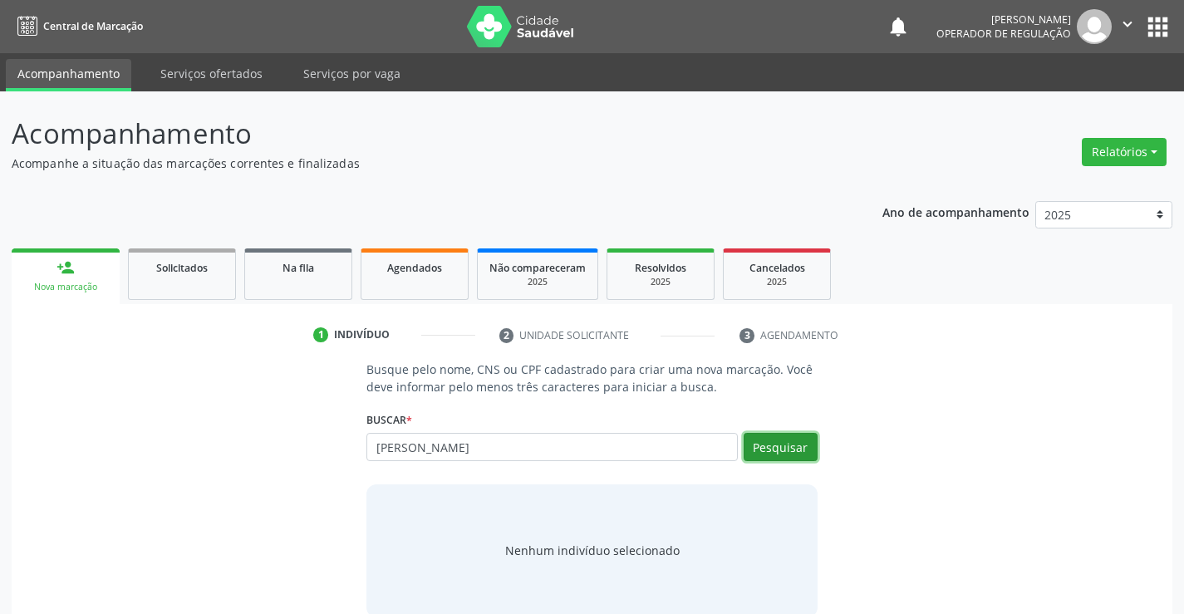
click at [783, 449] on button "Pesquisar" at bounding box center [781, 447] width 74 height 28
type input "[PERSON_NAME]"
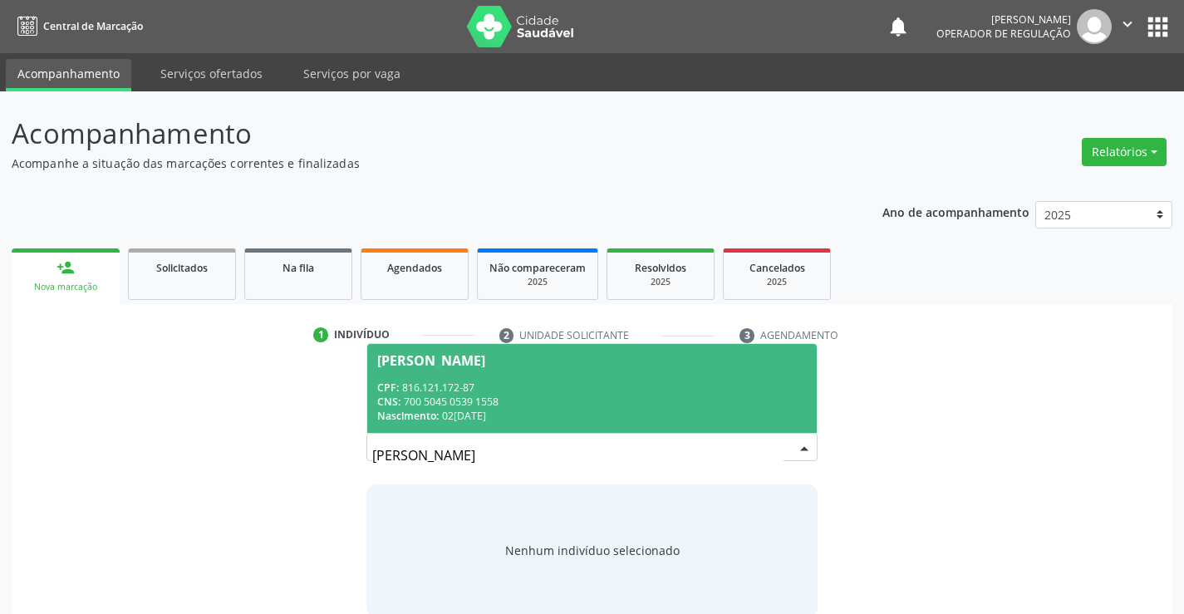
click at [543, 389] on div "CPF: 816.121.172-87" at bounding box center [591, 387] width 429 height 14
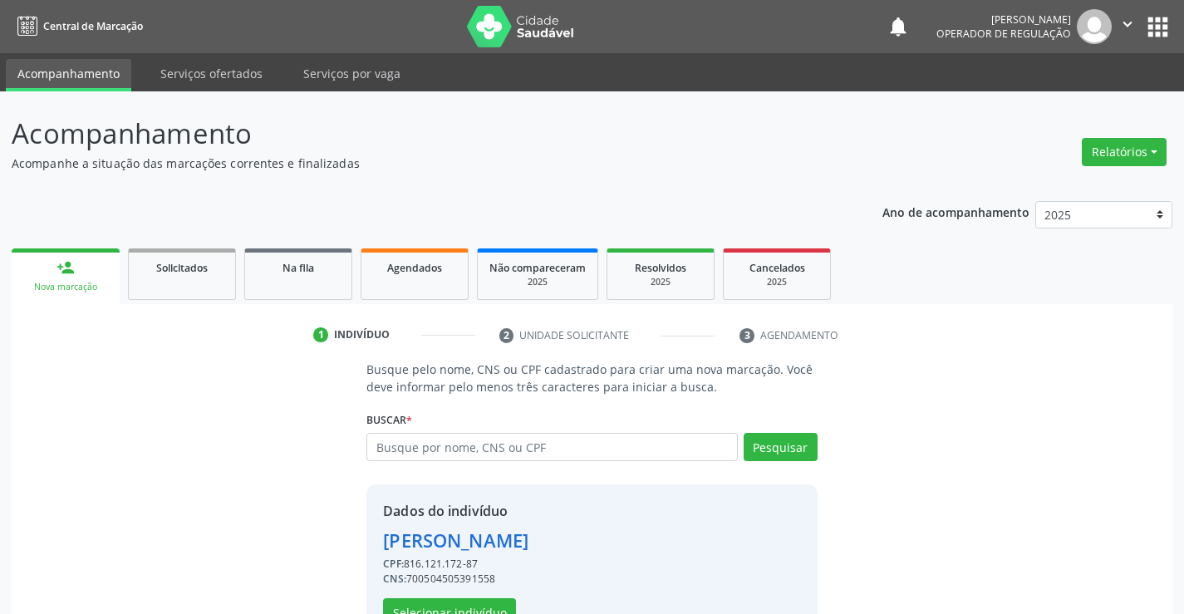
scroll to position [52, 0]
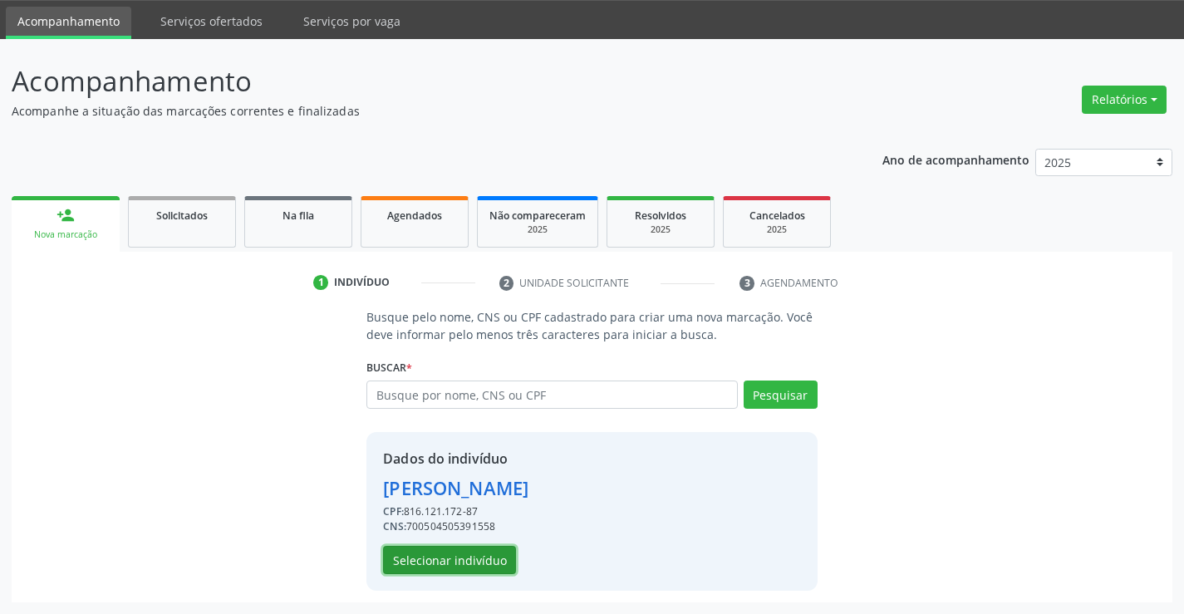
click at [455, 562] on button "Selecionar indivíduo" at bounding box center [449, 560] width 133 height 28
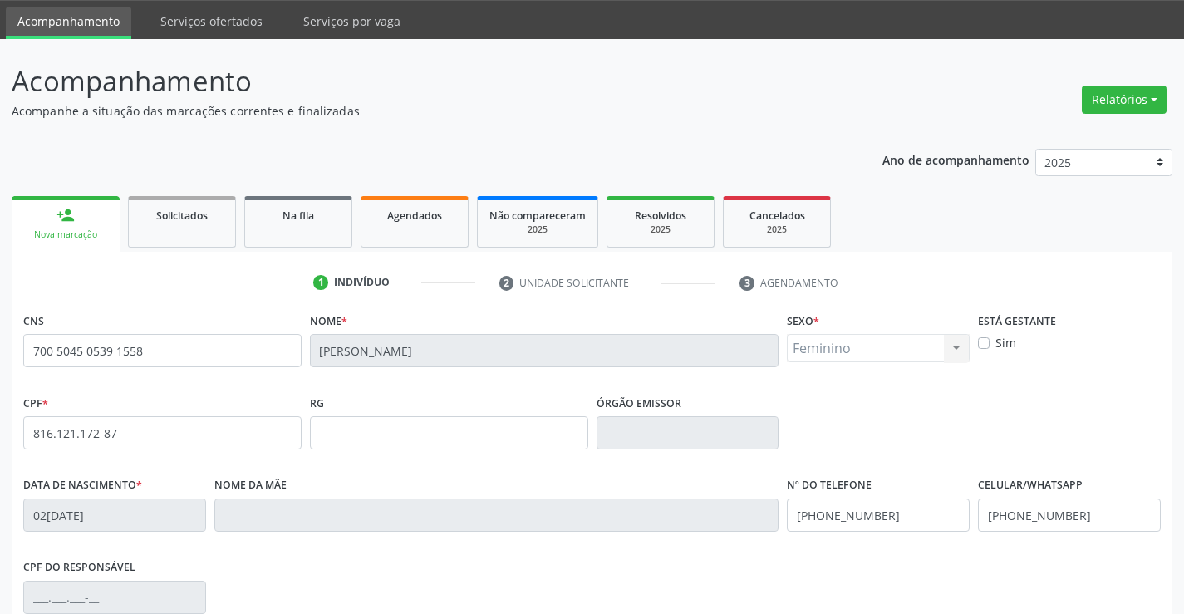
scroll to position [287, 0]
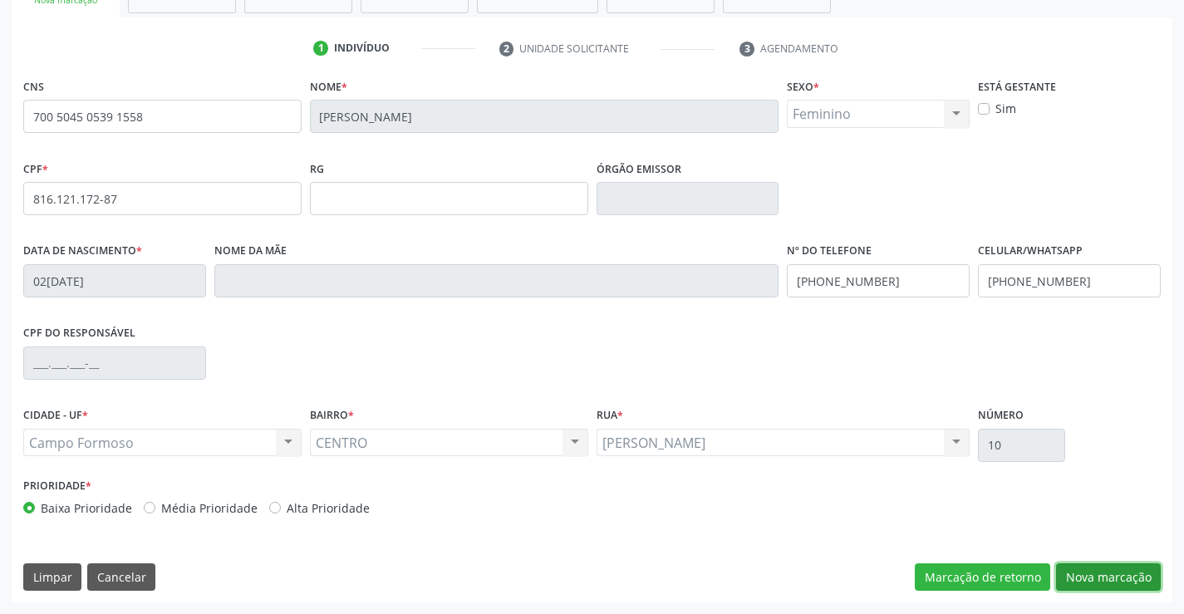
click at [1089, 569] on button "Nova marcação" at bounding box center [1108, 577] width 105 height 28
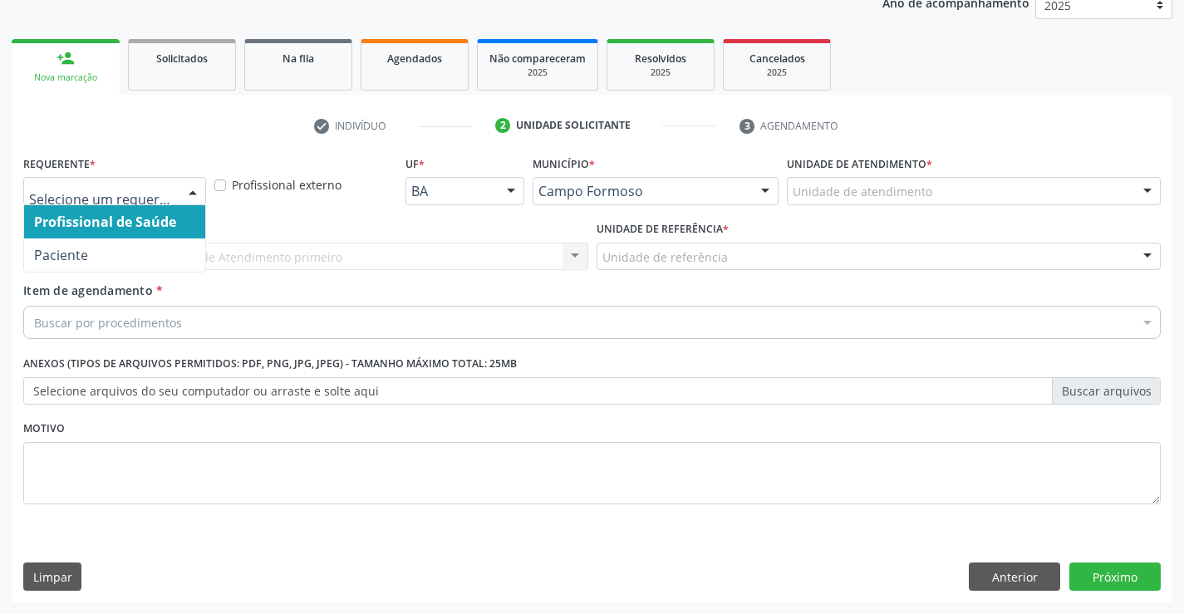
click at [202, 187] on div at bounding box center [192, 192] width 25 height 28
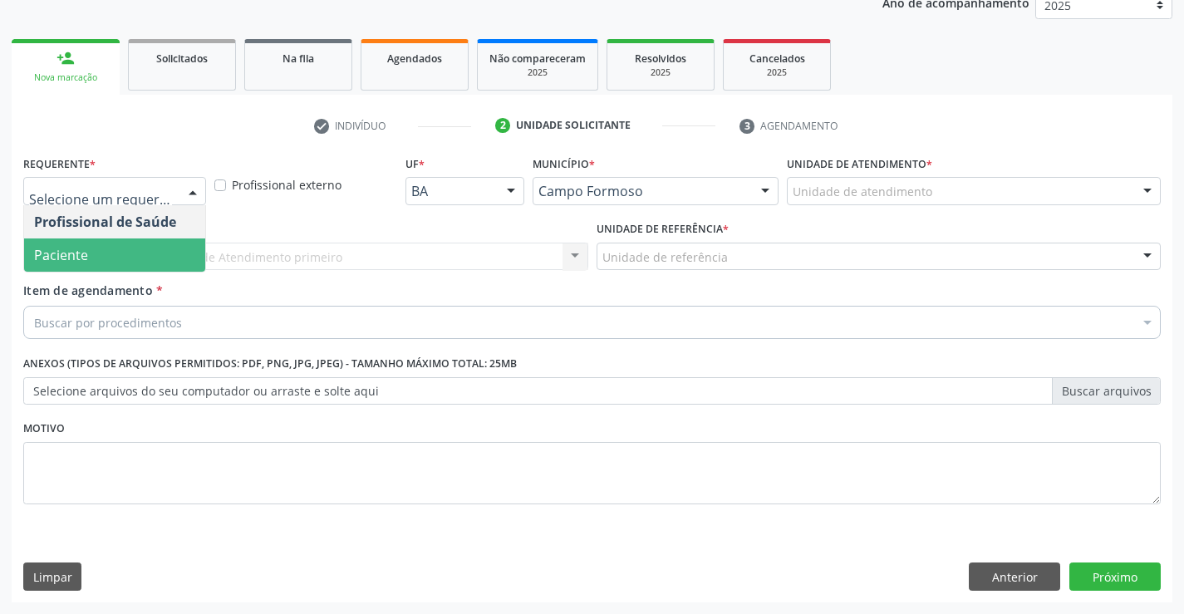
drag, startPoint x: 97, startPoint y: 252, endPoint x: 223, endPoint y: 257, distance: 125.5
click at [97, 252] on span "Paciente" at bounding box center [114, 254] width 181 height 33
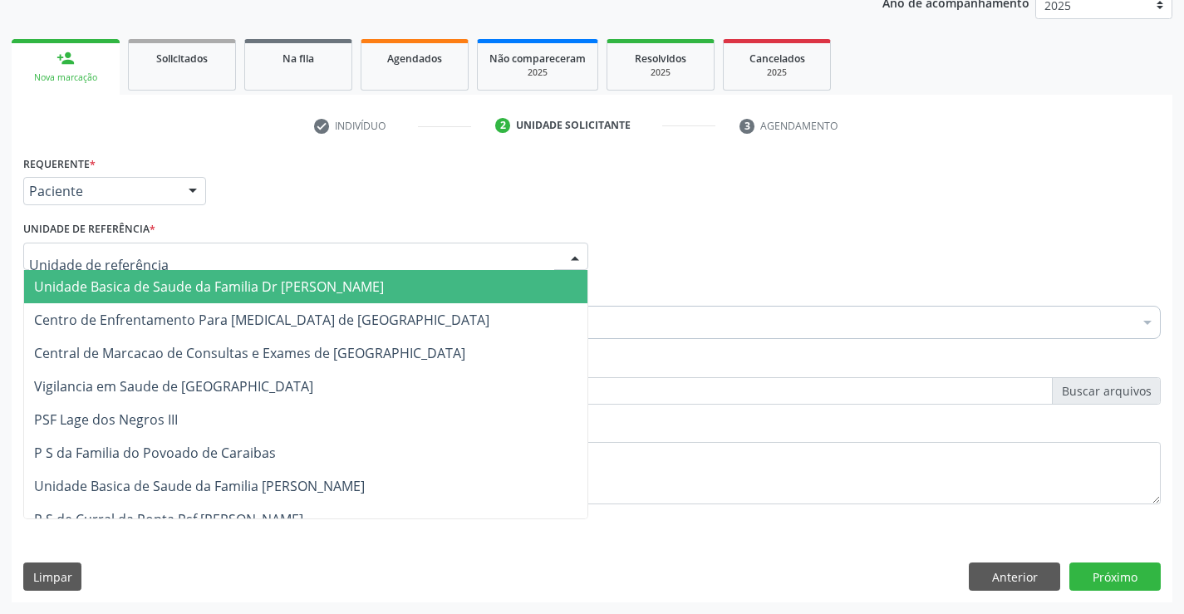
click at [232, 243] on div at bounding box center [305, 257] width 565 height 28
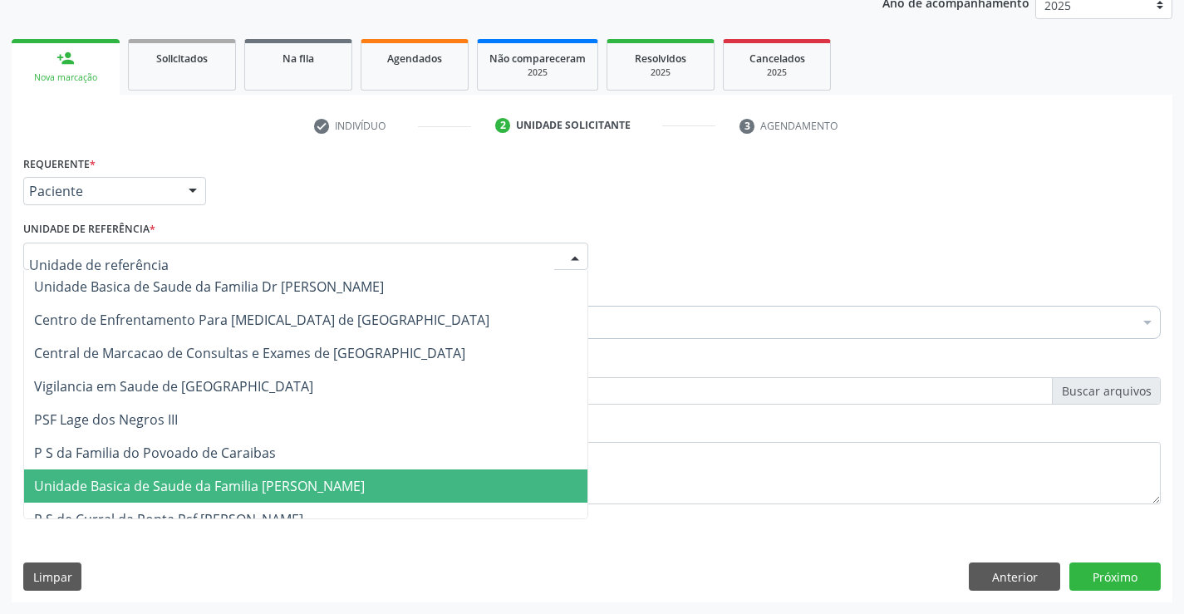
click at [246, 482] on span "Unidade Basica de Saude da Familia [PERSON_NAME]" at bounding box center [199, 486] width 331 height 18
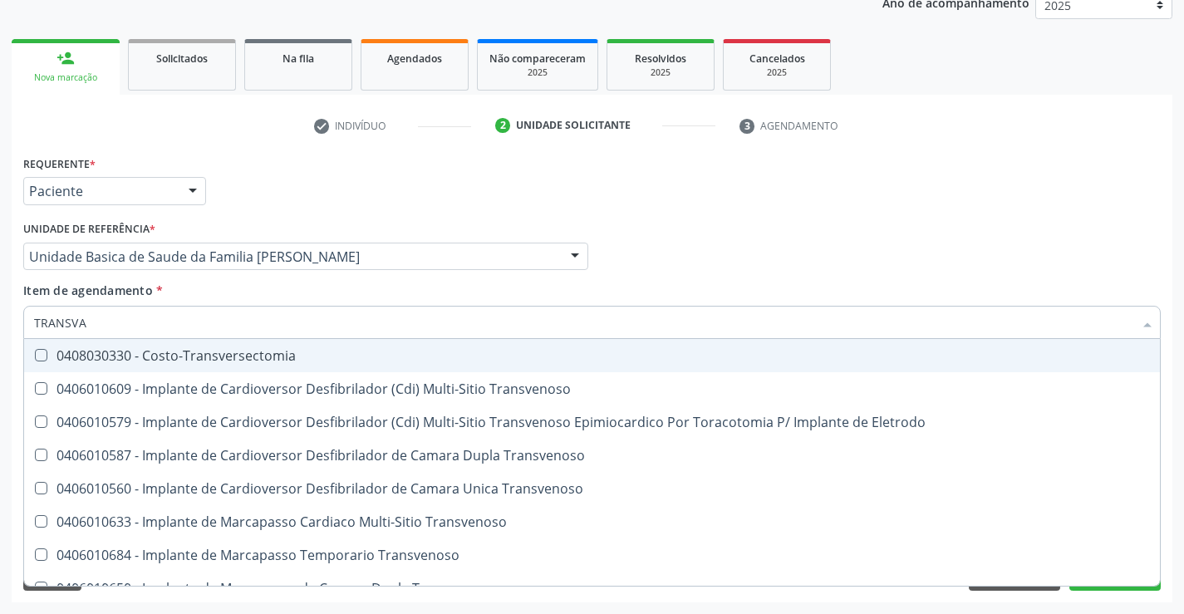
type input "TRANSVAG"
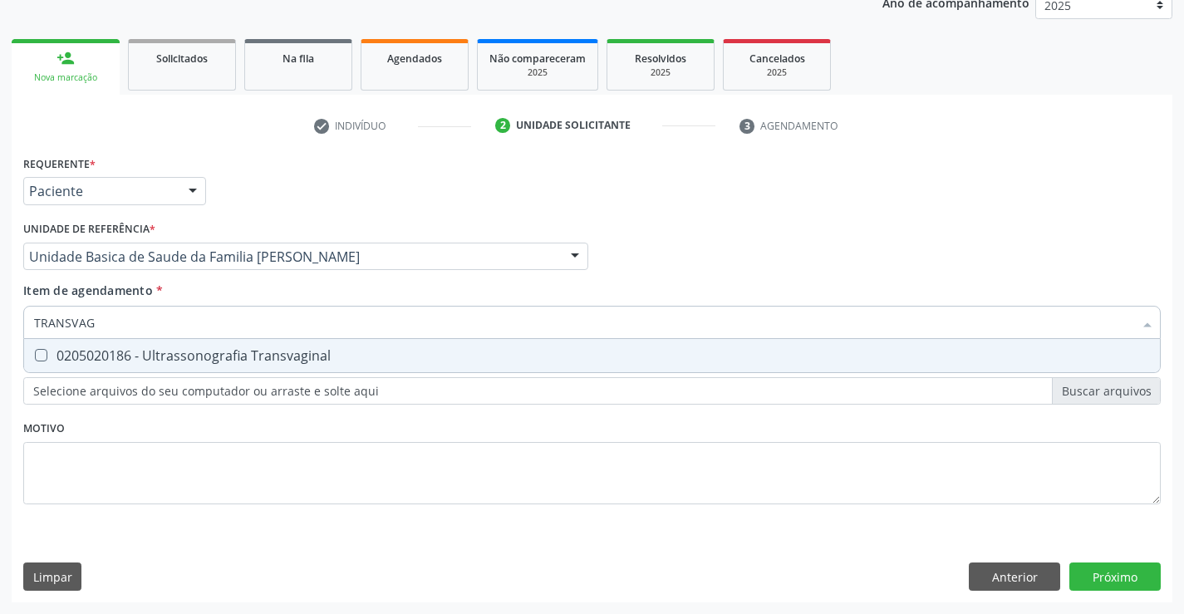
click at [130, 353] on div "0205020186 - Ultrassonografia Transvaginal" at bounding box center [592, 355] width 1116 height 13
checkbox Transvaginal "true"
click at [1127, 581] on div "Requerente * Paciente Profissional de Saúde Paciente Nenhum resultado encontrad…" at bounding box center [592, 376] width 1161 height 451
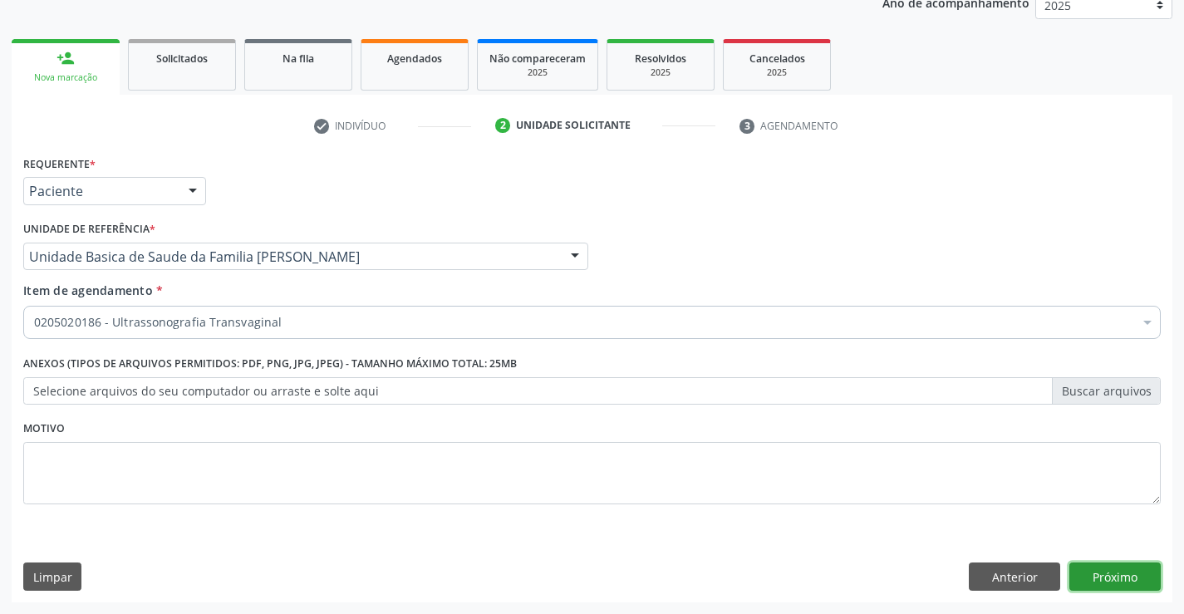
click at [1107, 573] on button "Próximo" at bounding box center [1114, 576] width 91 height 28
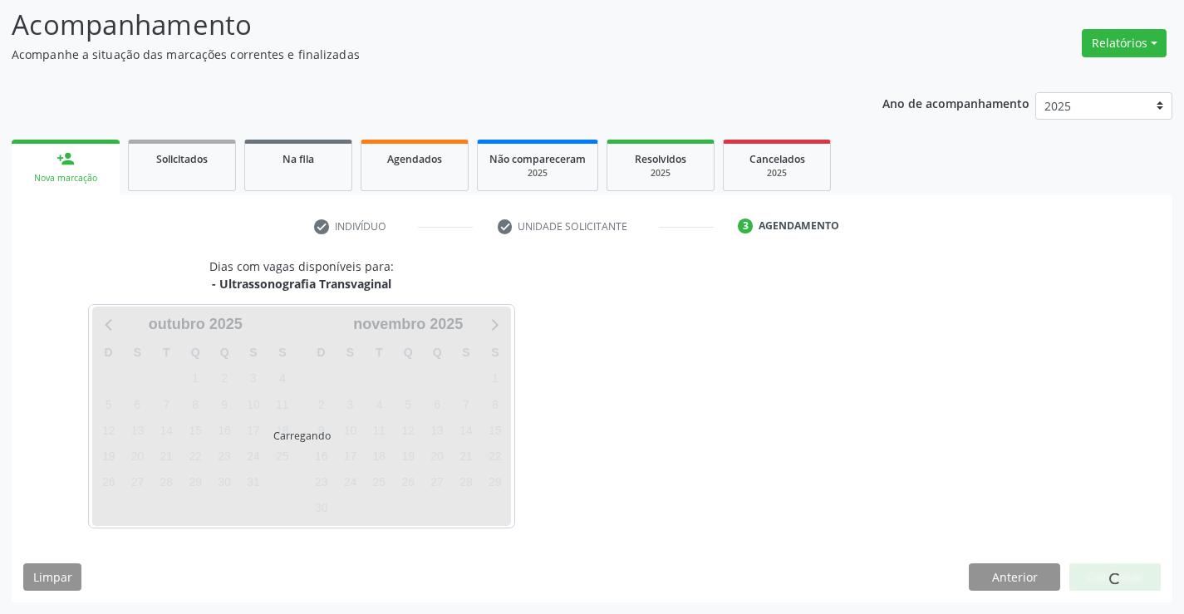
scroll to position [109, 0]
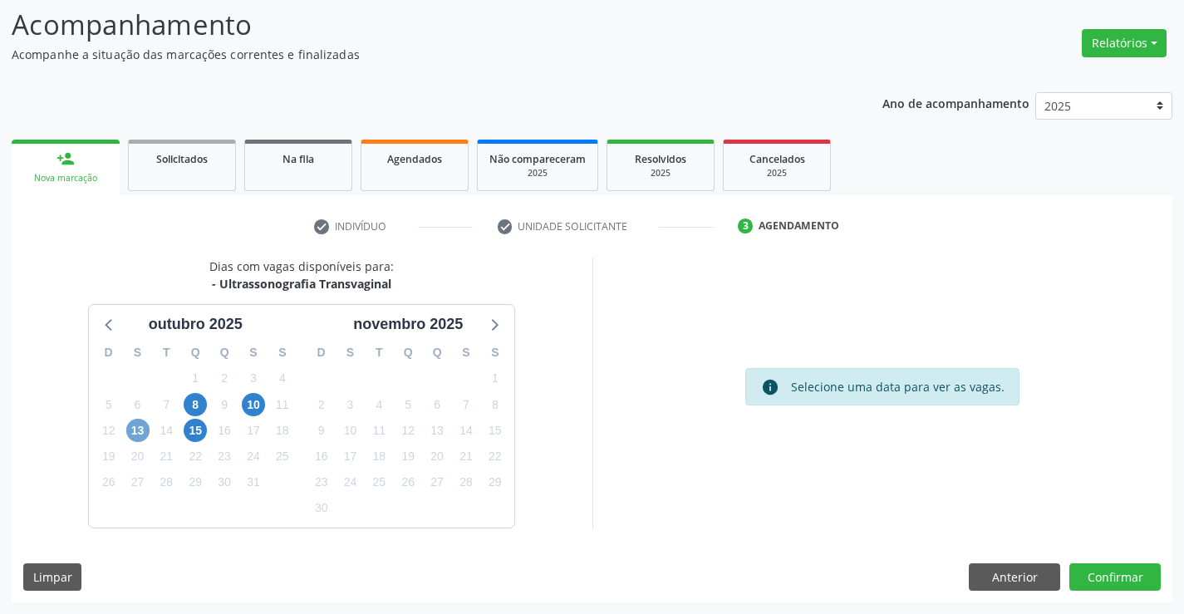
click at [132, 424] on span "13" at bounding box center [137, 430] width 23 height 23
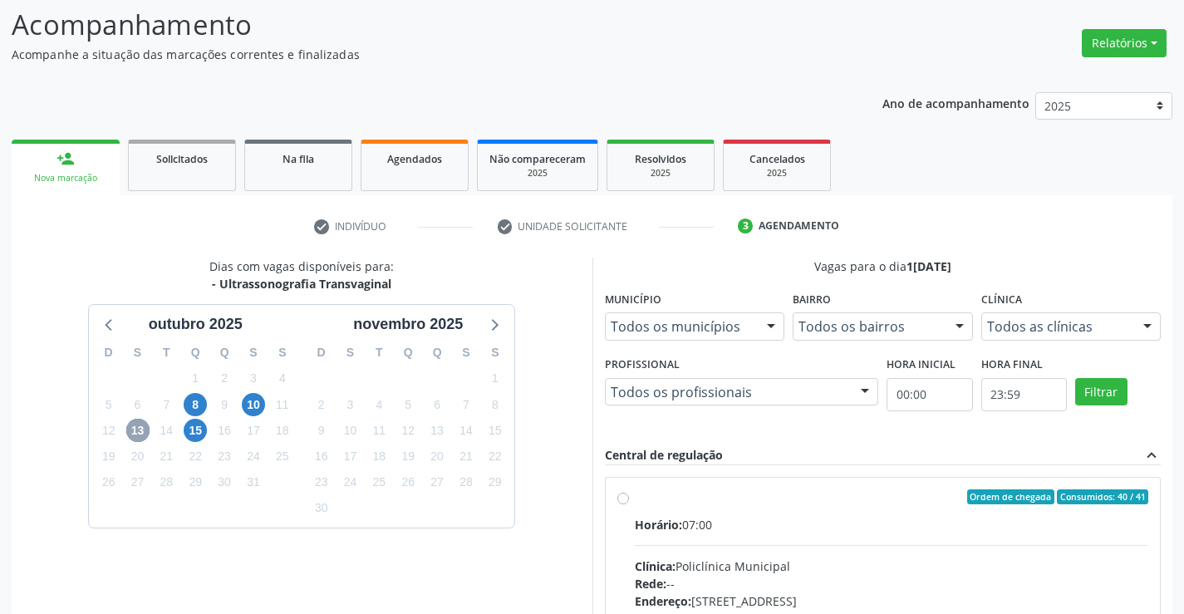
scroll to position [349, 0]
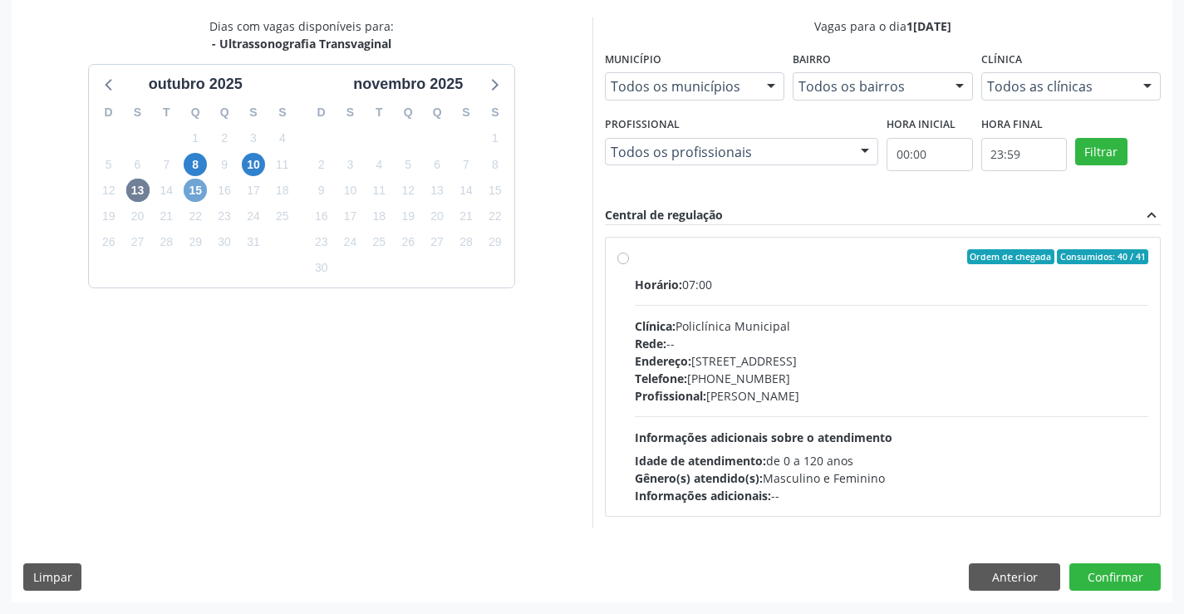
click at [202, 199] on span "15" at bounding box center [195, 190] width 23 height 23
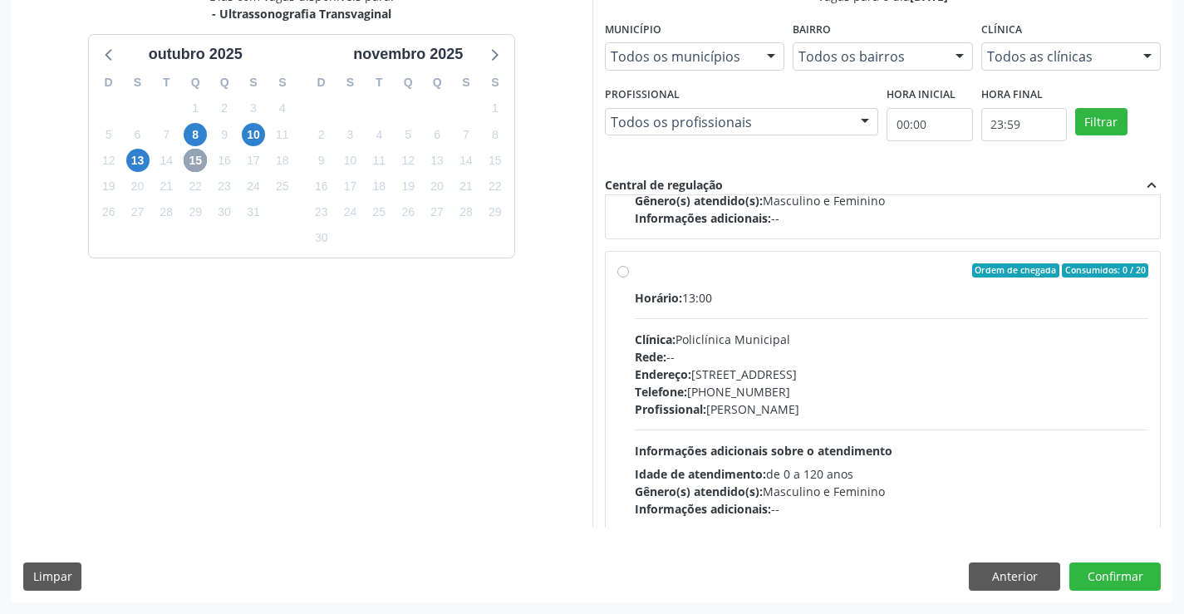
scroll to position [1426, 0]
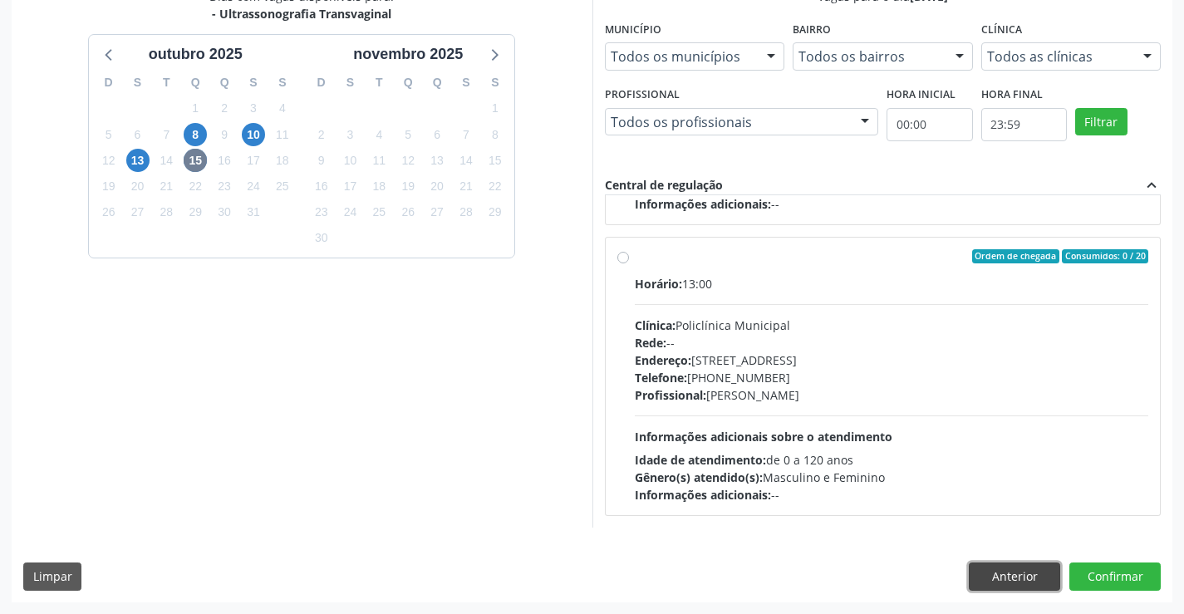
click at [1004, 569] on button "Anterior" at bounding box center [1014, 576] width 91 height 28
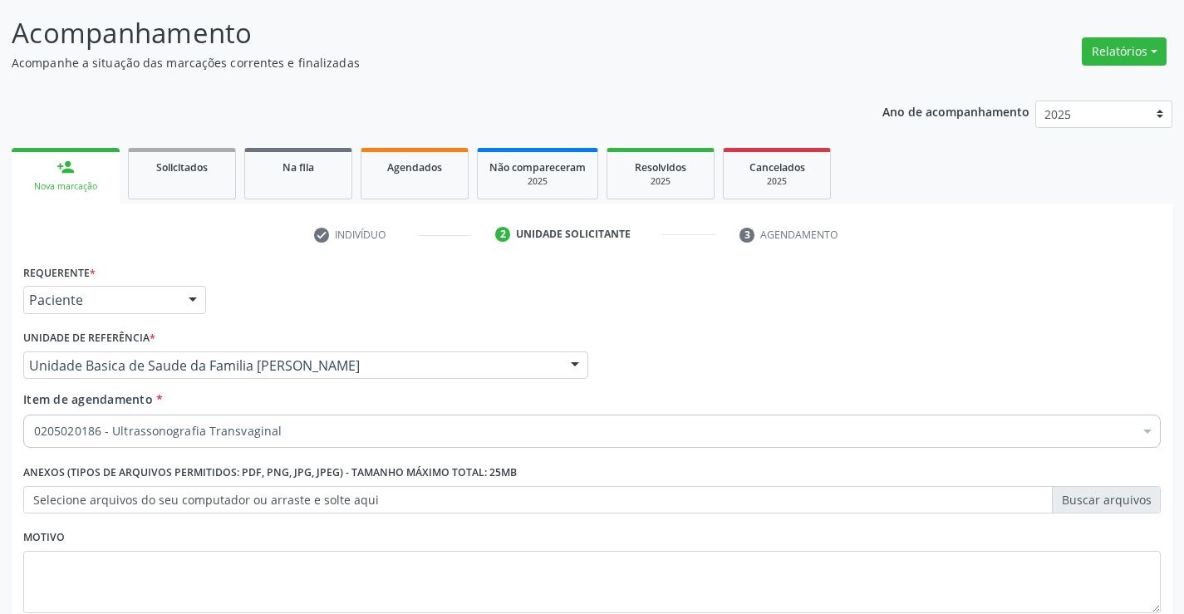
scroll to position [0, 0]
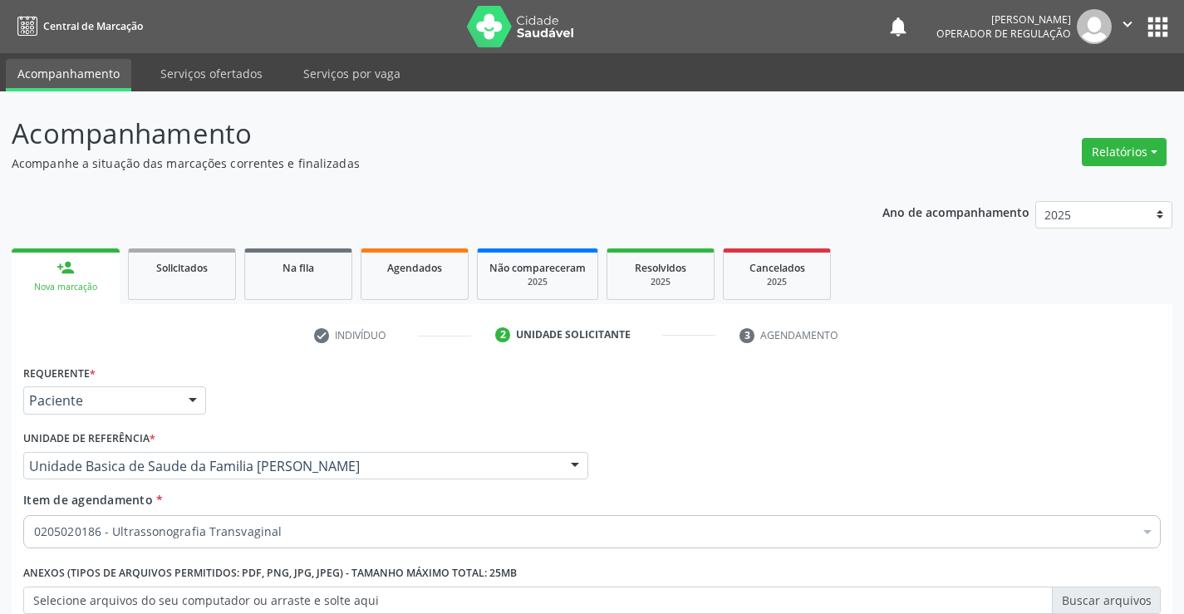
click at [1067, 167] on header "Acompanhamento Acompanhe a situação das marcações correntes e finalizadas Relat…" at bounding box center [592, 142] width 1161 height 59
click at [1134, 26] on icon "" at bounding box center [1127, 24] width 18 height 18
click at [1050, 102] on link "Sair" at bounding box center [1085, 101] width 115 height 23
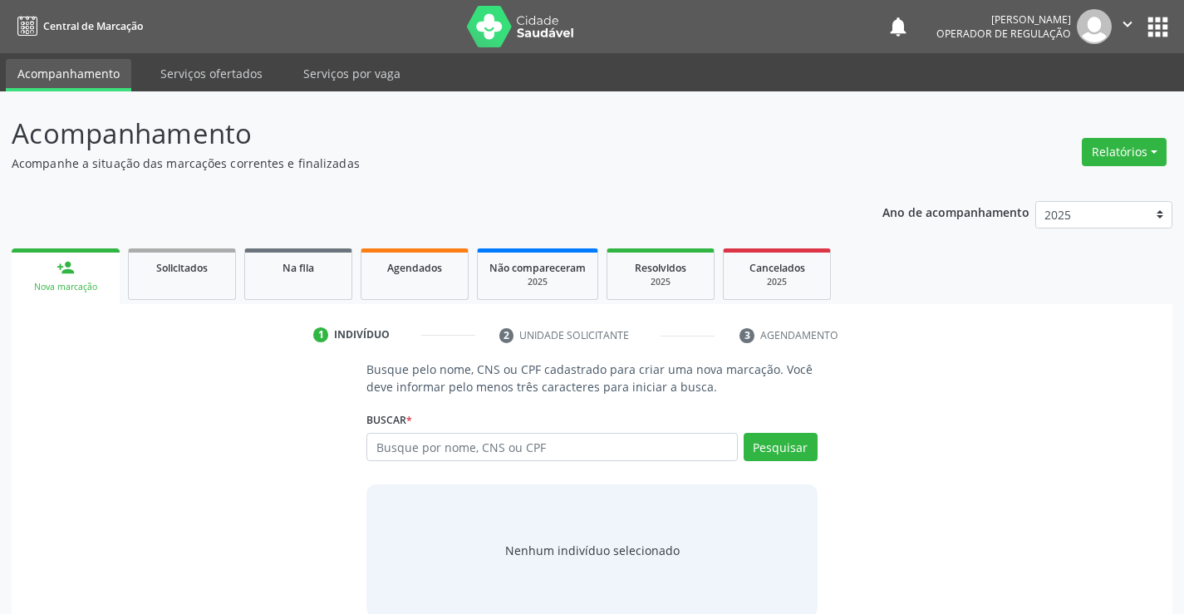
drag, startPoint x: 403, startPoint y: 439, endPoint x: 420, endPoint y: 431, distance: 18.2
click at [418, 431] on div "Buscar * Busque por nome, CNS ou CPF Nenhum resultado encontrado para: " " Digi…" at bounding box center [591, 439] width 450 height 65
type input "700006943632900"
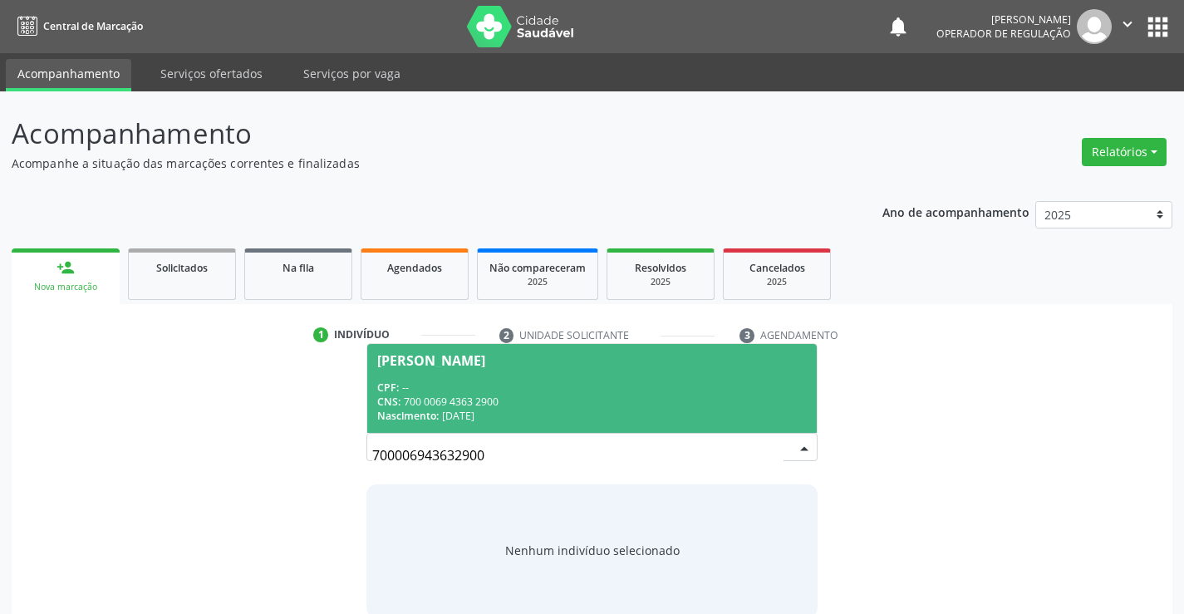
click at [683, 383] on div "CPF: --" at bounding box center [591, 387] width 429 height 14
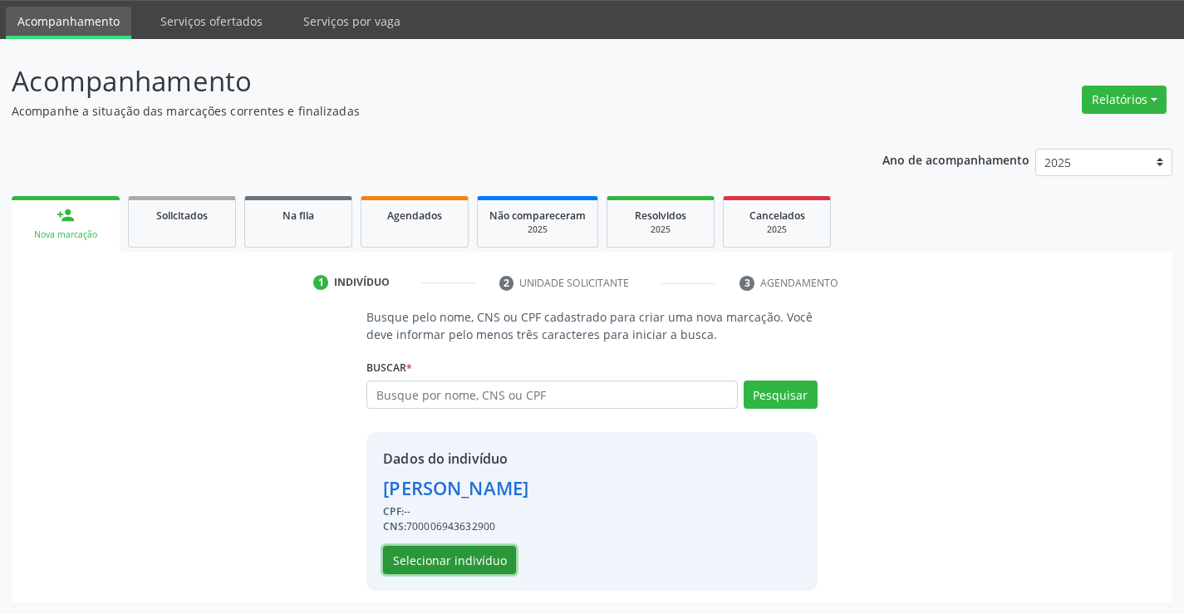
drag, startPoint x: 484, startPoint y: 565, endPoint x: 491, endPoint y: 561, distance: 8.6
click at [491, 561] on button "Selecionar indivíduo" at bounding box center [449, 560] width 133 height 28
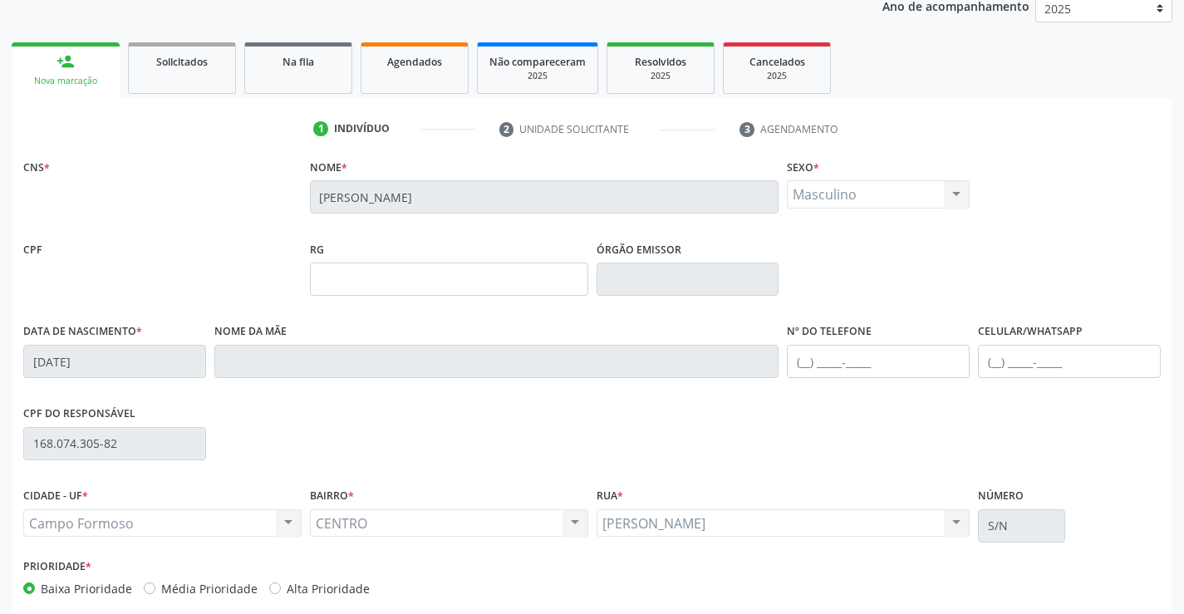
scroll to position [287, 0]
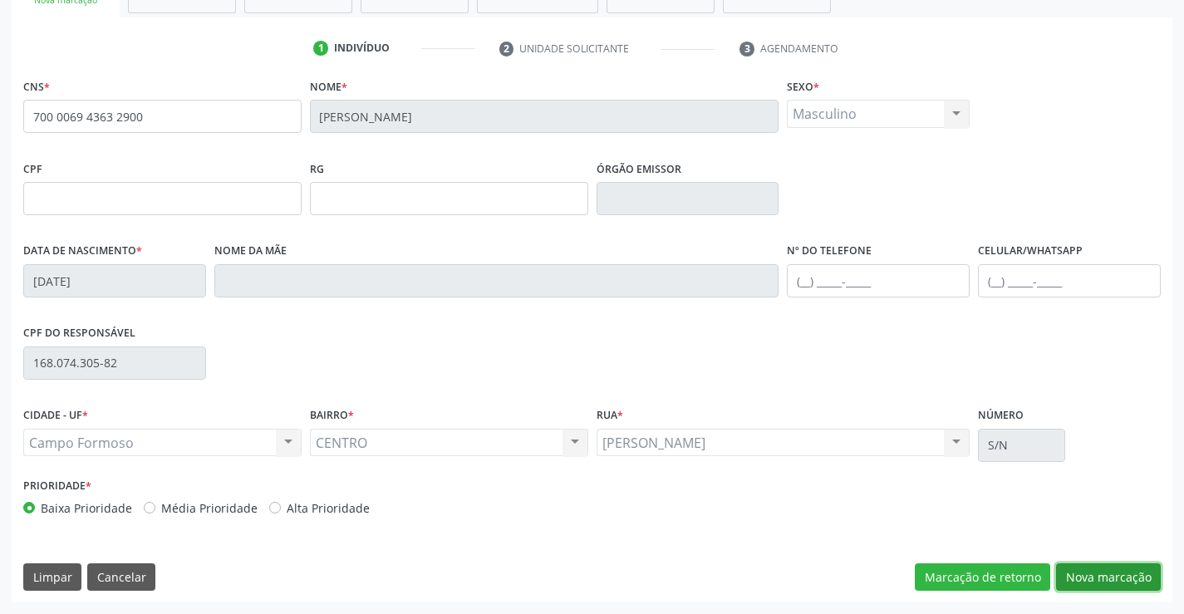
click at [1125, 574] on button "Nova marcação" at bounding box center [1108, 577] width 105 height 28
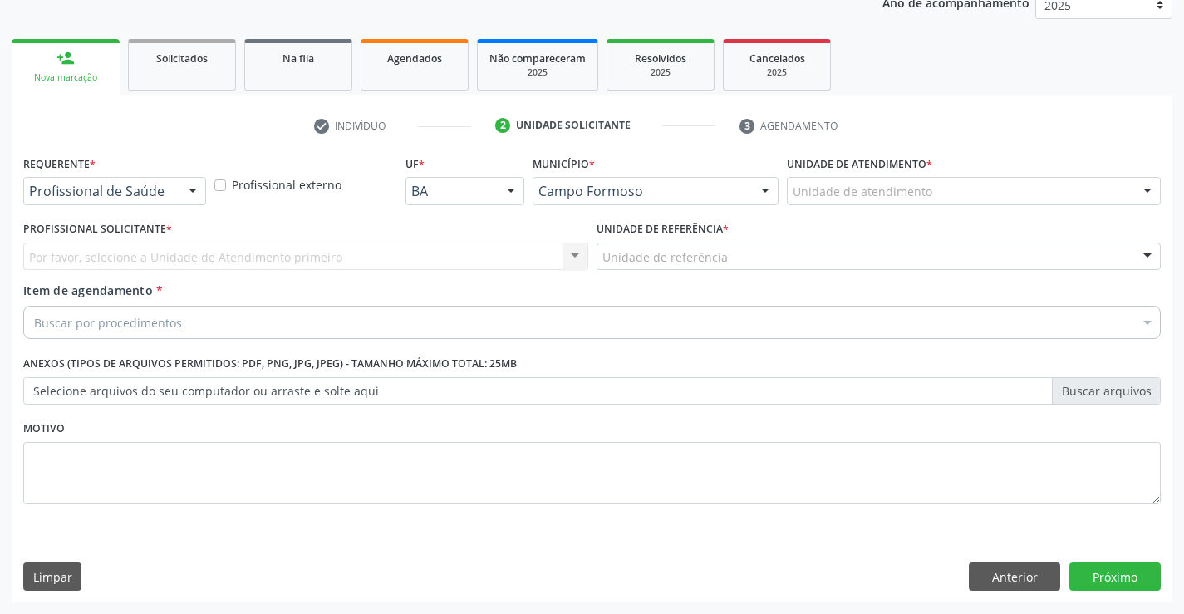
drag, startPoint x: 194, startPoint y: 191, endPoint x: 91, endPoint y: 228, distance: 109.3
click at [193, 191] on div at bounding box center [192, 192] width 25 height 28
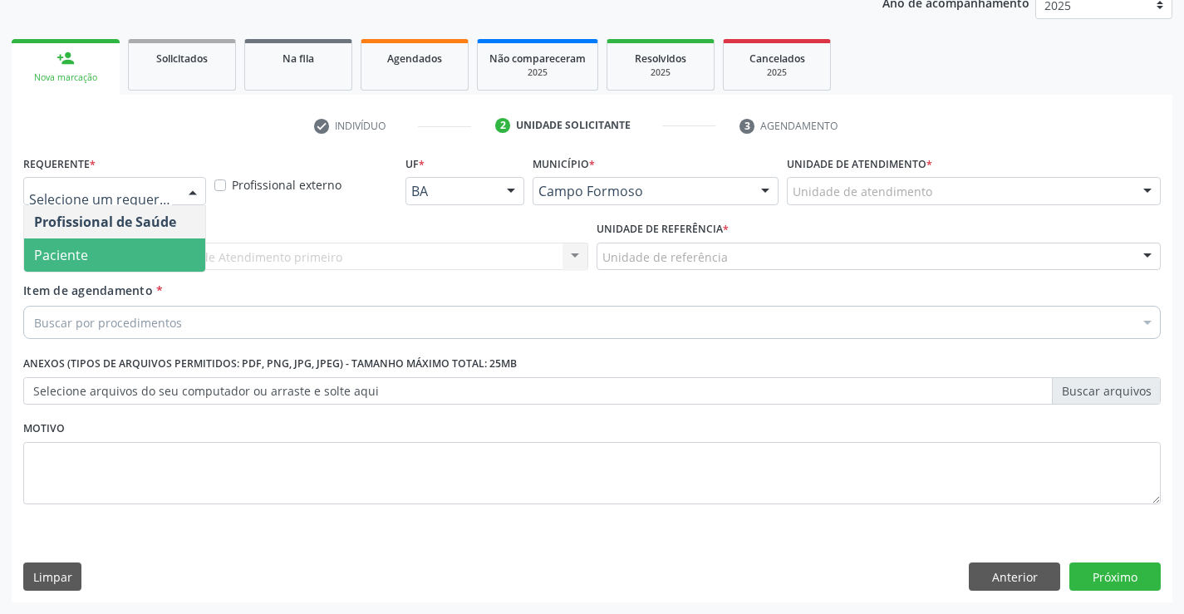
click at [65, 253] on span "Paciente" at bounding box center [61, 255] width 54 height 18
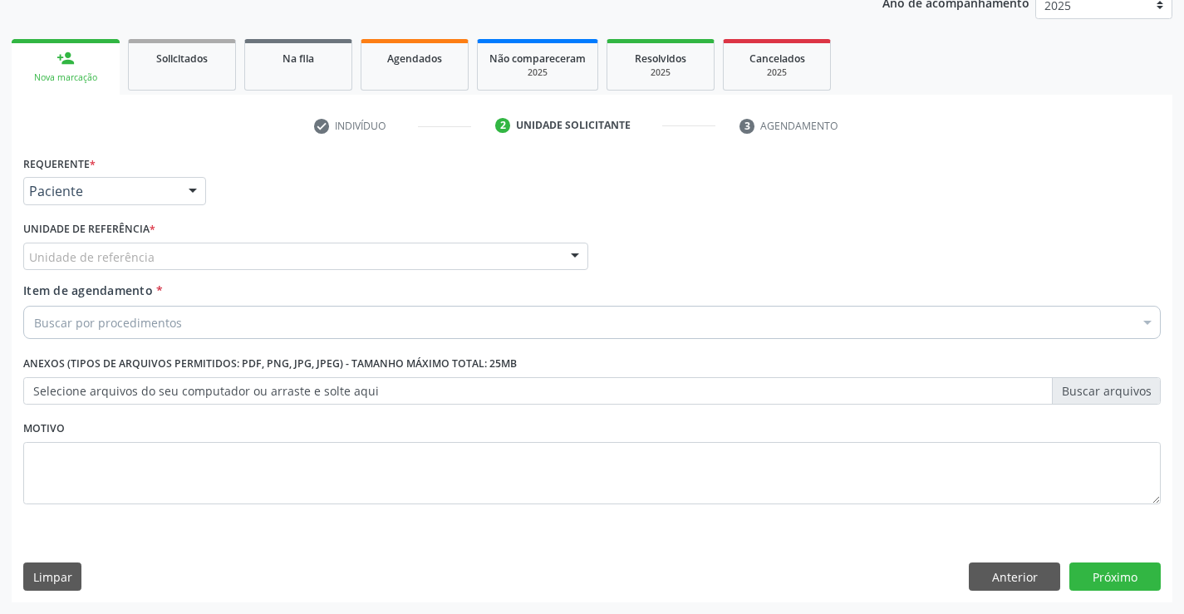
click at [185, 263] on div "Unidade de referência" at bounding box center [305, 257] width 565 height 28
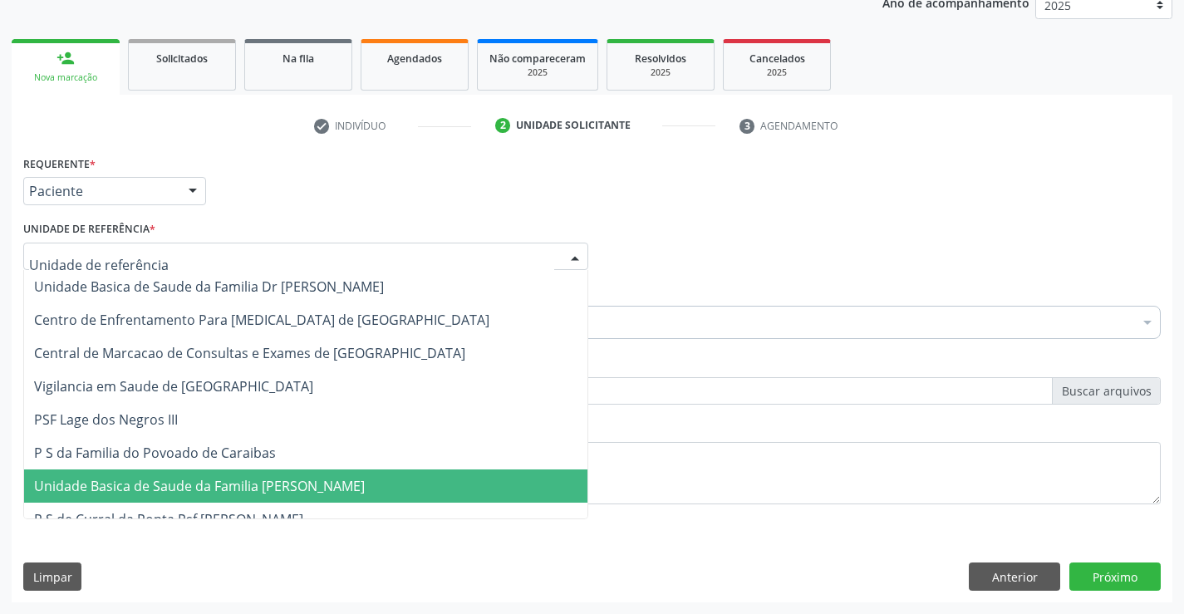
click at [186, 481] on span "Unidade Basica de Saude da Familia [PERSON_NAME]" at bounding box center [199, 486] width 331 height 18
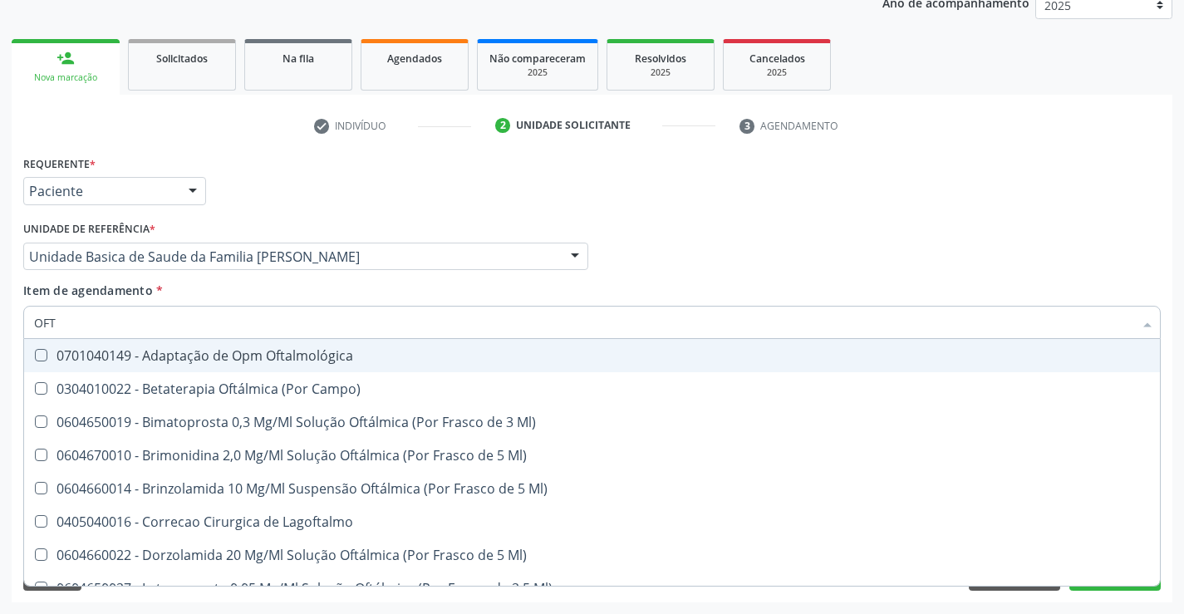
type input "OFTA"
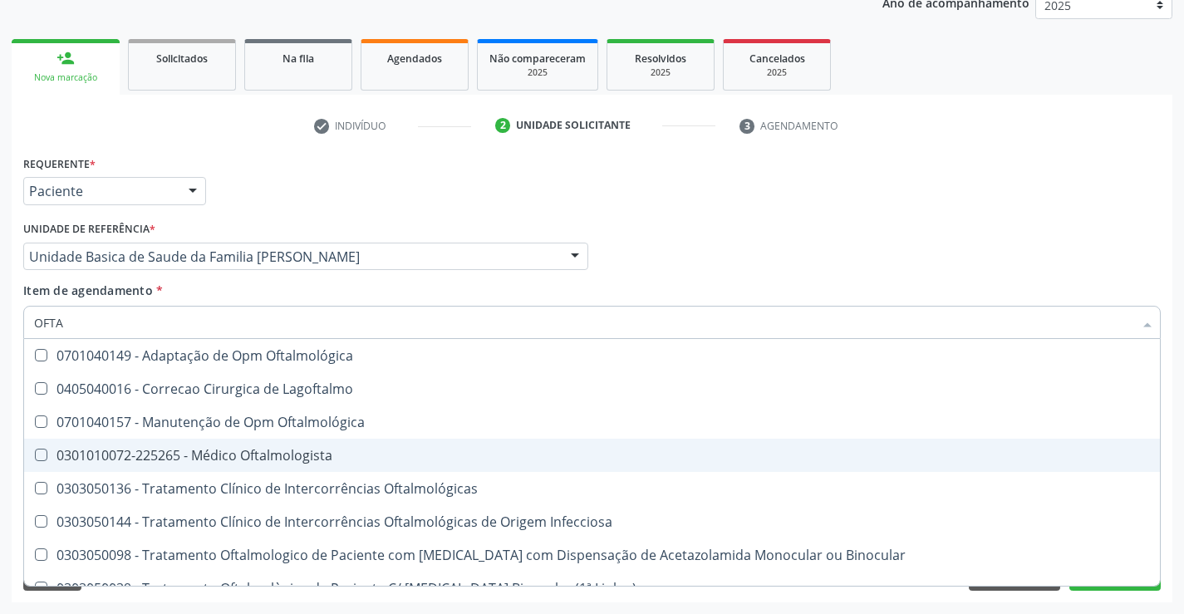
click at [237, 450] on div "0301010072-225265 - Médico Oftalmologista" at bounding box center [592, 455] width 1116 height 13
checkbox Oftalmologista "true"
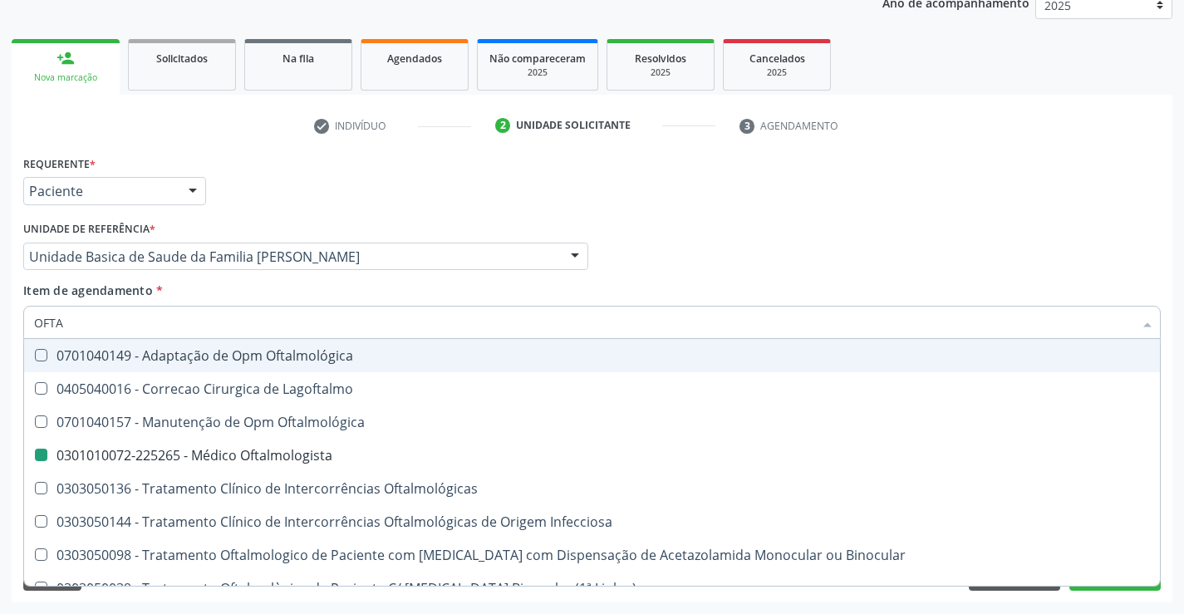
click at [642, 160] on div "Requerente * Paciente Profissional de Saúde Paciente Nenhum resultado encontrad…" at bounding box center [592, 183] width 1146 height 65
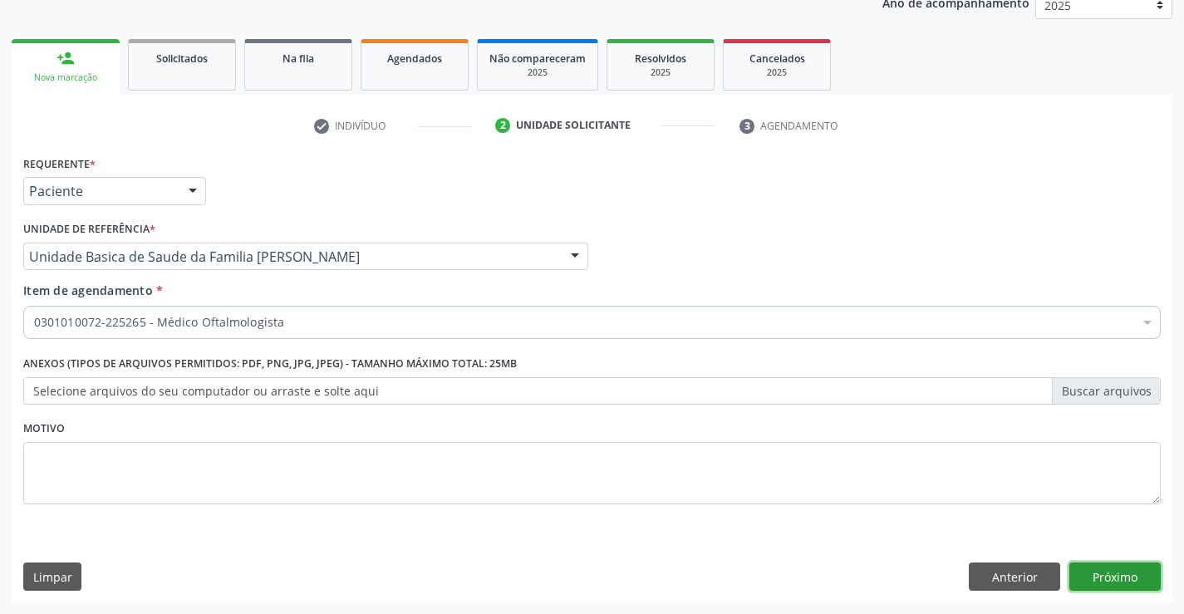
click at [1119, 578] on button "Próximo" at bounding box center [1114, 576] width 91 height 28
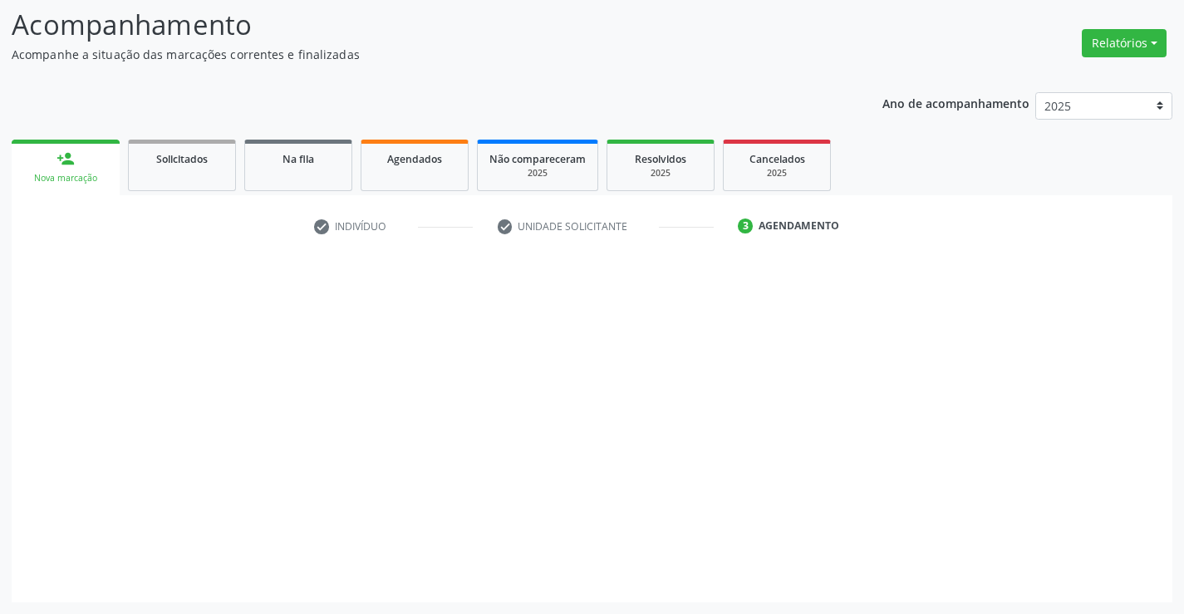
scroll to position [109, 0]
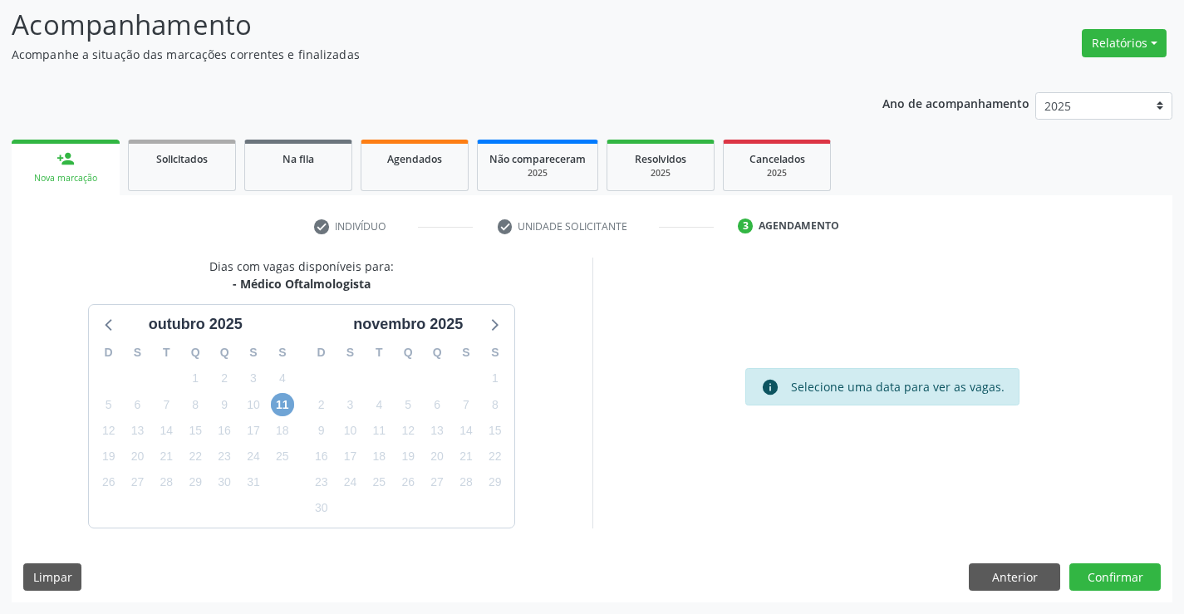
click at [275, 404] on span "11" at bounding box center [282, 404] width 23 height 23
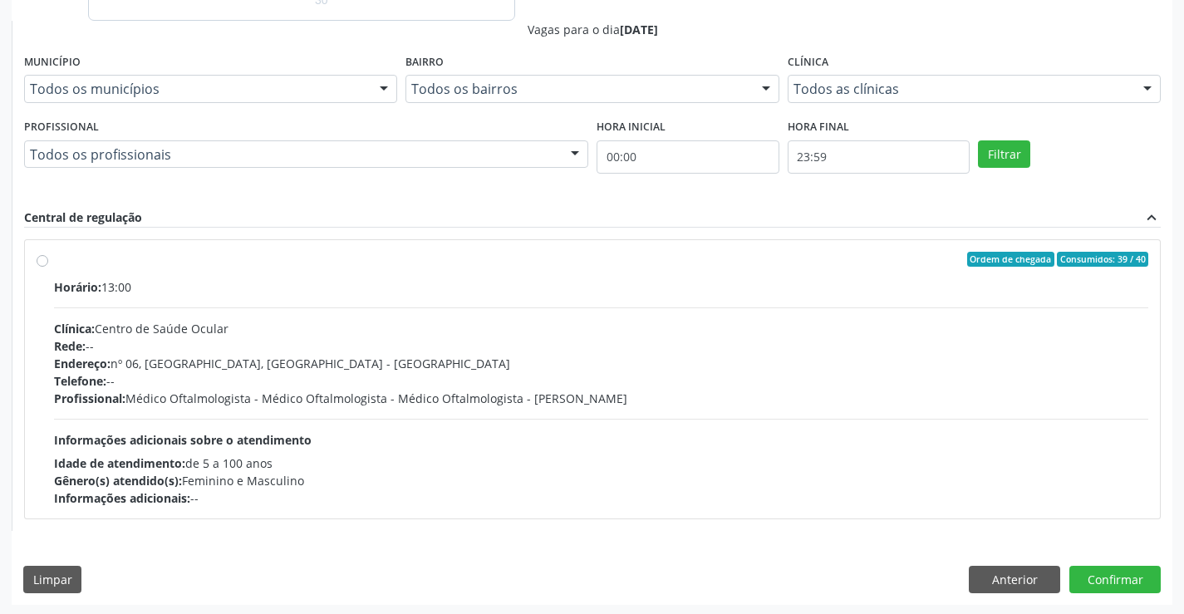
scroll to position [619, 0]
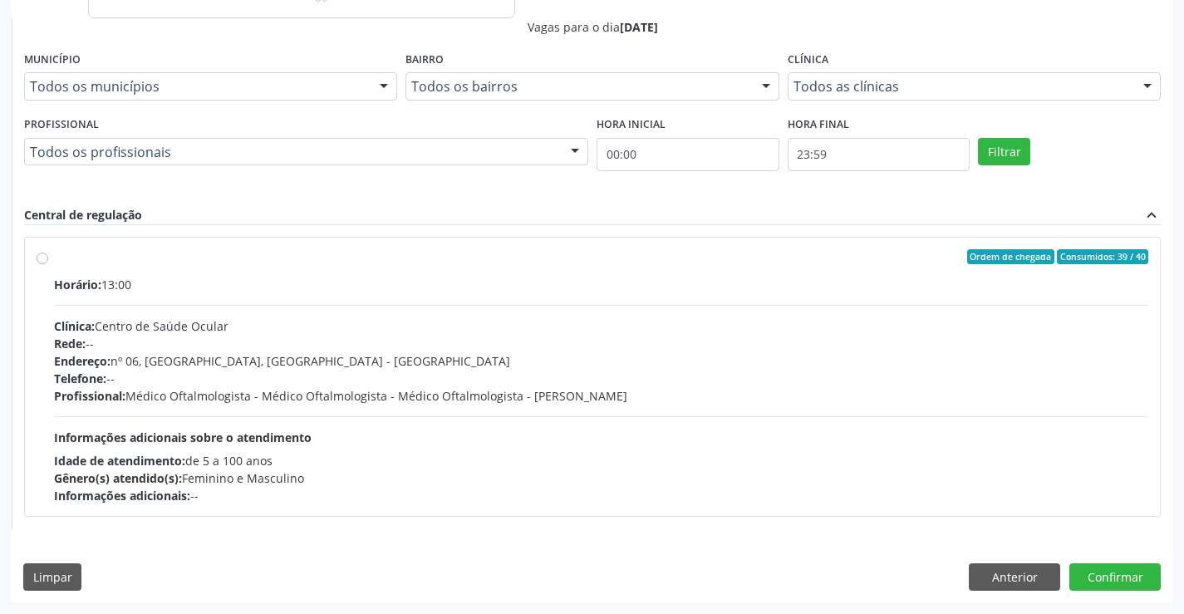
click at [474, 407] on div "Horário: 13:00 Clínica: Centro de Saúde Ocular Rede: -- Endereço: nº 06, Bairro…" at bounding box center [601, 390] width 1094 height 228
click at [48, 264] on input "Ordem de chegada Consumidos: 39 / 40 Horário: 13:00 Clínica: Centro de Saúde Oc…" at bounding box center [43, 256] width 12 height 15
radio input "true"
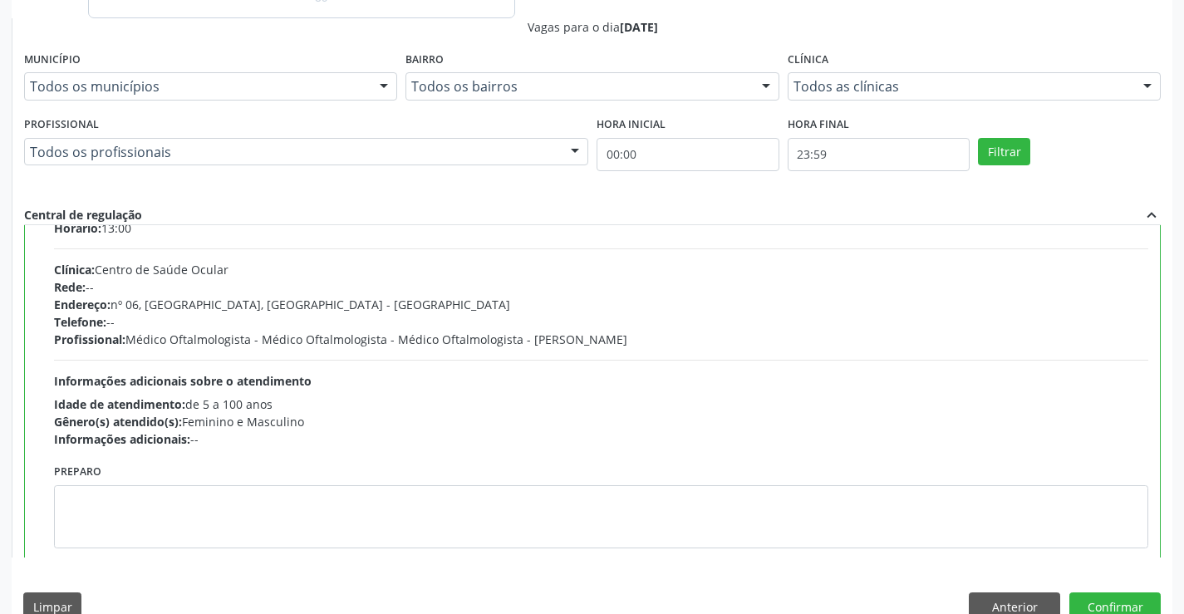
scroll to position [82, 0]
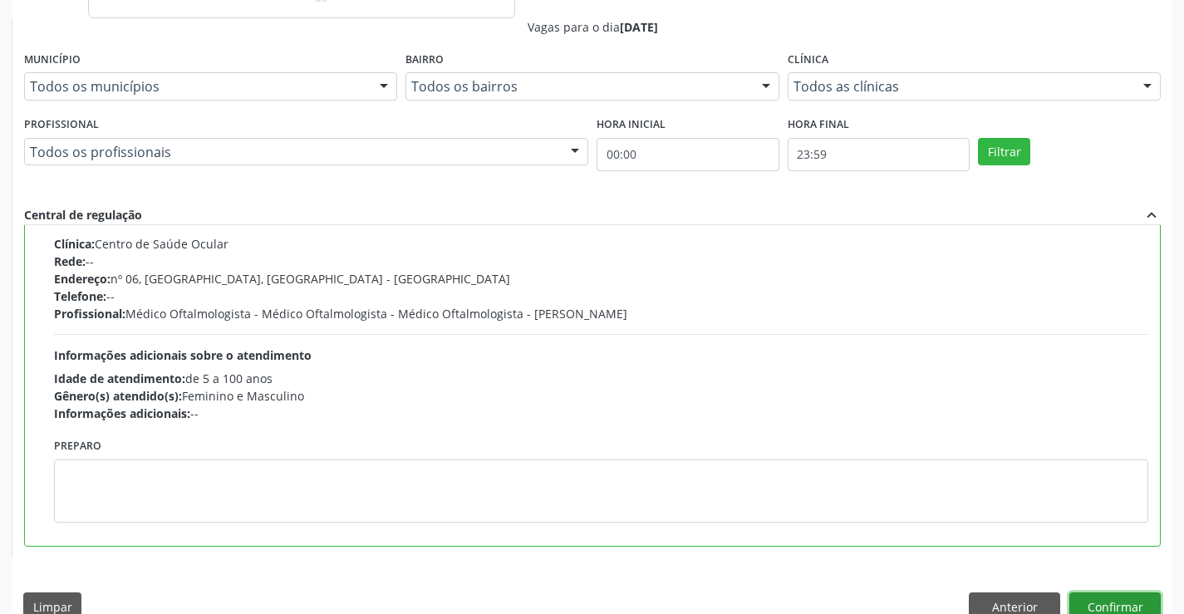
click at [1102, 603] on button "Confirmar" at bounding box center [1114, 606] width 91 height 28
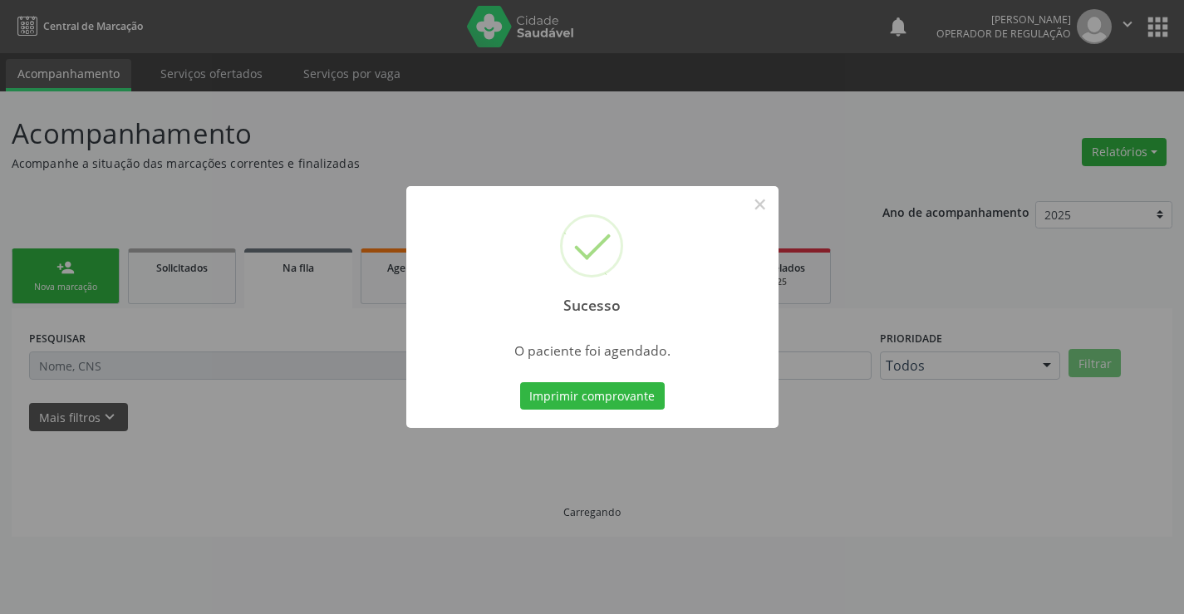
scroll to position [0, 0]
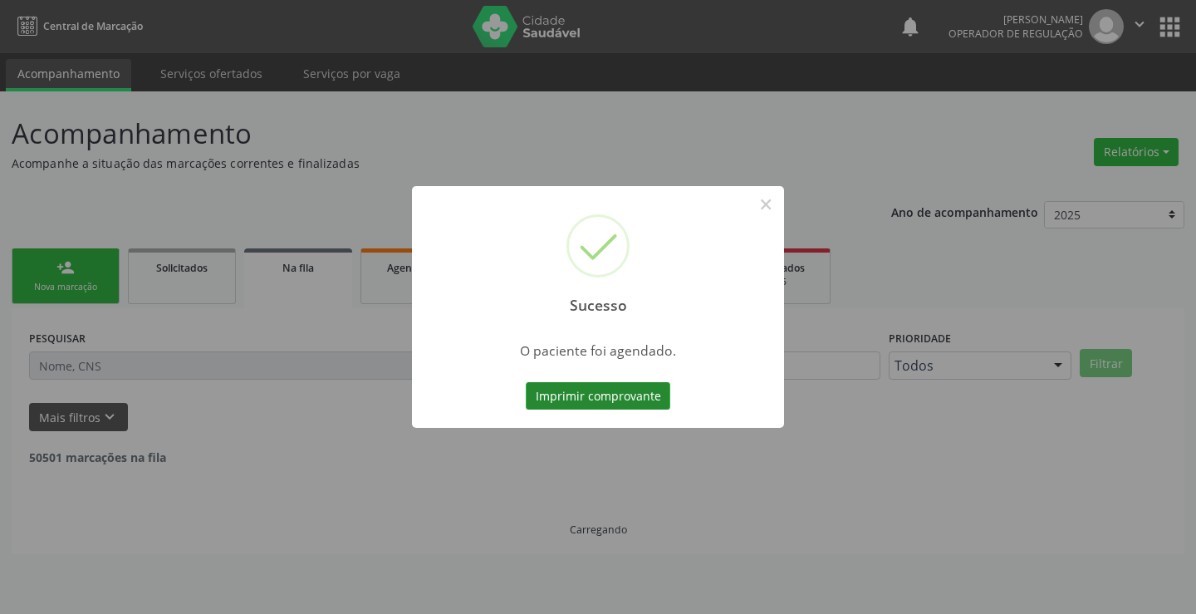
click at [631, 401] on button "Imprimir comprovante" at bounding box center [598, 396] width 145 height 28
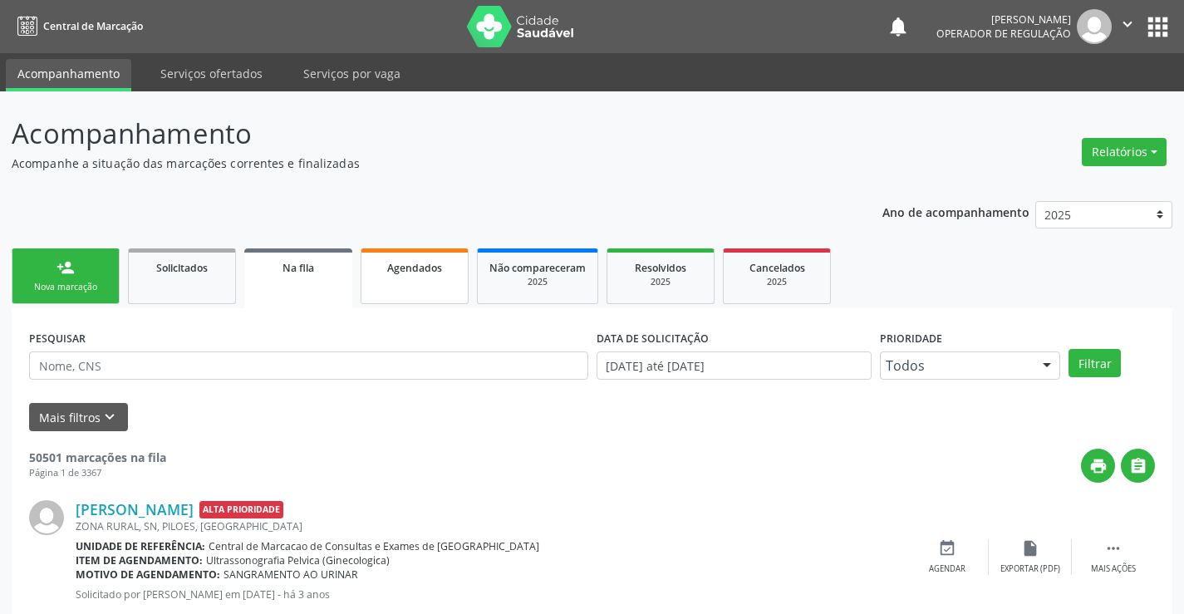
click at [395, 273] on span "Agendados" at bounding box center [414, 268] width 55 height 14
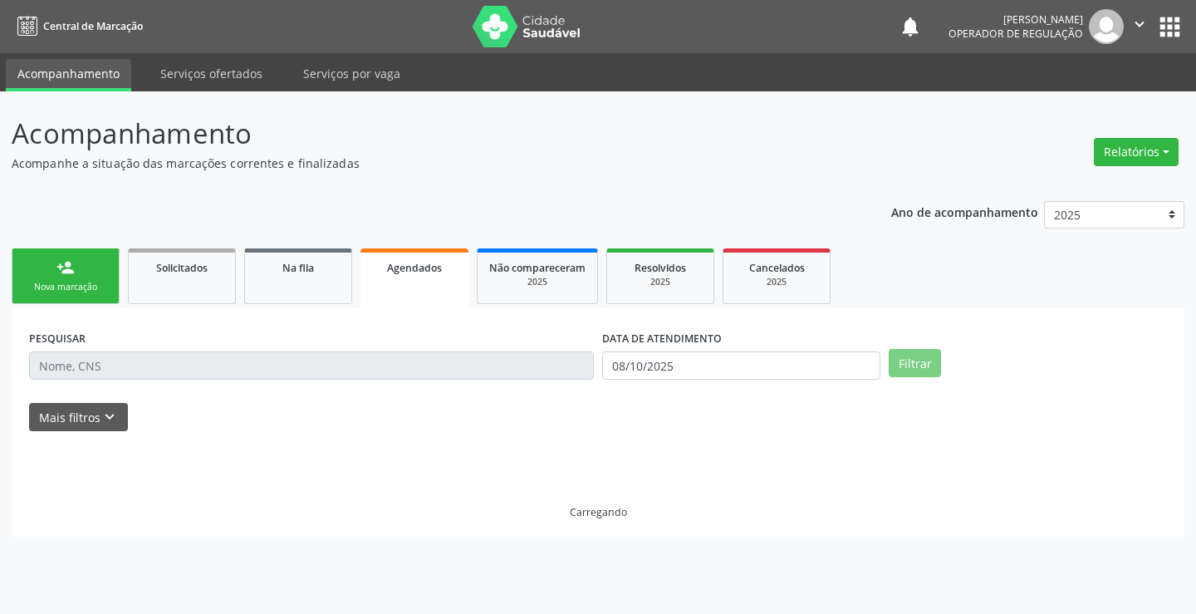
click at [151, 361] on input "text" at bounding box center [311, 365] width 565 height 28
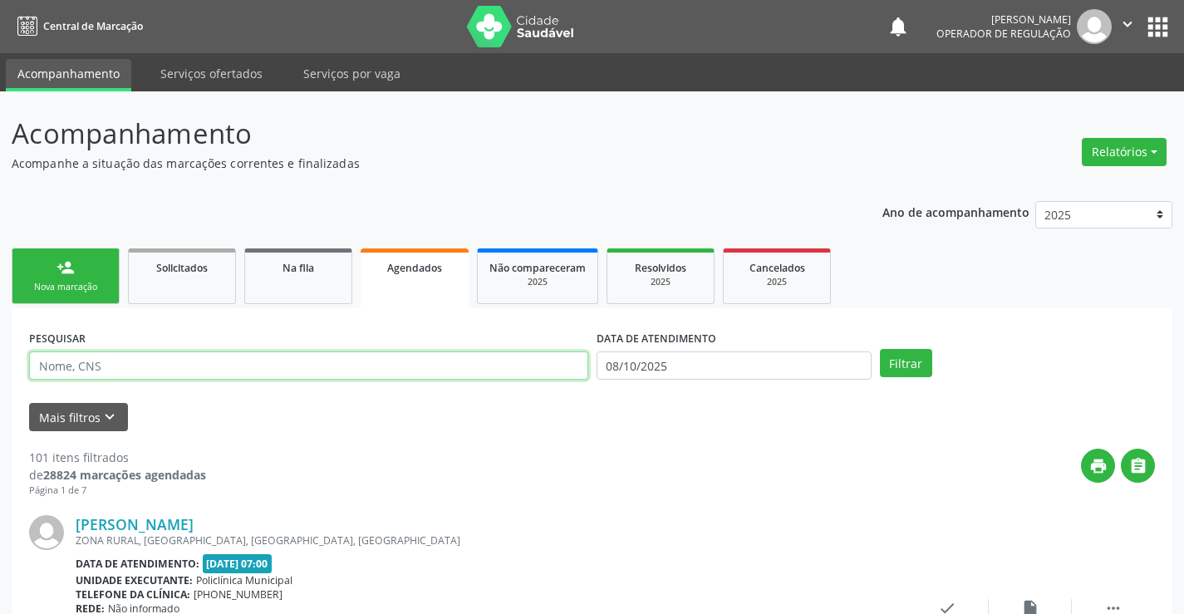
click at [105, 367] on input "text" at bounding box center [308, 365] width 559 height 28
type input "705005463774353"
click at [880, 349] on button "Filtrar" at bounding box center [906, 363] width 52 height 28
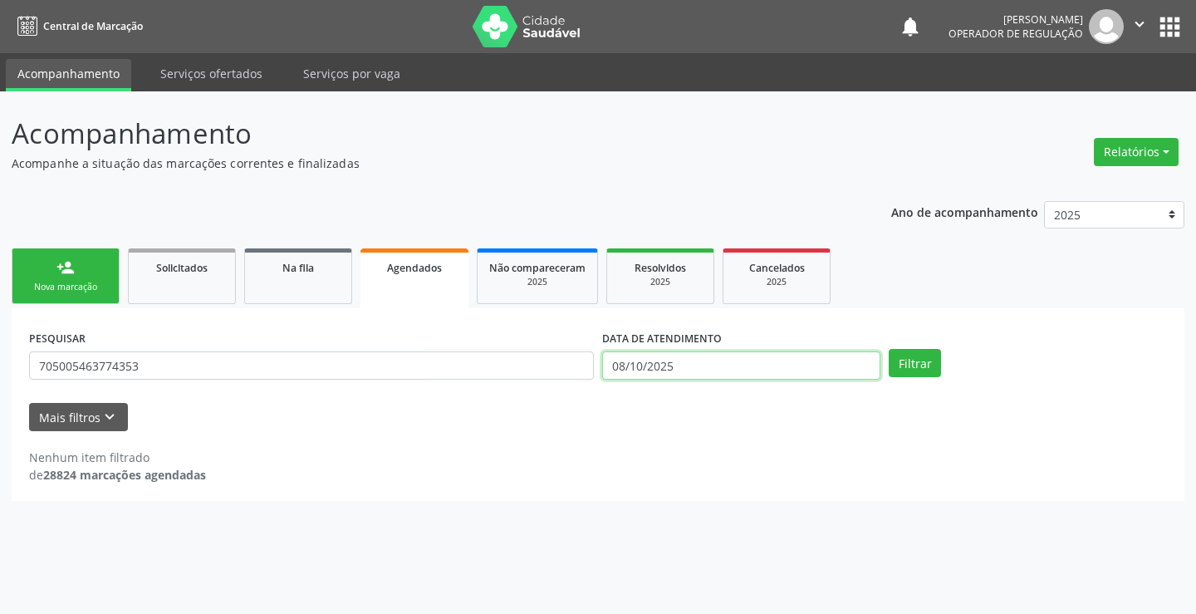
click at [706, 354] on input "08/10/2025" at bounding box center [741, 365] width 278 height 28
click at [909, 354] on button "Filtrar" at bounding box center [915, 363] width 52 height 28
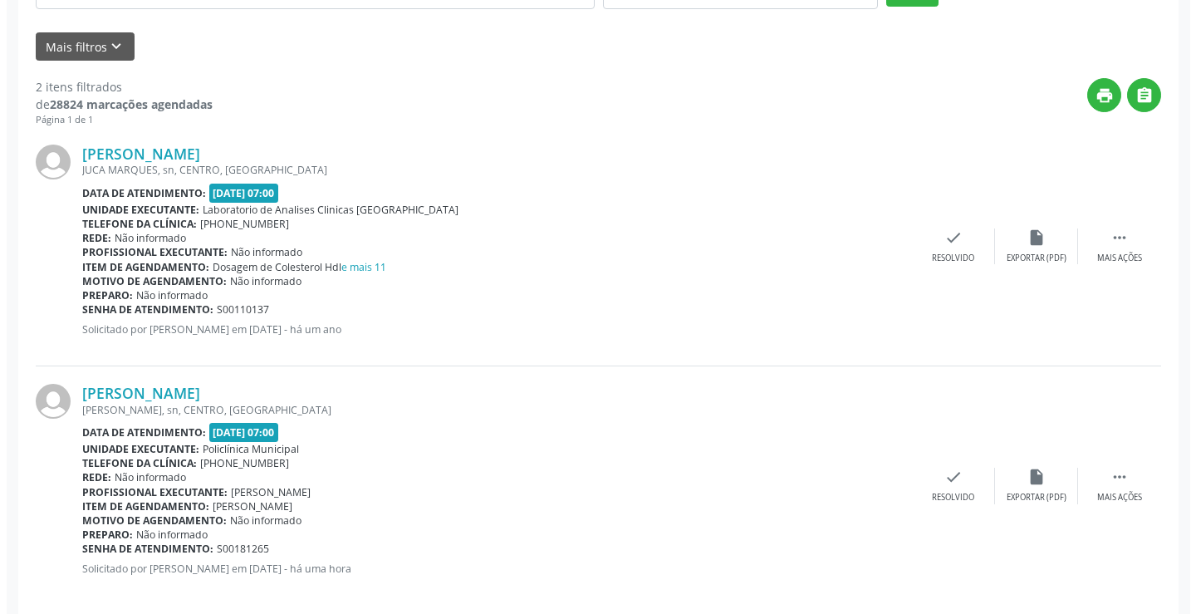
scroll to position [391, 0]
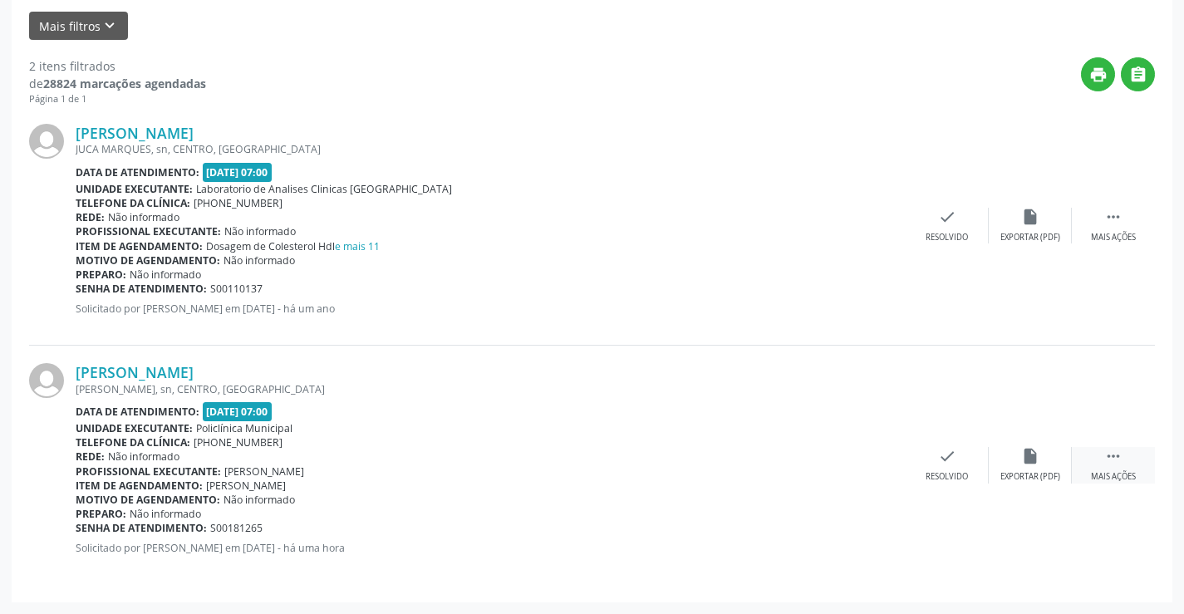
click at [1111, 461] on icon "" at bounding box center [1113, 456] width 18 height 18
click at [862, 452] on icon "cancel" at bounding box center [864, 456] width 18 height 18
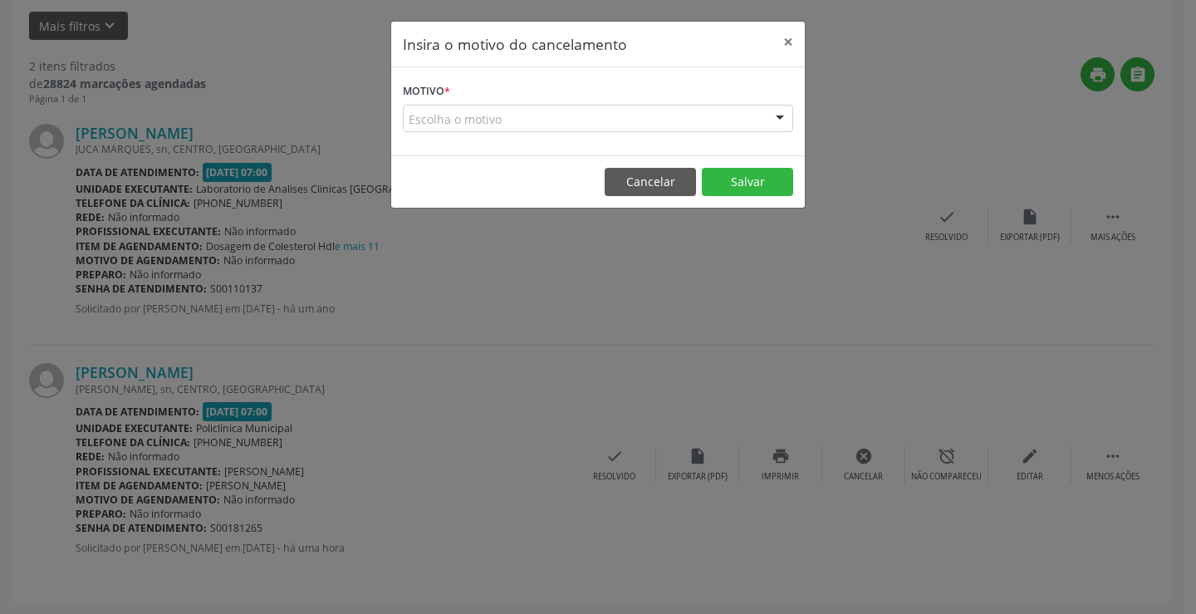
click at [779, 118] on div at bounding box center [780, 120] width 25 height 28
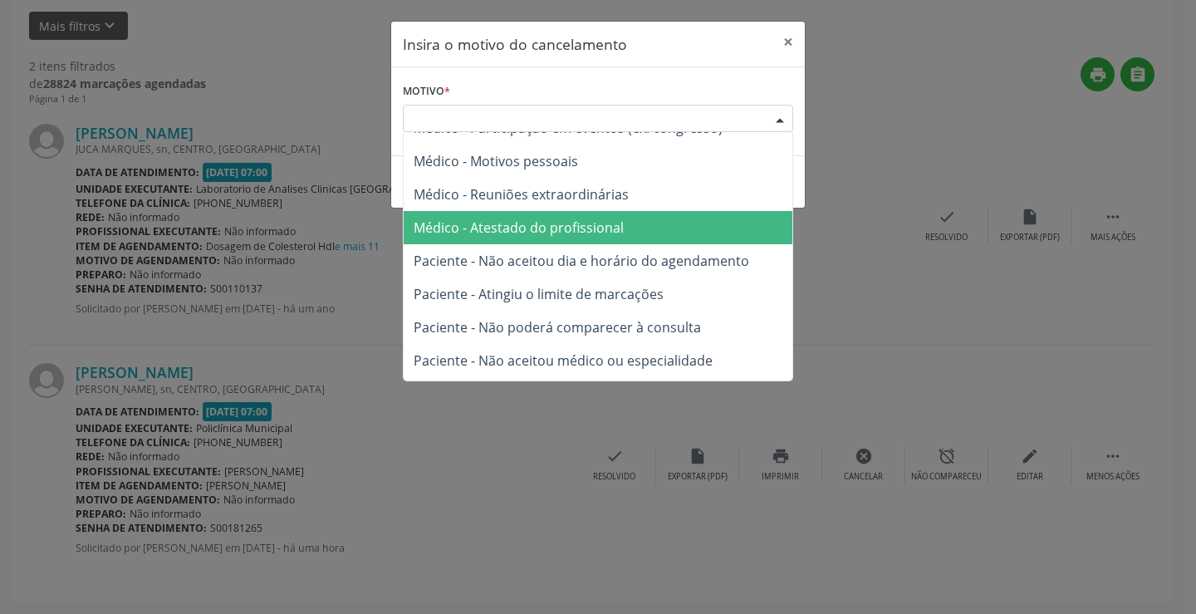
scroll to position [83, 0]
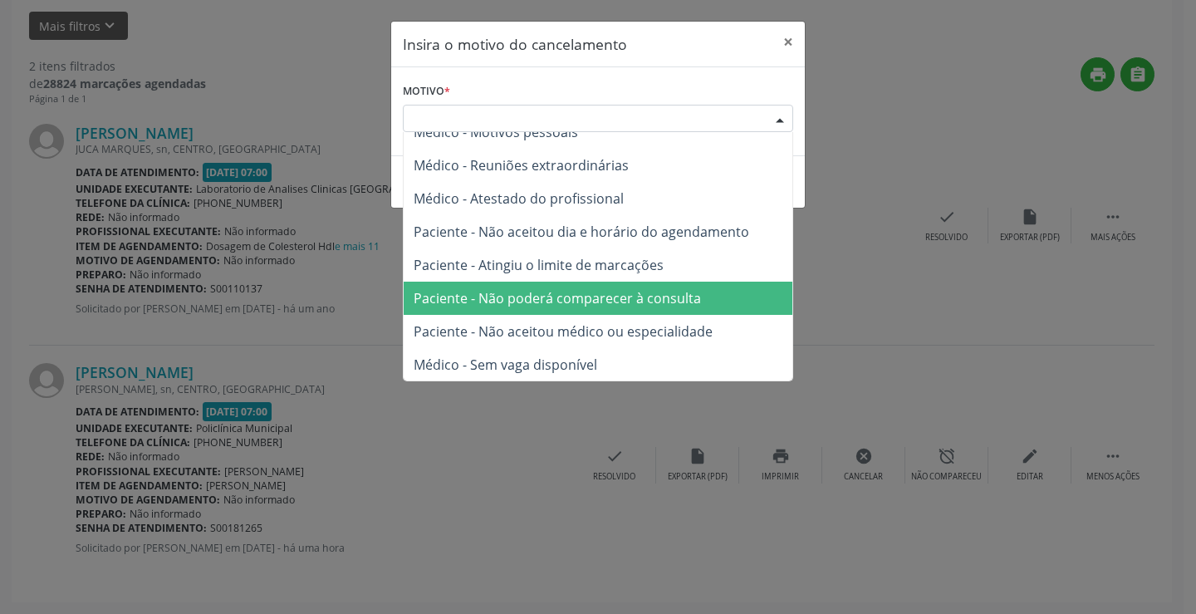
click at [691, 294] on span "Paciente - Não poderá comparecer à consulta" at bounding box center [557, 298] width 287 height 18
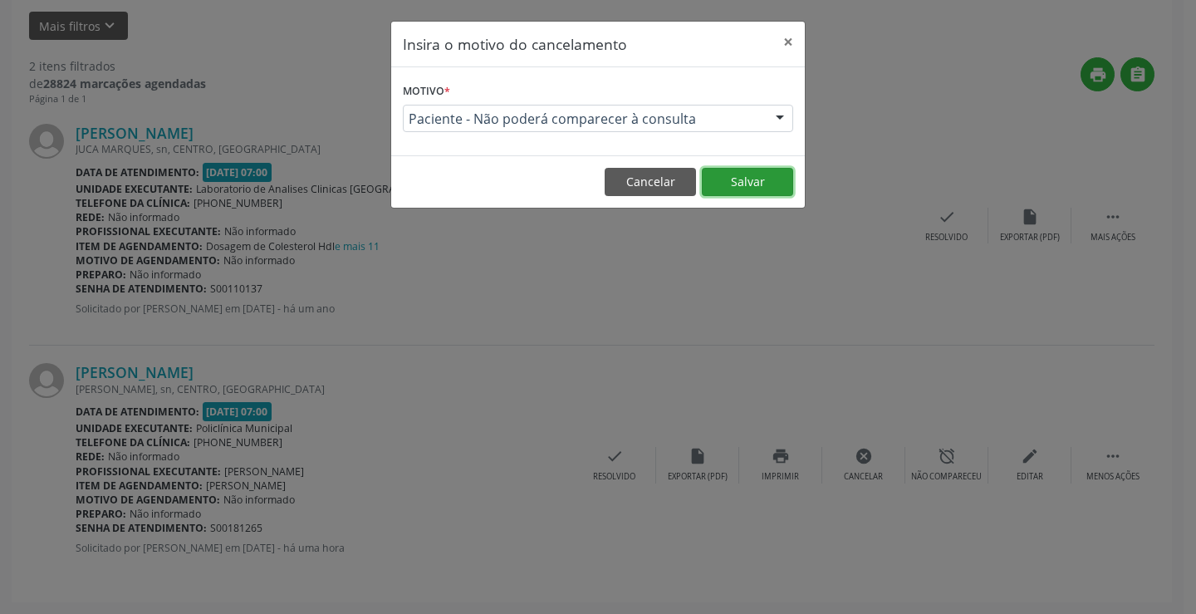
click at [740, 177] on button "Salvar" at bounding box center [747, 182] width 91 height 28
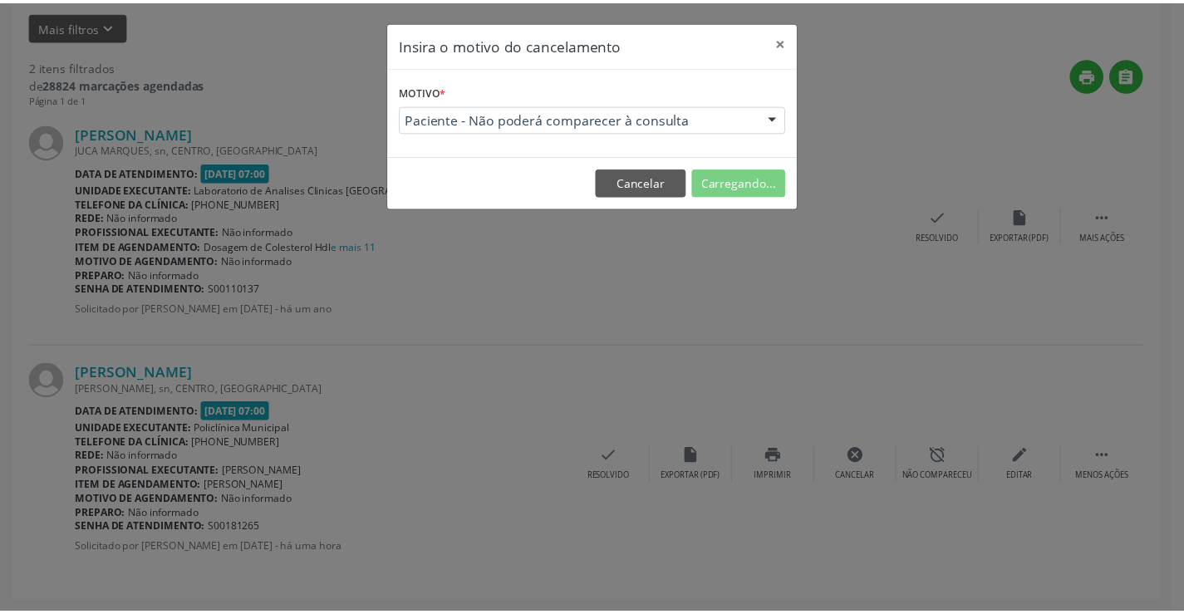
scroll to position [0, 0]
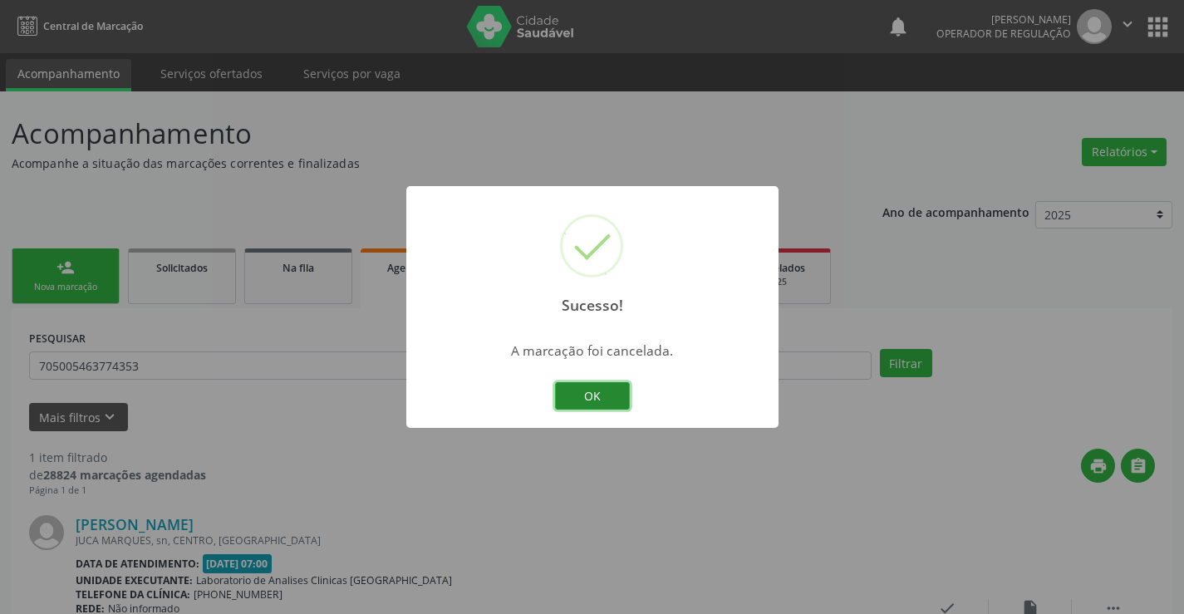
click at [592, 398] on button "OK" at bounding box center [592, 396] width 75 height 28
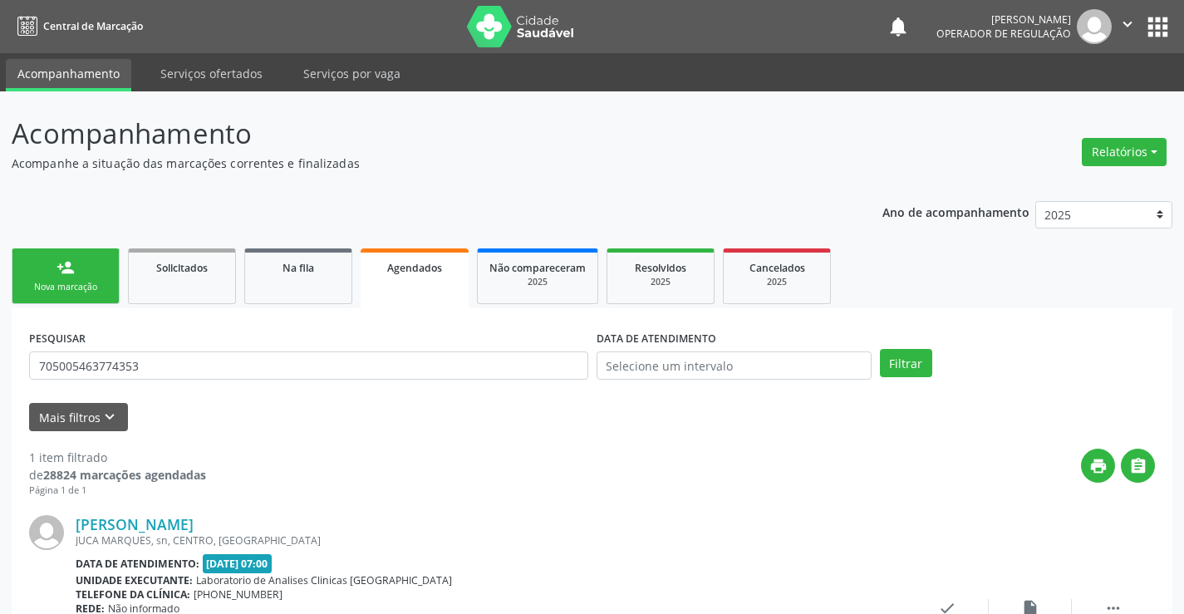
click at [76, 277] on link "person_add Nova marcação" at bounding box center [66, 276] width 108 height 56
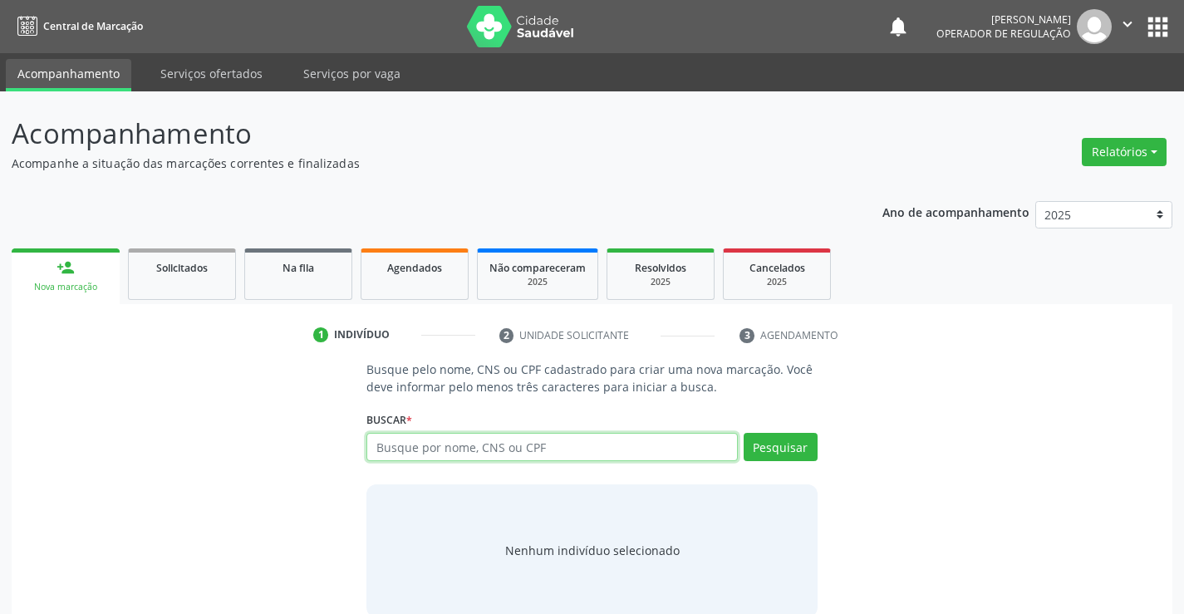
click at [487, 444] on input "text" at bounding box center [551, 447] width 371 height 28
type input "708409727570166"
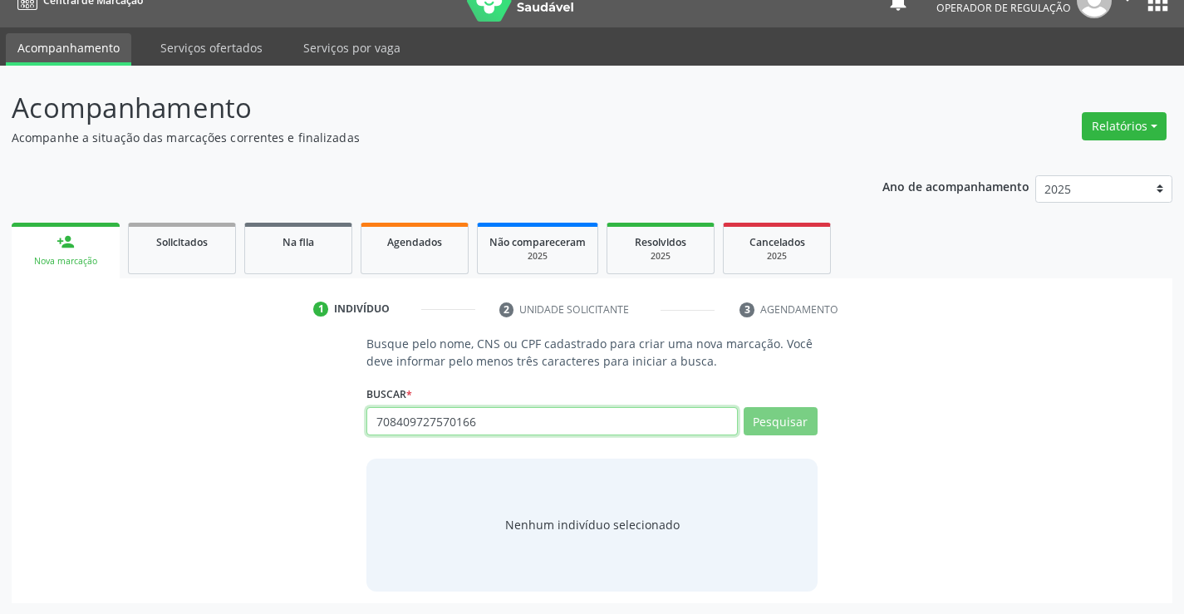
scroll to position [27, 0]
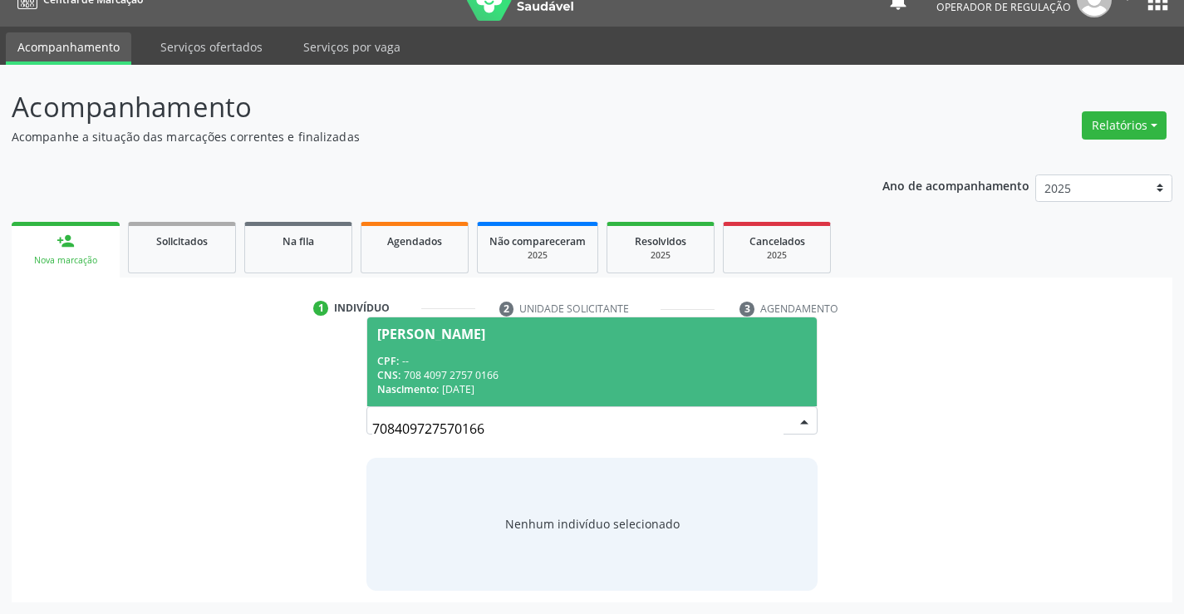
click at [485, 336] on div "Lucielia Almeida da Cruz" at bounding box center [431, 333] width 108 height 13
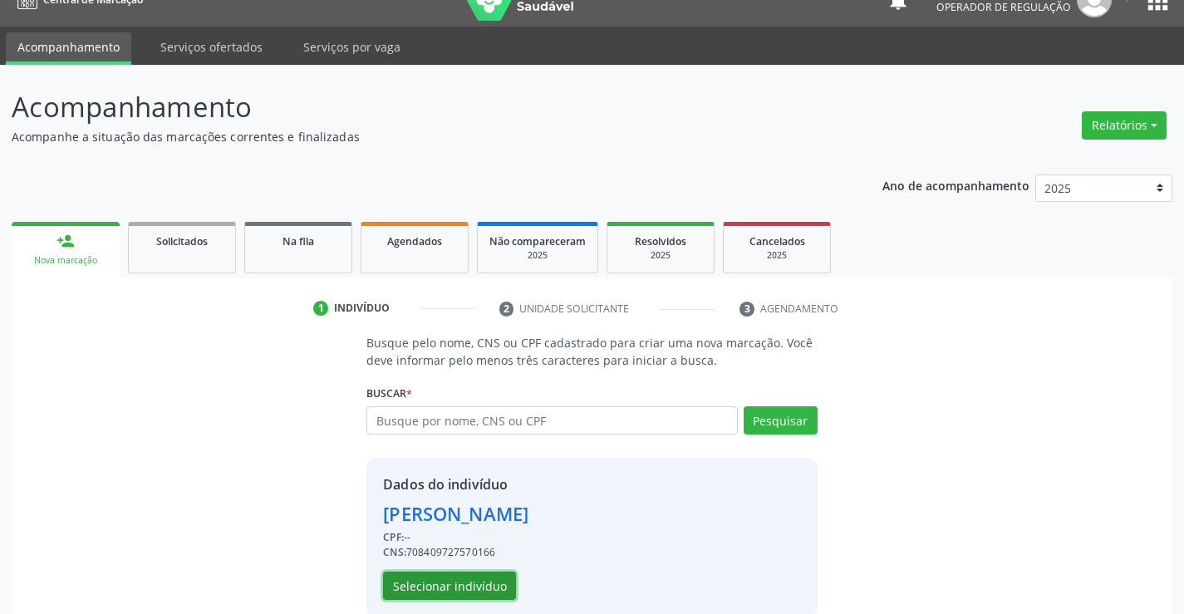
click at [425, 580] on button "Selecionar indivíduo" at bounding box center [449, 586] width 133 height 28
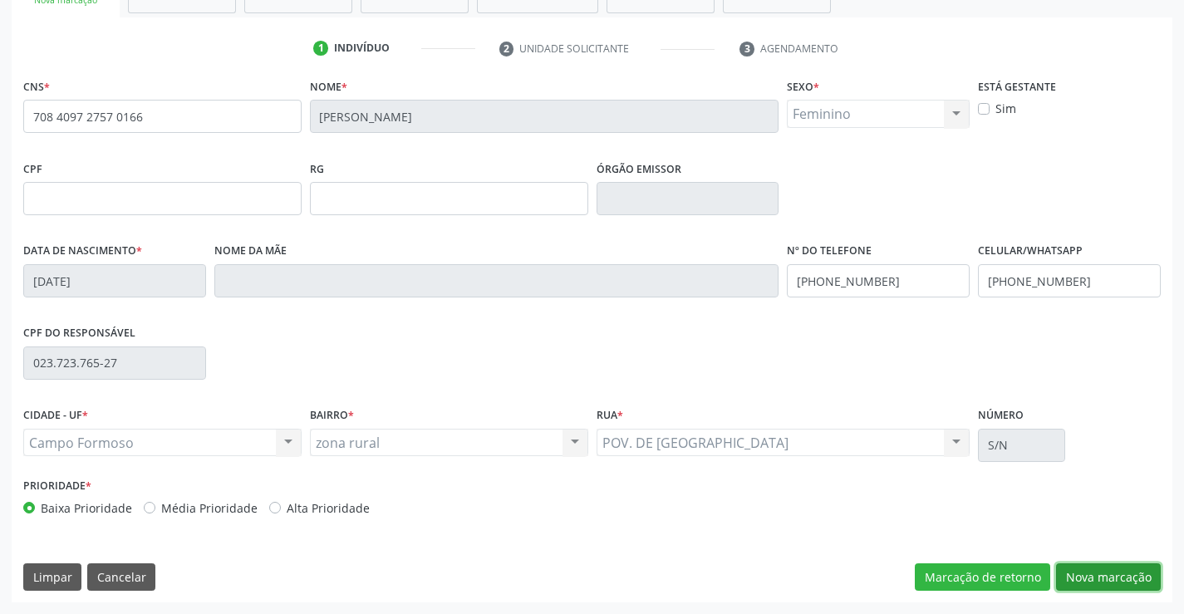
click at [1084, 572] on button "Nova marcação" at bounding box center [1108, 577] width 105 height 28
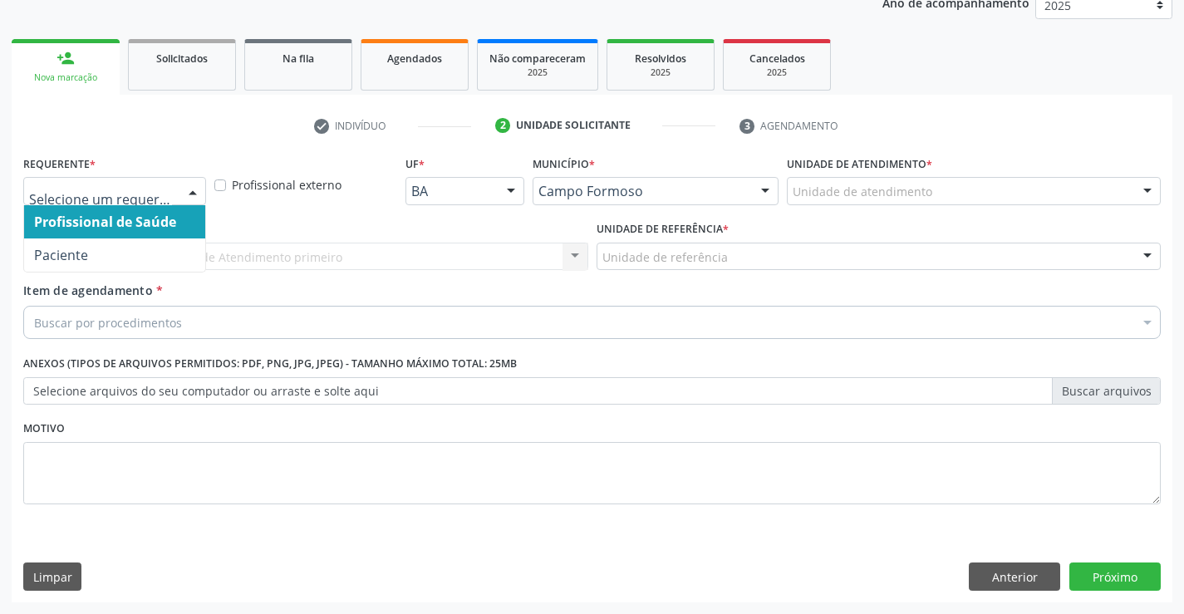
click at [180, 186] on div at bounding box center [192, 192] width 25 height 28
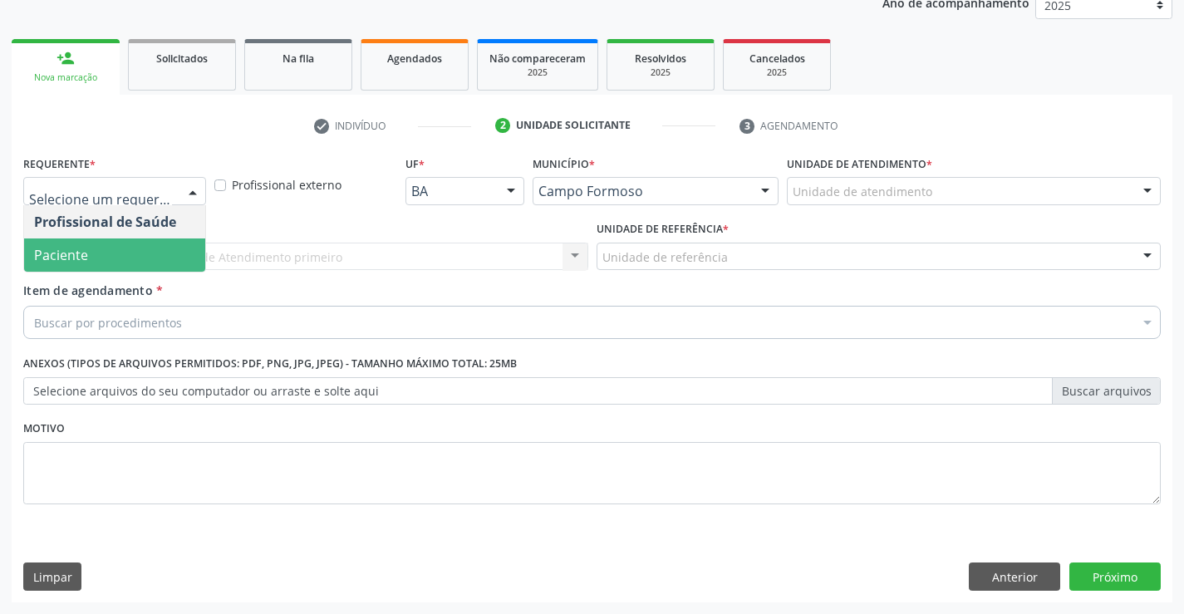
click at [84, 254] on span "Paciente" at bounding box center [61, 255] width 54 height 18
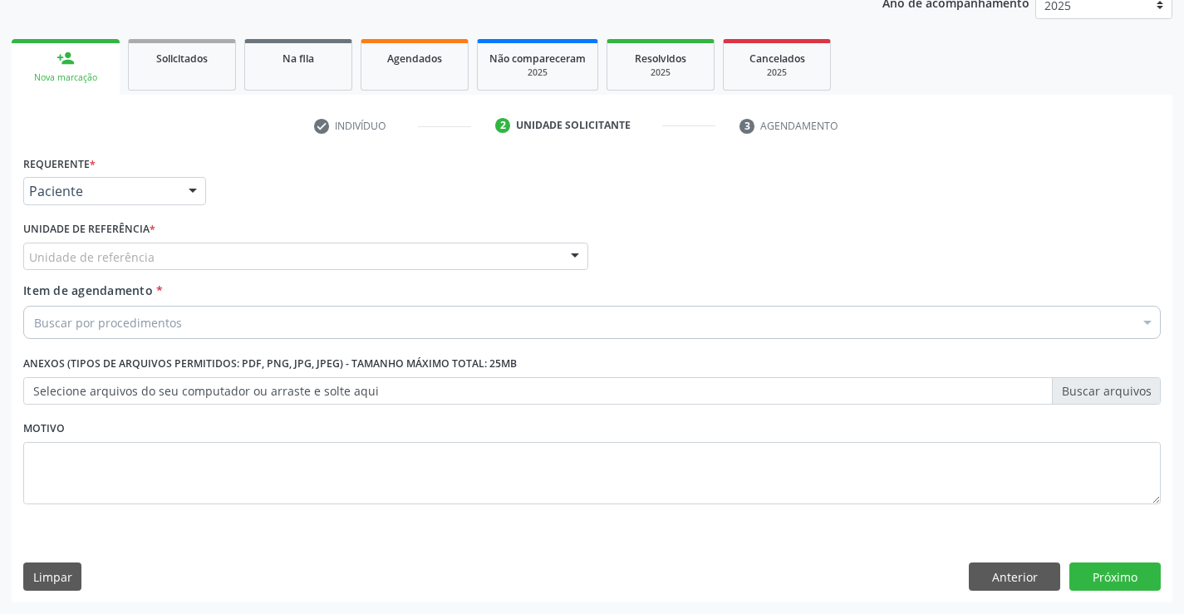
click at [169, 262] on div "Unidade de referência" at bounding box center [305, 257] width 565 height 28
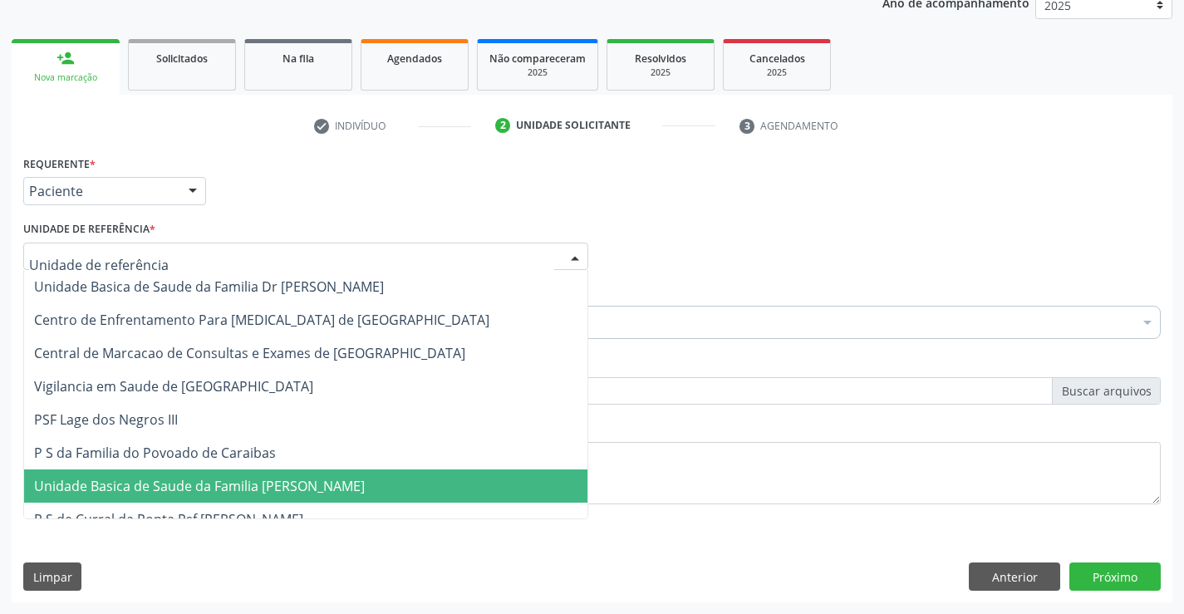
click at [228, 498] on span "Unidade Basica de Saude da Familia [PERSON_NAME]" at bounding box center [305, 485] width 563 height 33
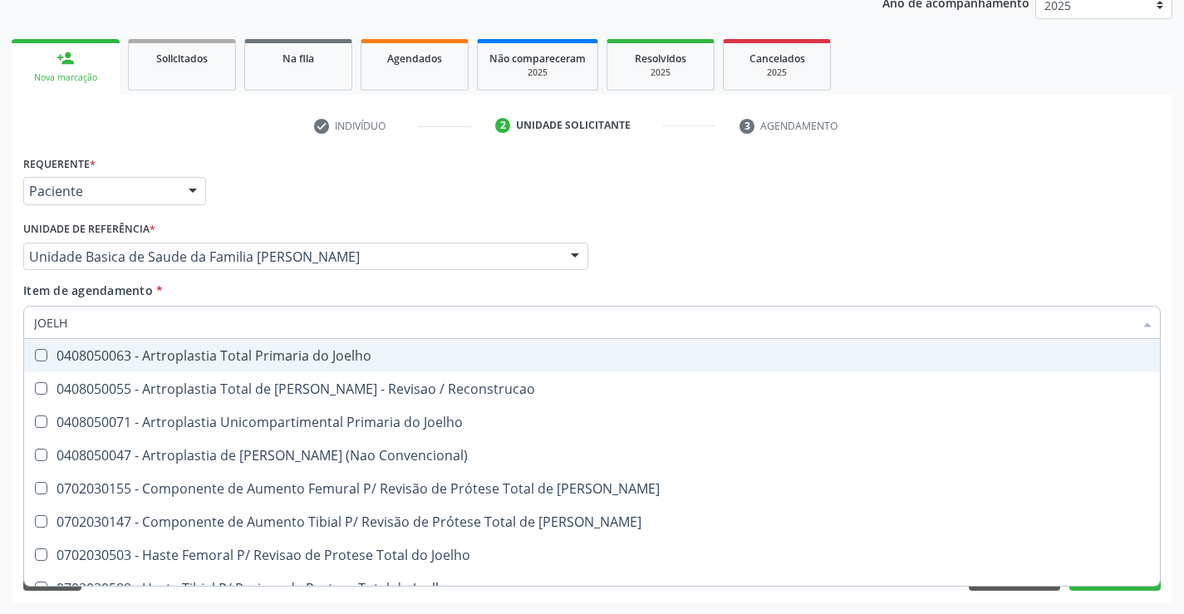
type input "JOELHO"
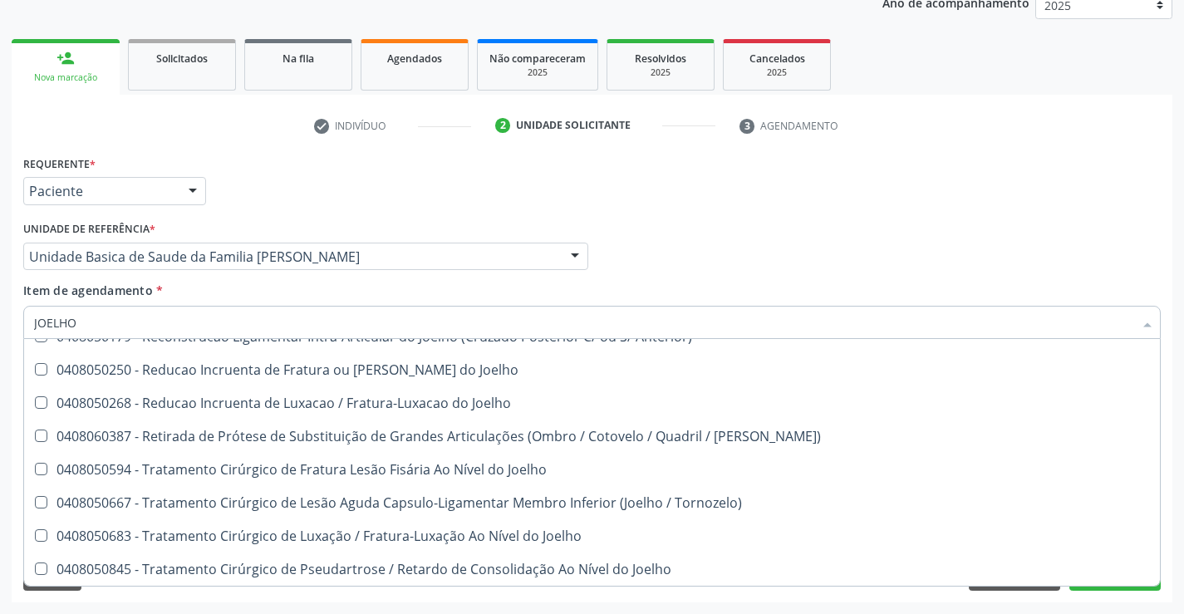
scroll to position [717, 0]
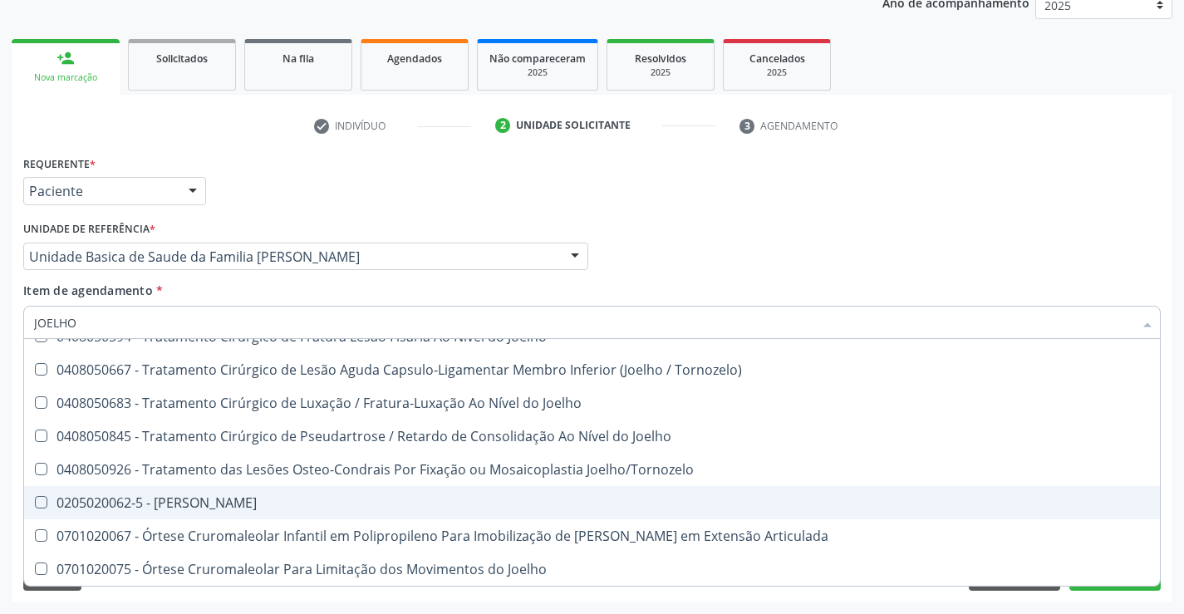
click at [251, 498] on div "0205020062-5 - Usg Joelho" at bounding box center [592, 502] width 1116 height 13
checkbox Joelho "true"
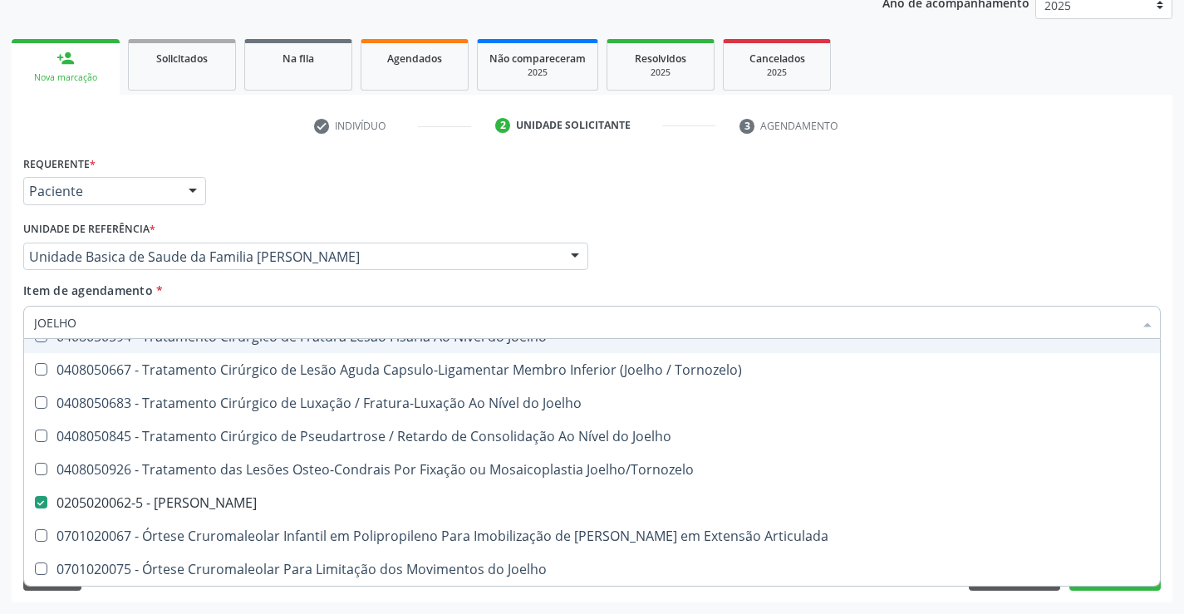
click at [993, 224] on div "Profissional Solicitante Por favor, selecione a Unidade de Atendimento primeiro…" at bounding box center [592, 249] width 1146 height 65
checkbox Reconstrucao "true"
checkbox Joelho "false"
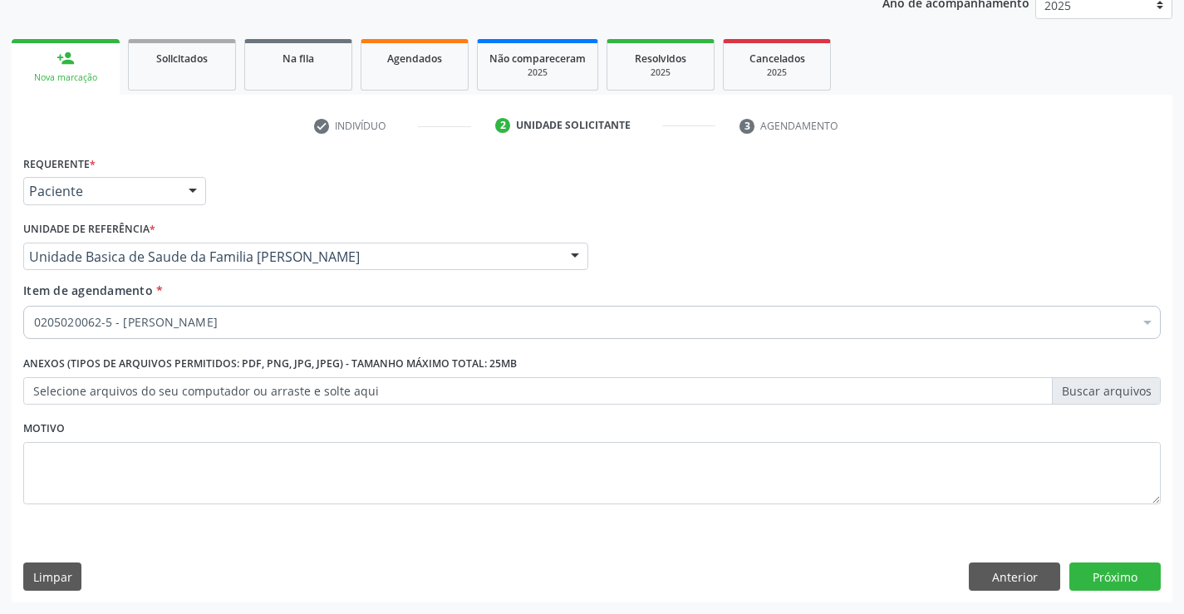
scroll to position [0, 0]
click at [1090, 588] on button "Próximo" at bounding box center [1114, 576] width 91 height 28
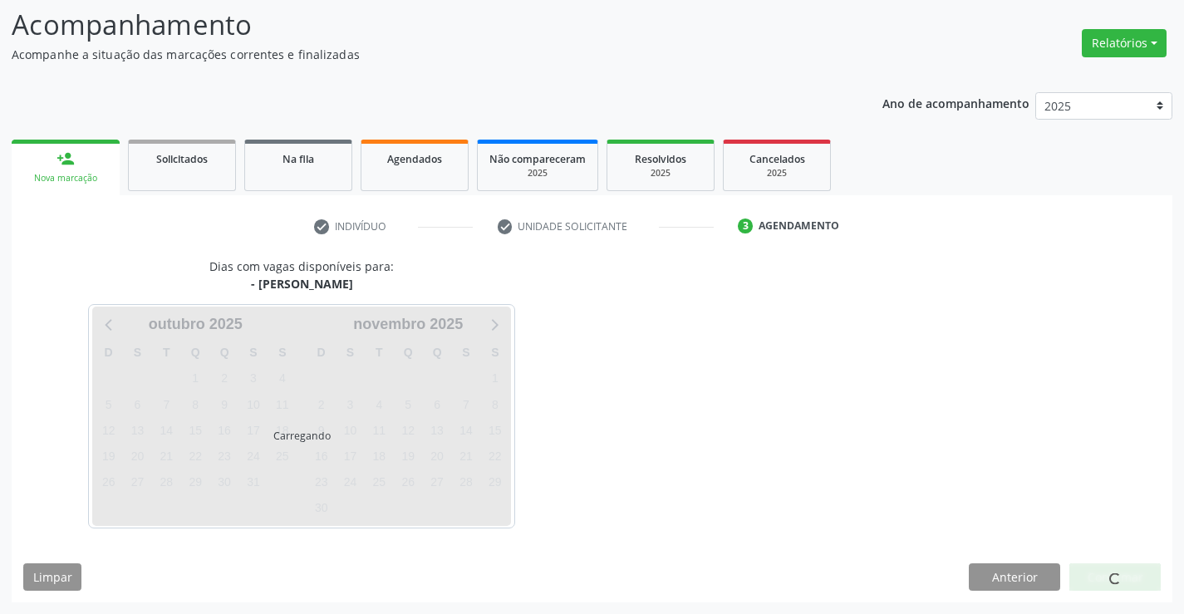
scroll to position [109, 0]
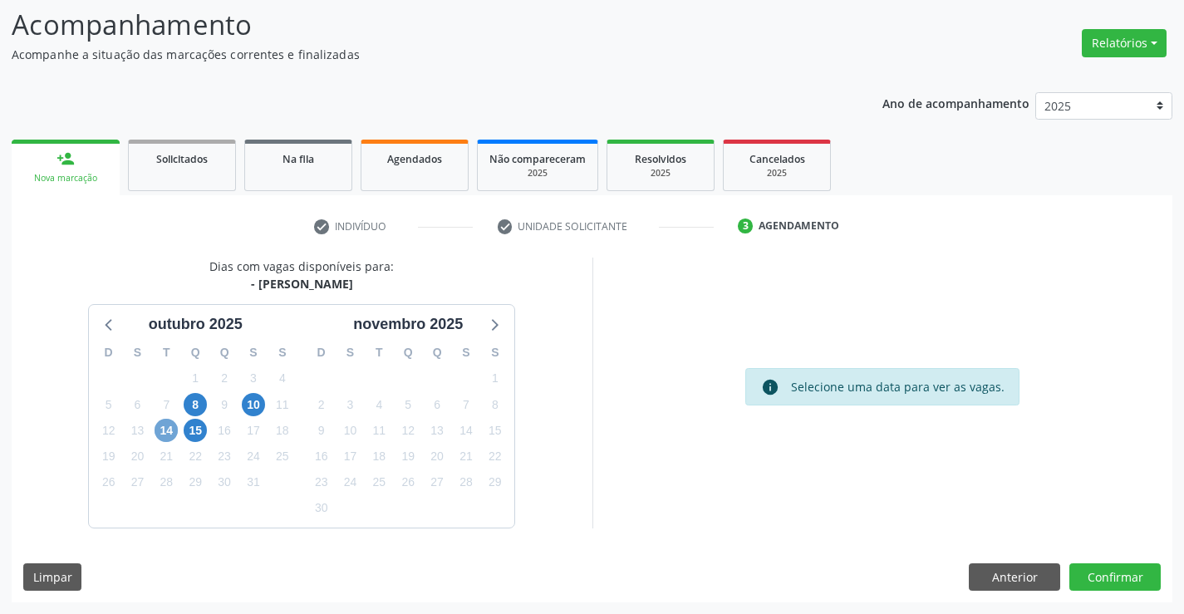
click at [169, 434] on span "14" at bounding box center [166, 430] width 23 height 23
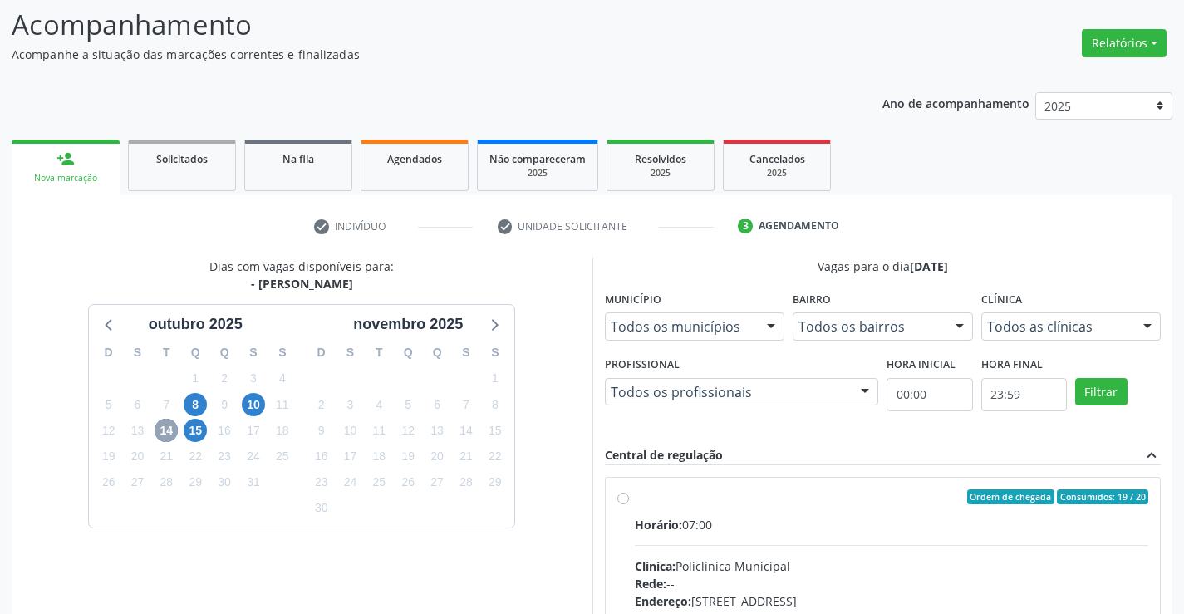
scroll to position [349, 0]
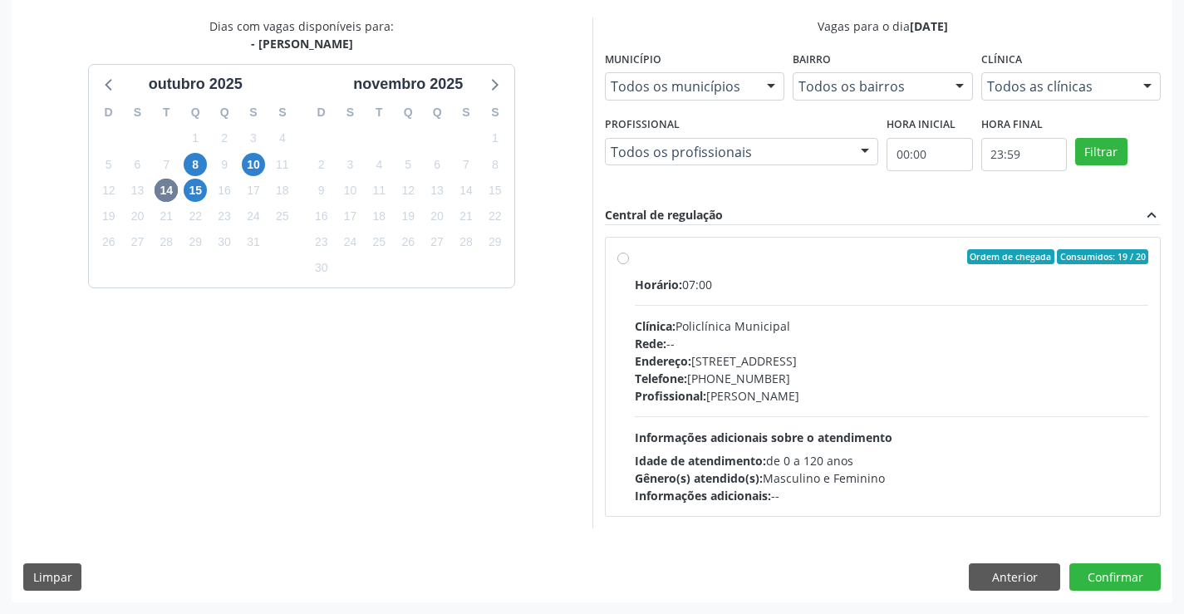
click at [846, 390] on div "Profissional: Italo Goncalves da Silva" at bounding box center [892, 395] width 514 height 17
click at [629, 264] on input "Ordem de chegada Consumidos: 19 / 20 Horário: 07:00 Clínica: Policlínica Munici…" at bounding box center [623, 256] width 12 height 15
radio input "true"
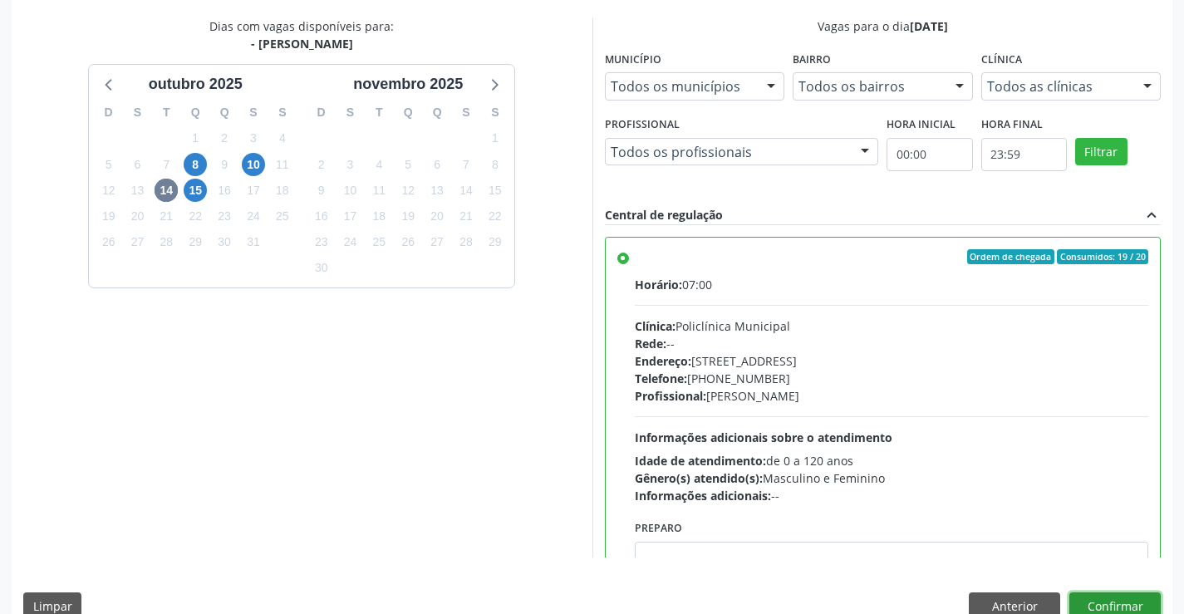
click at [1102, 599] on button "Confirmar" at bounding box center [1114, 606] width 91 height 28
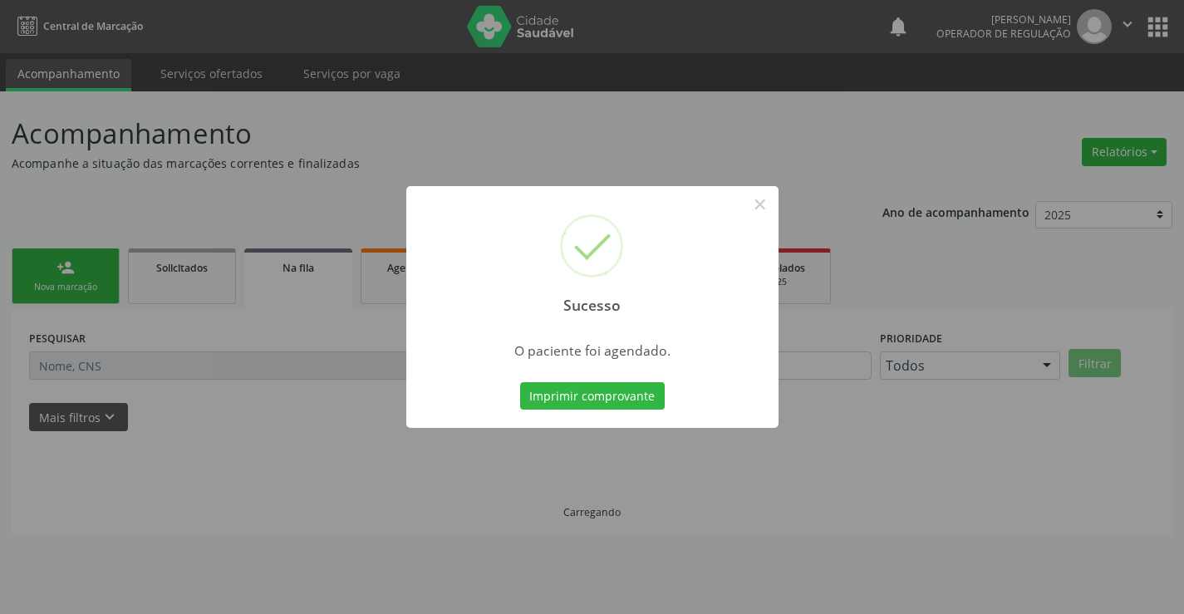
scroll to position [0, 0]
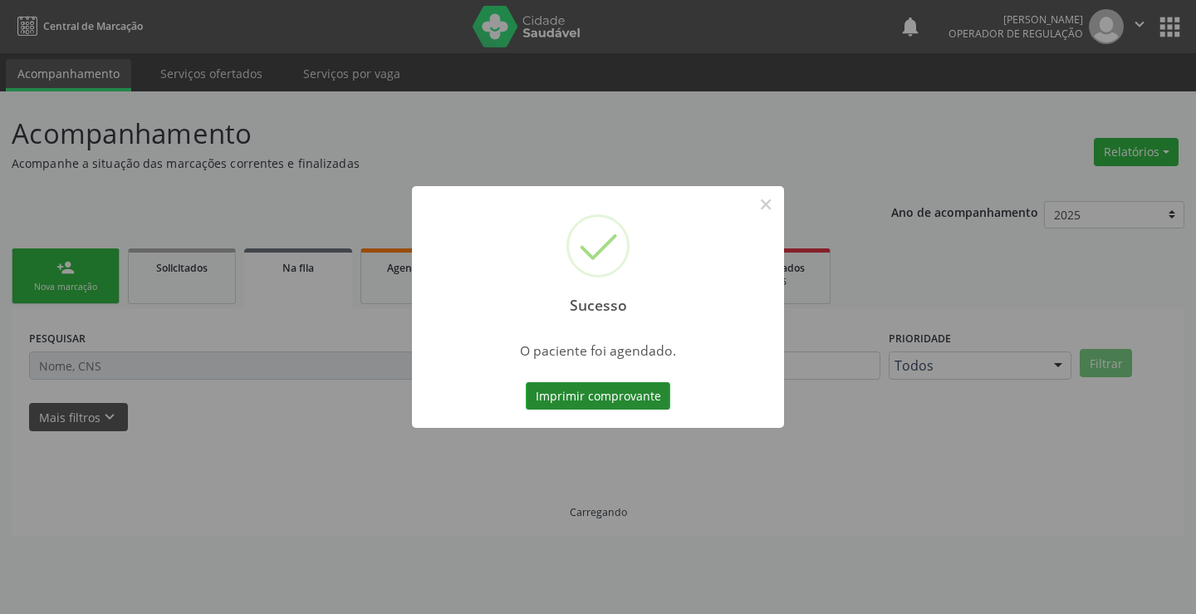
click at [655, 399] on button "Imprimir comprovante" at bounding box center [598, 396] width 145 height 28
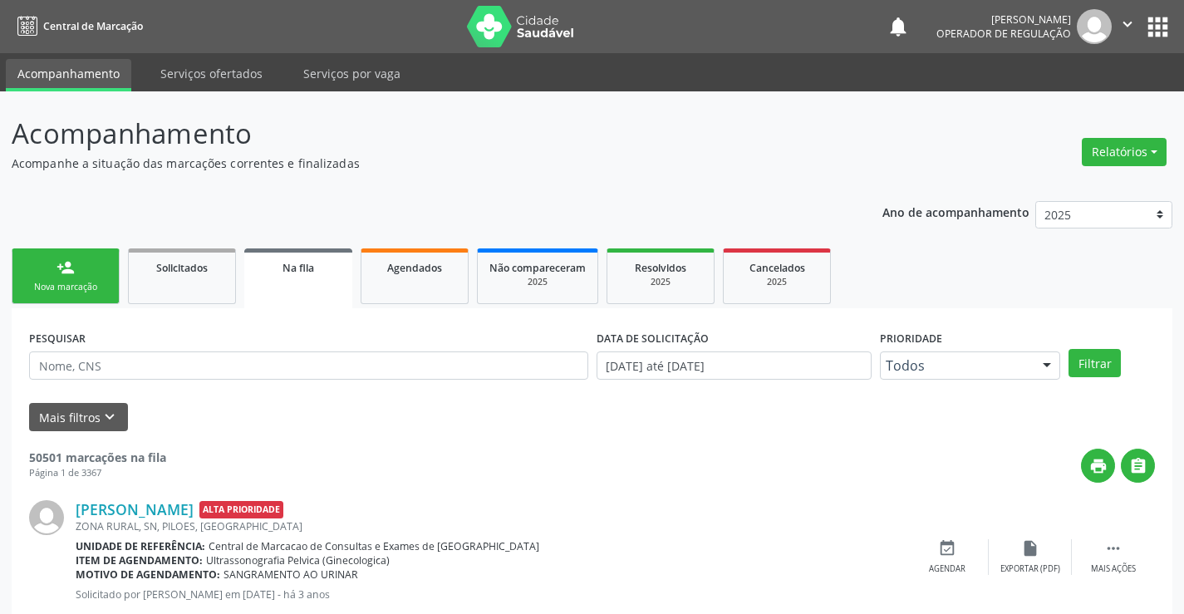
click at [1131, 30] on icon "" at bounding box center [1127, 24] width 18 height 18
click at [1068, 114] on ul "Configurações Sair" at bounding box center [1085, 83] width 116 height 72
click at [1068, 100] on link "Sair" at bounding box center [1085, 101] width 115 height 23
